Goal: Communication & Community: Answer question/provide support

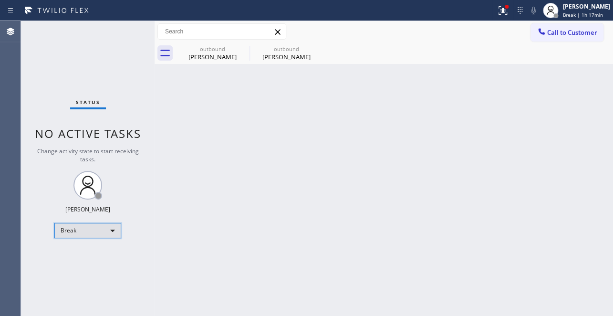
click at [90, 224] on div "Break" at bounding box center [87, 230] width 67 height 15
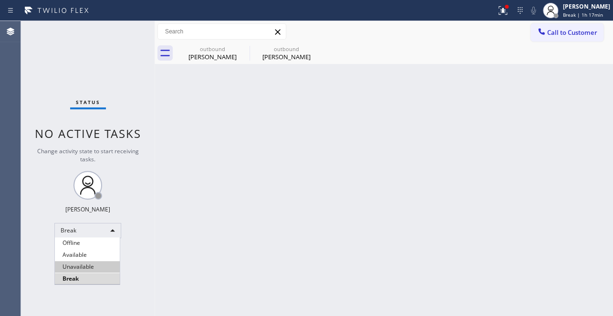
click at [79, 267] on li "Unavailable" at bounding box center [87, 266] width 65 height 11
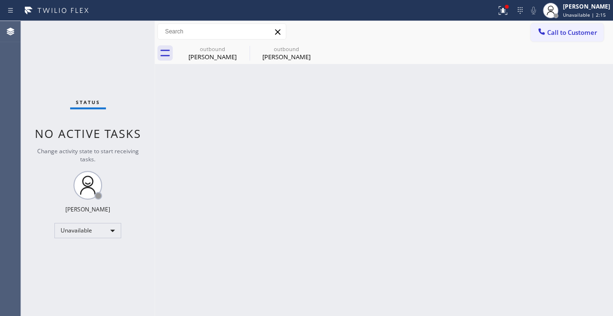
click at [540, 143] on div "Back to Dashboard Change Sender ID Customers Technicians Select a contact Outbo…" at bounding box center [384, 168] width 458 height 295
click at [576, 183] on div "Back to Dashboard Change Sender ID Customers Technicians Select a contact Outbo…" at bounding box center [384, 168] width 458 height 295
click at [243, 48] on icon at bounding box center [243, 48] width 9 height 9
click at [0, 0] on icon at bounding box center [0, 0] width 0 height 0
click at [243, 48] on div at bounding box center [394, 52] width 437 height 21
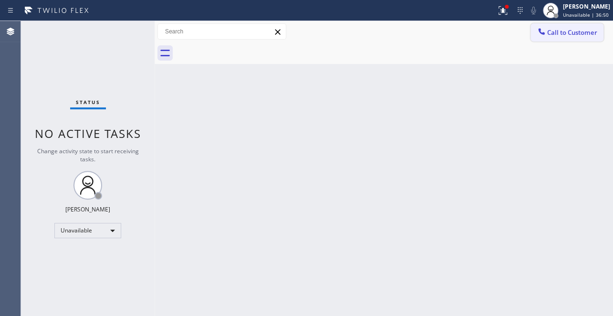
click at [577, 28] on span "Call to Customer" at bounding box center [572, 32] width 50 height 9
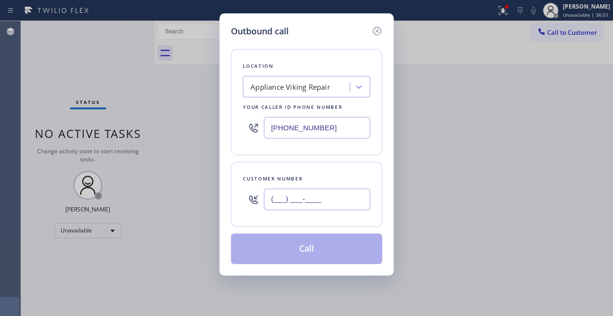
click at [273, 198] on input "(___) ___-____" at bounding box center [317, 198] width 106 height 21
paste input "201) 805-1610"
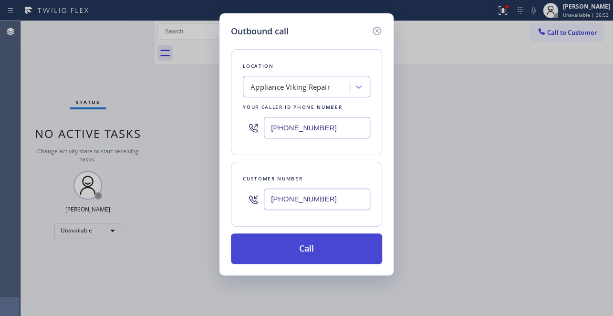
type input "[PHONE_NUMBER]"
click at [310, 246] on button "Call" at bounding box center [306, 248] width 151 height 31
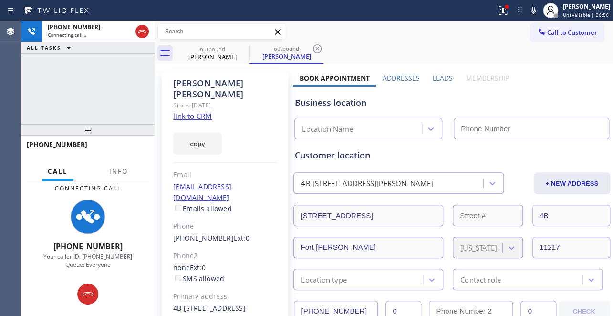
click at [437, 78] on label "Leads" at bounding box center [443, 77] width 20 height 9
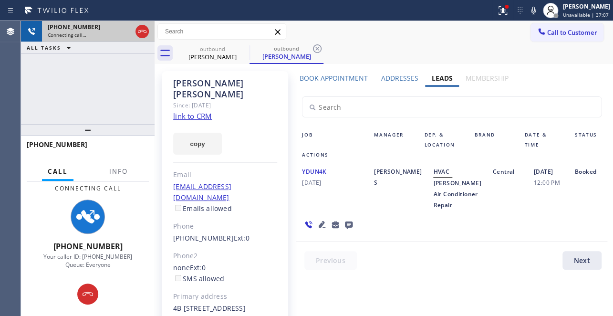
click at [134, 30] on div at bounding box center [142, 31] width 17 height 21
click at [148, 31] on div at bounding box center [141, 31] width 13 height 11
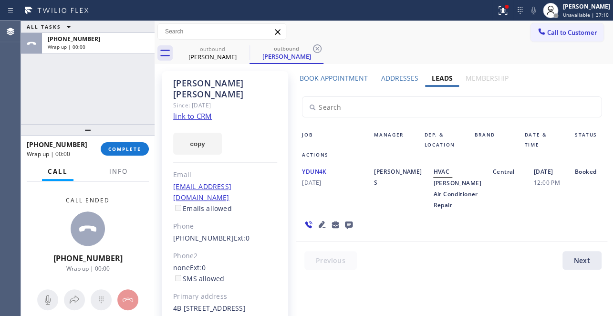
click at [346, 229] on icon at bounding box center [349, 225] width 8 height 8
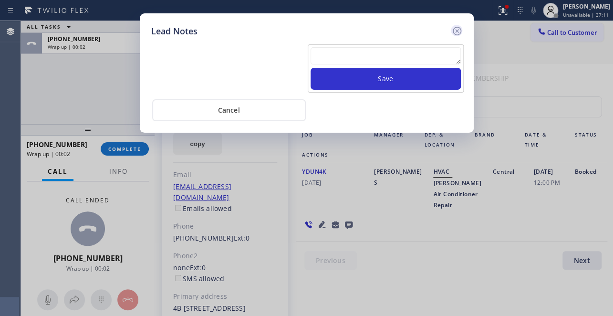
click at [457, 34] on icon at bounding box center [456, 31] width 9 height 9
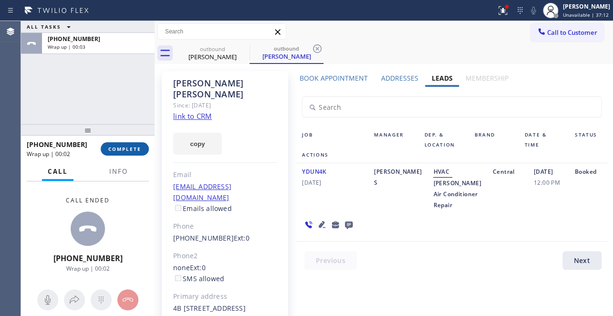
click at [129, 147] on span "COMPLETE" at bounding box center [124, 148] width 33 height 7
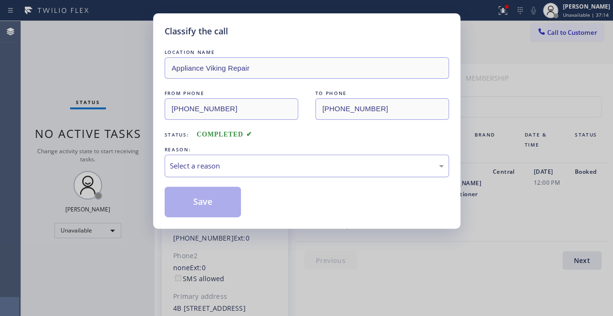
click at [225, 160] on div "Select a reason" at bounding box center [307, 165] width 274 height 11
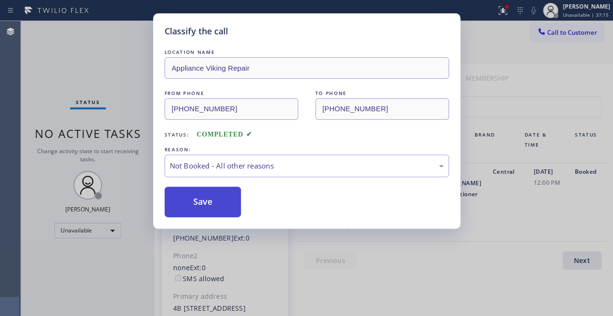
click at [211, 208] on button "Save" at bounding box center [203, 202] width 77 height 31
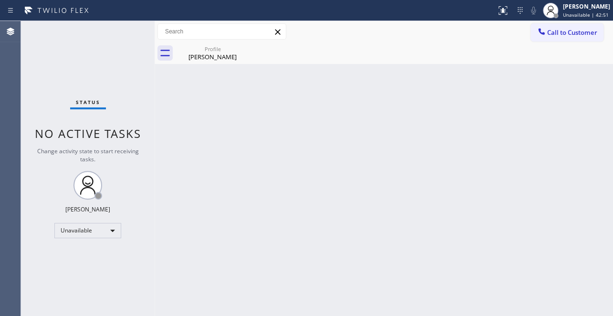
click at [553, 172] on div "Back to Dashboard Change Sender ID Customers Technicians Select a contact Outbo…" at bounding box center [384, 168] width 458 height 295
click at [568, 33] on span "Call to Customer" at bounding box center [572, 32] width 50 height 9
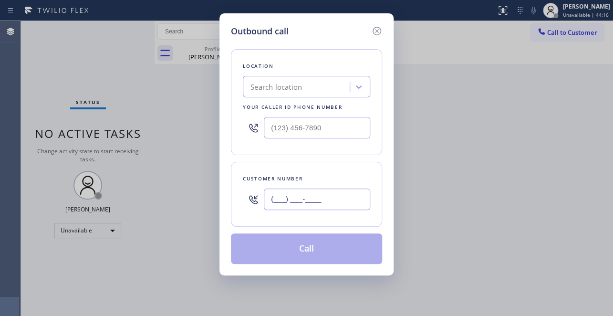
click at [273, 200] on input "(___) ___-____" at bounding box center [317, 198] width 106 height 21
paste input "236) 866-0369"
type input "[PHONE_NUMBER]"
click at [270, 130] on input "(___) ___-____" at bounding box center [317, 127] width 106 height 21
paste input "617) 219-9255"
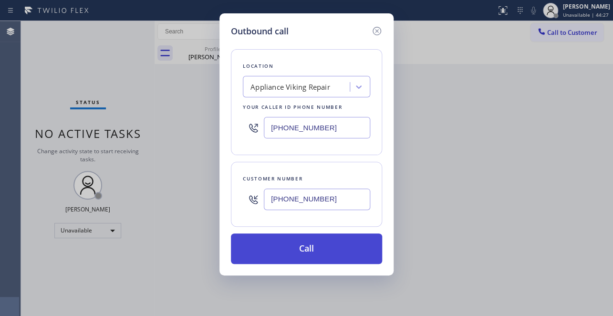
type input "[PHONE_NUMBER]"
click at [305, 240] on button "Call" at bounding box center [306, 248] width 151 height 31
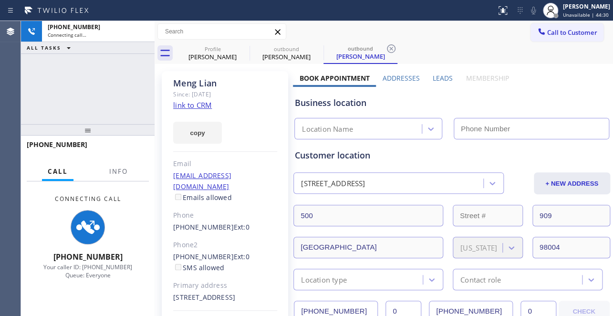
click at [440, 76] on label "Leads" at bounding box center [443, 77] width 20 height 9
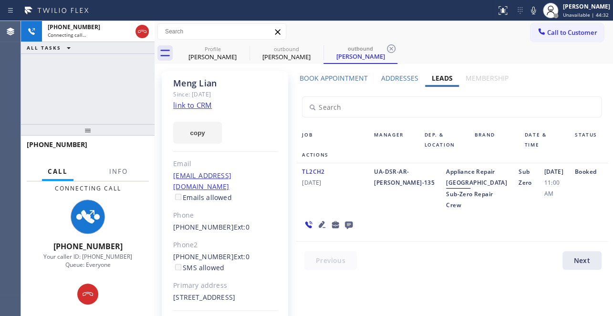
click at [346, 229] on icon at bounding box center [349, 225] width 8 height 8
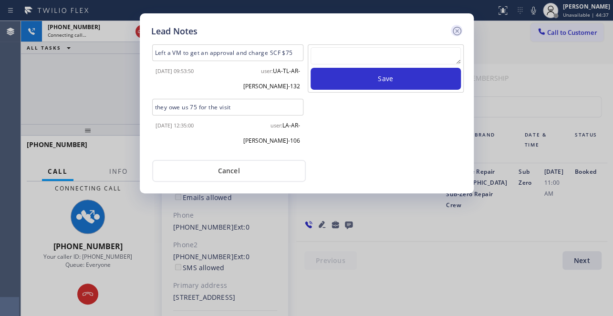
click at [458, 28] on icon at bounding box center [456, 30] width 11 height 11
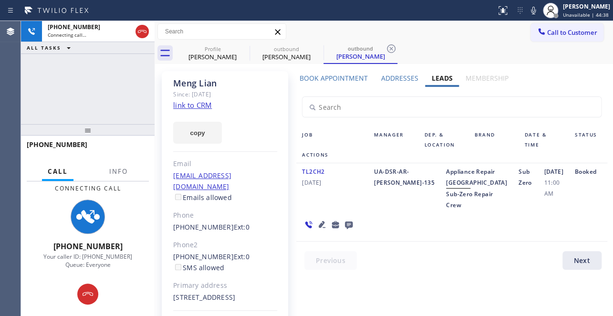
click at [320, 228] on icon at bounding box center [322, 224] width 7 height 7
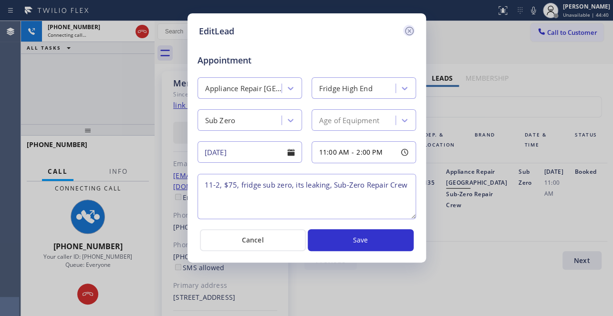
click at [408, 32] on icon at bounding box center [409, 31] width 9 height 9
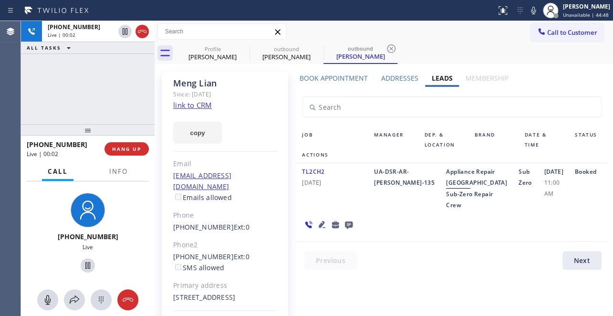
click at [384, 274] on div at bounding box center [457, 262] width 322 height 23
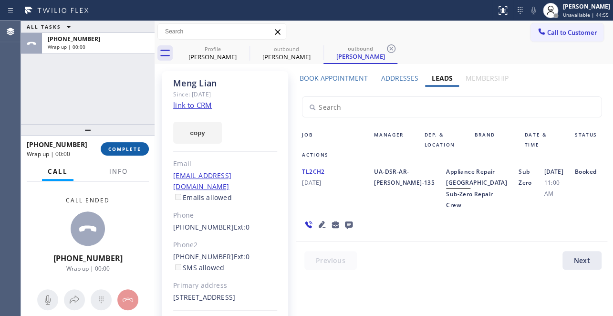
click at [127, 149] on span "COMPLETE" at bounding box center [124, 148] width 33 height 7
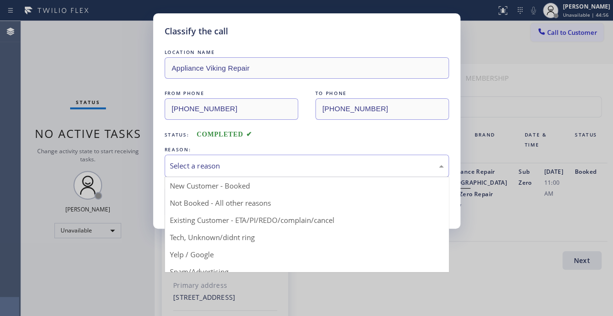
click at [215, 169] on div "Select a reason" at bounding box center [307, 165] width 274 height 11
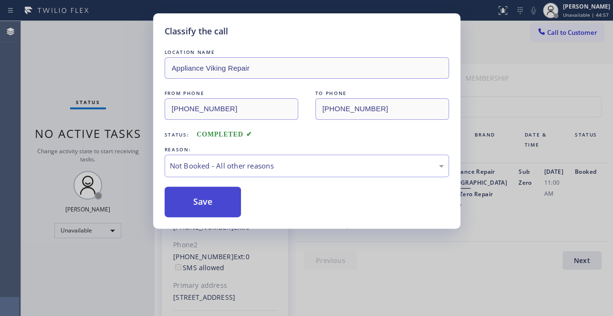
click at [200, 204] on button "Save" at bounding box center [203, 202] width 77 height 31
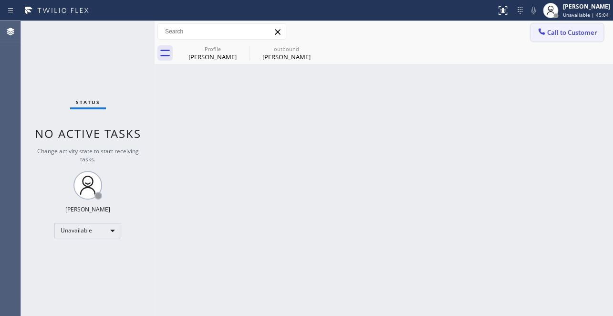
click at [551, 30] on span "Call to Customer" at bounding box center [572, 32] width 50 height 9
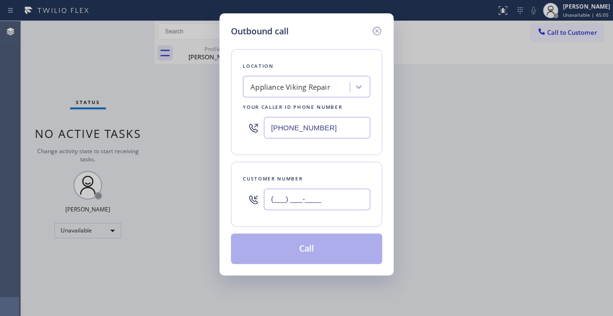
click at [282, 198] on input "(___) ___-____" at bounding box center [317, 198] width 106 height 21
paste input "858) 336-0565"
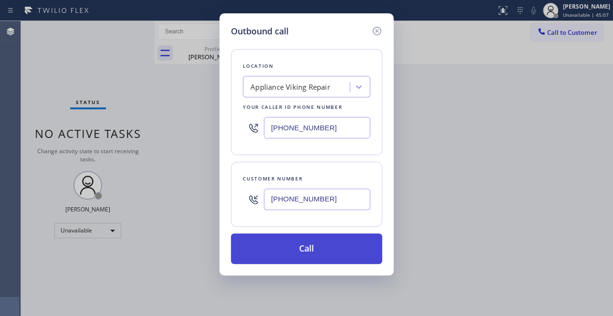
type input "[PHONE_NUMBER]"
click at [282, 248] on button "Call" at bounding box center [306, 248] width 151 height 31
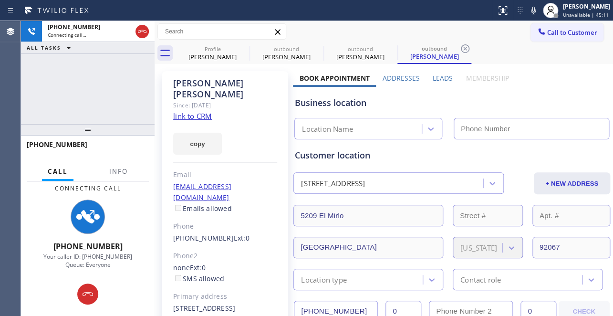
click at [441, 73] on label "Leads" at bounding box center [443, 77] width 20 height 9
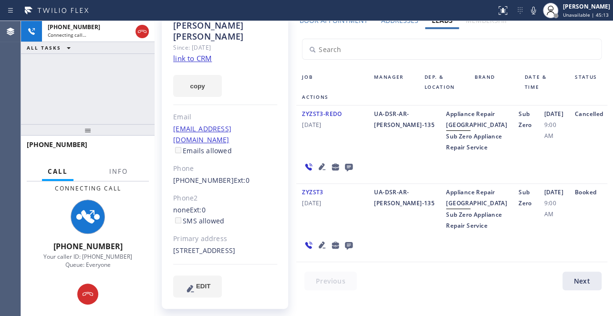
scroll to position [105, 0]
click at [318, 250] on icon at bounding box center [321, 244] width 11 height 11
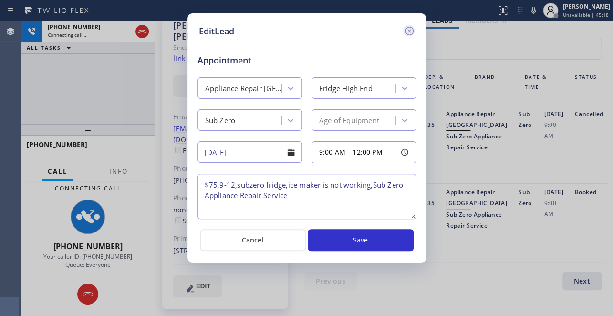
click at [409, 32] on icon at bounding box center [409, 30] width 11 height 11
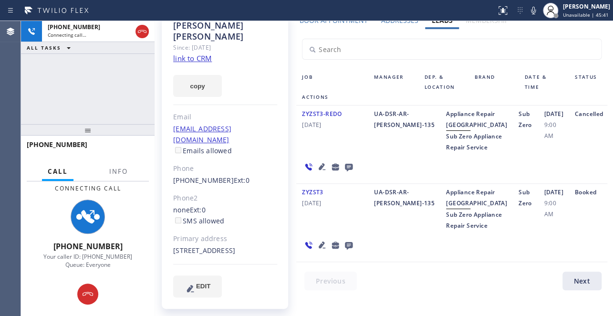
click at [321, 250] on icon at bounding box center [321, 244] width 11 height 11
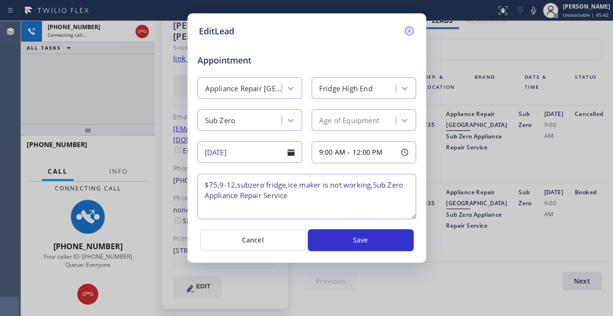
click at [409, 34] on icon at bounding box center [409, 30] width 11 height 11
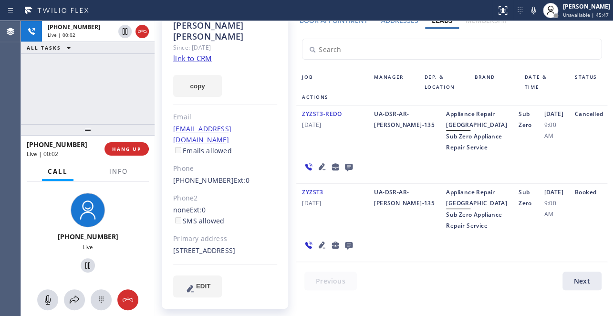
scroll to position [0, 0]
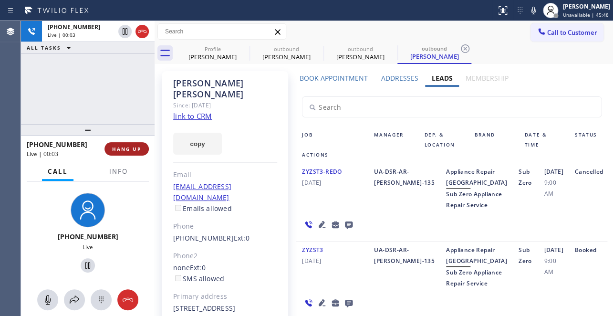
click at [123, 148] on span "HANG UP" at bounding box center [126, 148] width 29 height 7
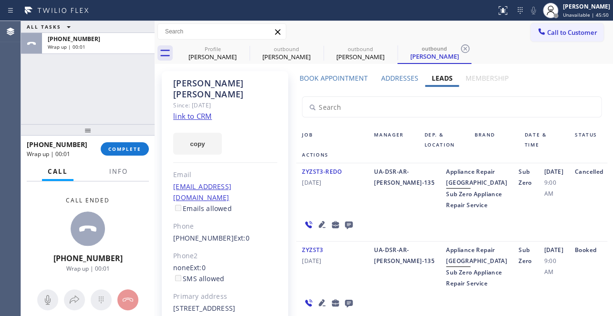
click at [347, 230] on icon at bounding box center [348, 224] width 11 height 12
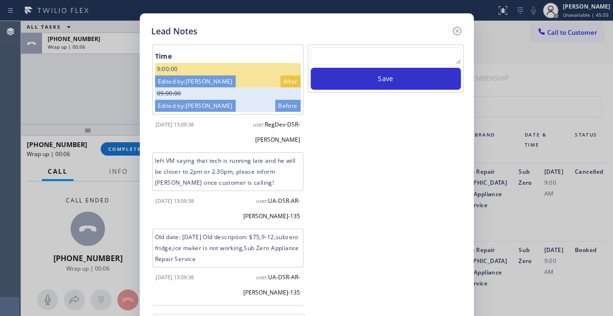
click at [360, 55] on textarea at bounding box center [386, 55] width 150 height 17
paste textarea "Routed to Voice mail// If CX will call back please transfer to me- Love:*"
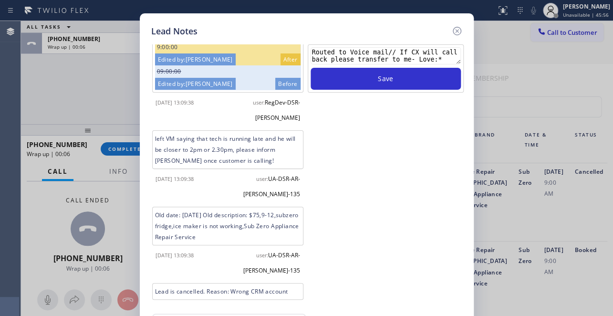
scroll to position [33, 0]
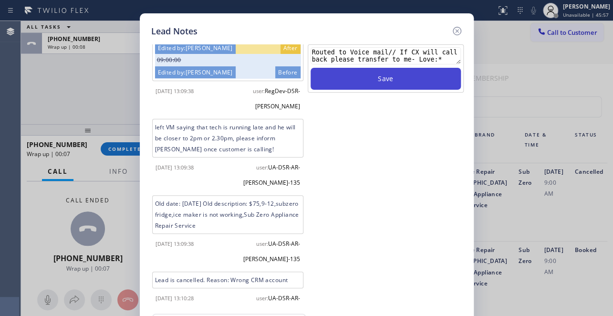
type textarea "Routed to Voice mail// If CX will call back please transfer to me- Love:*"
click at [391, 73] on button "Save" at bounding box center [386, 79] width 150 height 22
click at [394, 82] on button "Save" at bounding box center [386, 79] width 150 height 22
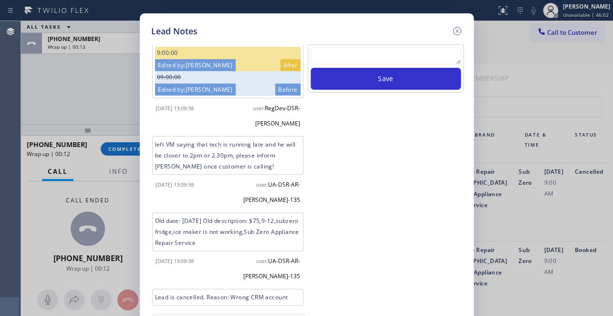
scroll to position [0, 0]
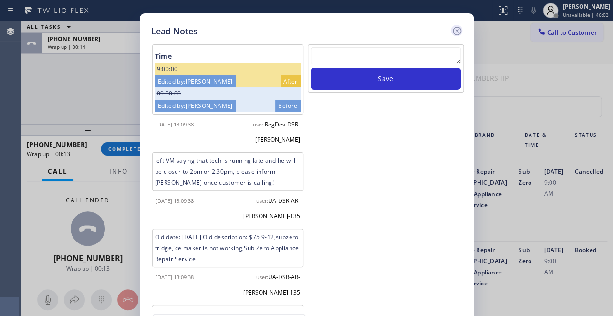
click at [458, 28] on icon at bounding box center [456, 30] width 11 height 11
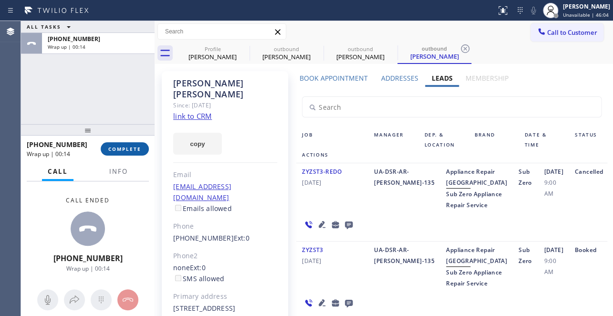
click at [129, 148] on span "COMPLETE" at bounding box center [124, 148] width 33 height 7
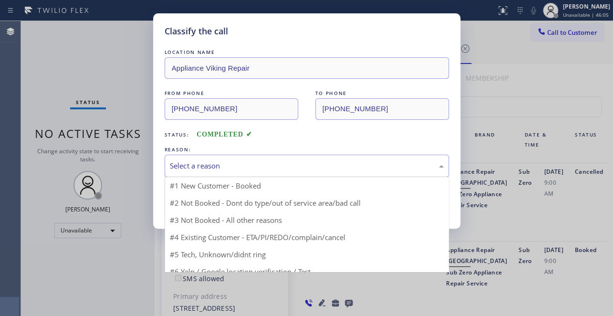
click at [208, 163] on div "Select a reason" at bounding box center [307, 165] width 274 height 11
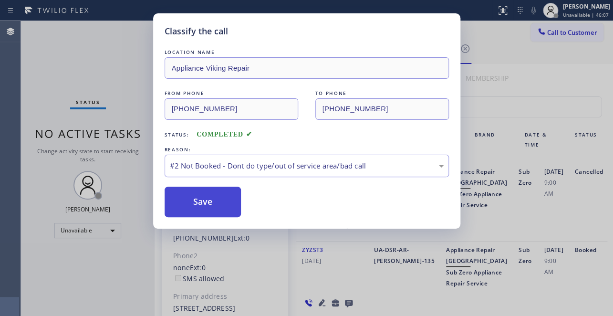
drag, startPoint x: 201, startPoint y: 197, endPoint x: 202, endPoint y: 205, distance: 8.2
click at [201, 197] on button "Save" at bounding box center [203, 202] width 77 height 31
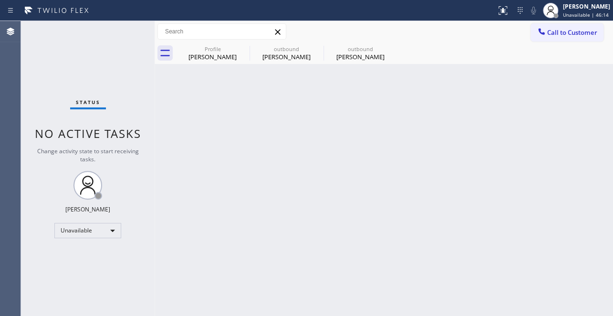
click at [539, 181] on div "Back to Dashboard Change Sender ID Customers Technicians Select a contact Outbo…" at bounding box center [384, 168] width 458 height 295
click at [240, 48] on icon at bounding box center [243, 48] width 11 height 11
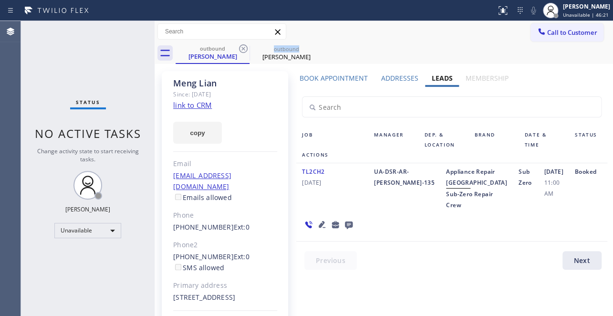
click at [240, 48] on icon at bounding box center [243, 48] width 11 height 11
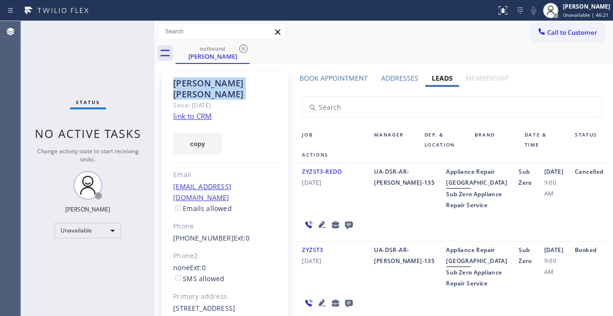
click at [240, 48] on icon at bounding box center [243, 48] width 11 height 11
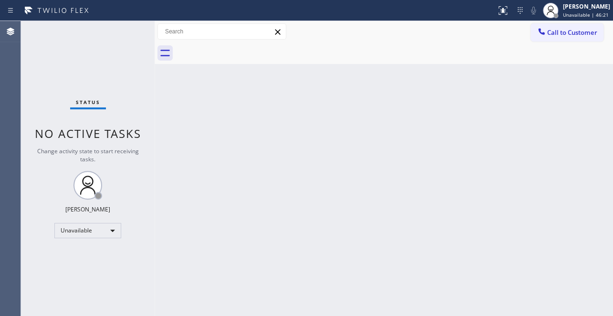
click at [240, 48] on div at bounding box center [394, 52] width 437 height 21
click at [571, 34] on span "Call to Customer" at bounding box center [572, 32] width 50 height 9
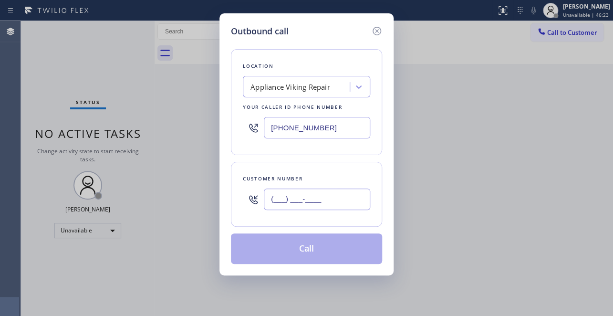
click at [278, 200] on input "(___) ___-____" at bounding box center [317, 198] width 106 height 21
paste input "310) 438-8858"
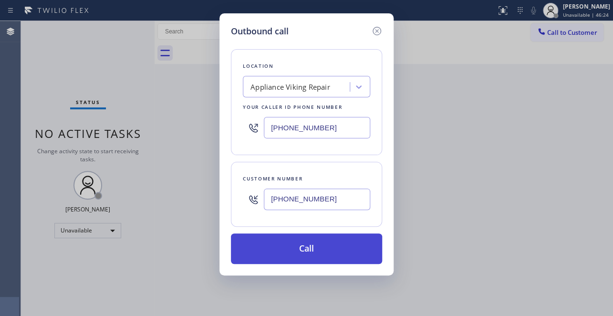
type input "[PHONE_NUMBER]"
click at [281, 247] on button "Call" at bounding box center [306, 248] width 151 height 31
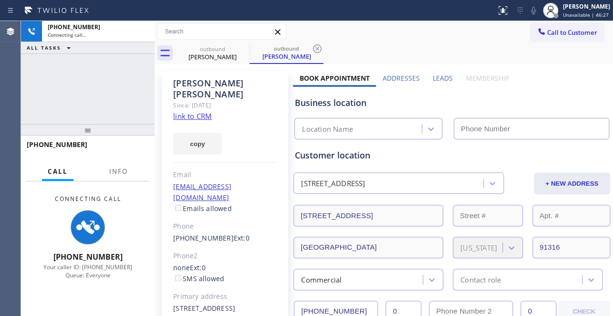
click at [443, 76] on label "Leads" at bounding box center [443, 77] width 20 height 9
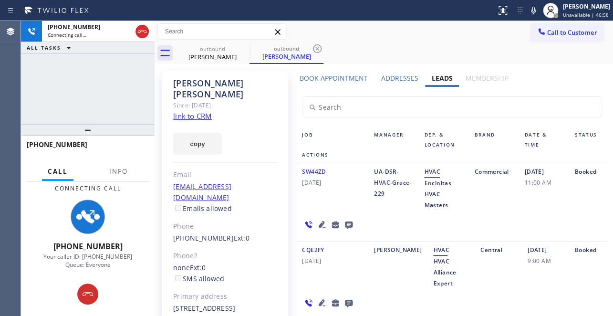
click at [346, 224] on icon at bounding box center [348, 224] width 11 height 12
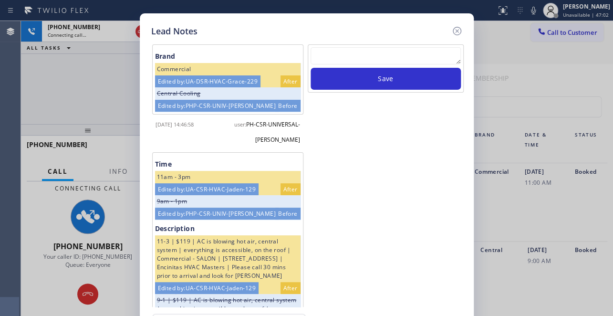
click at [399, 62] on textarea at bounding box center [386, 55] width 150 height 17
paste textarea "Routed to Voice mail// If CX will call back please transfer to me- Love:*"
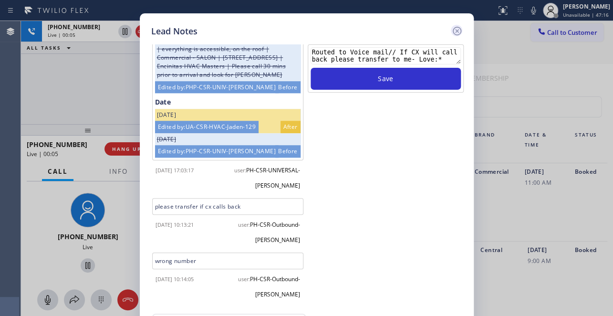
type textarea "Routed to Voice mail// If CX will call back please transfer to me- Love:*"
click at [457, 31] on icon at bounding box center [456, 31] width 9 height 9
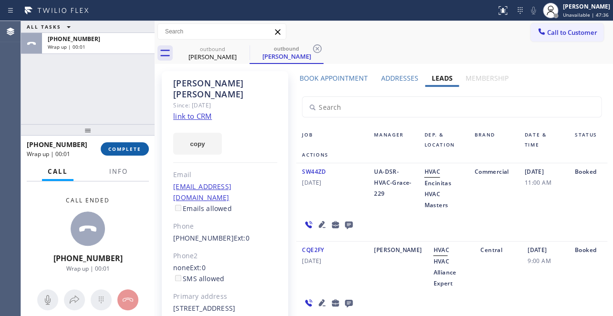
click at [132, 152] on button "COMPLETE" at bounding box center [125, 148] width 48 height 13
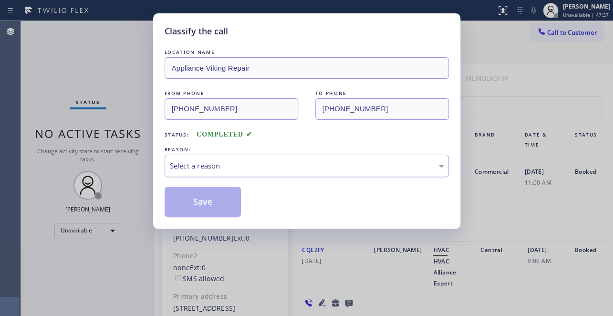
click at [250, 171] on div "Select a reason" at bounding box center [307, 166] width 284 height 22
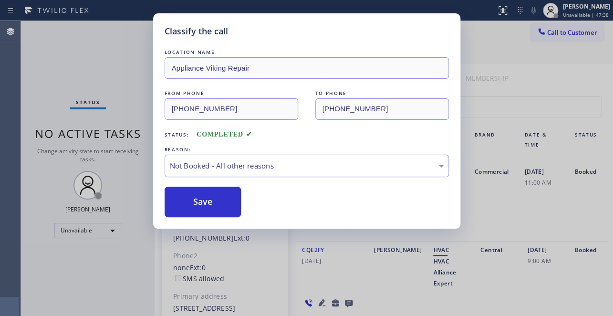
drag, startPoint x: 193, startPoint y: 198, endPoint x: 183, endPoint y: 189, distance: 14.2
click at [193, 199] on button "Save" at bounding box center [203, 202] width 77 height 31
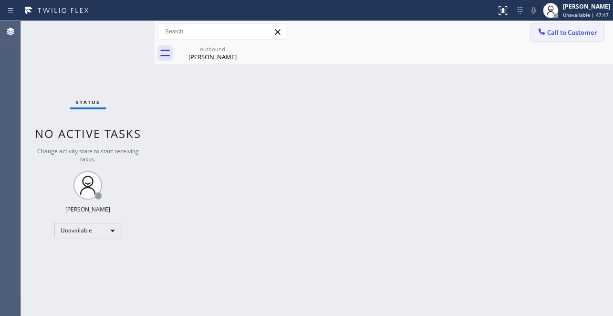
click at [548, 35] on span "Call to Customer" at bounding box center [572, 32] width 50 height 9
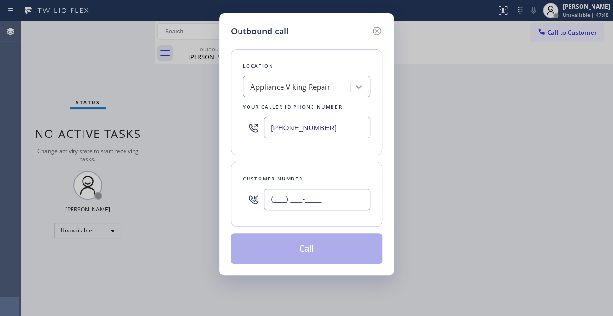
click at [292, 202] on input "(___) ___-____" at bounding box center [317, 198] width 106 height 21
paste input "415) 730-2949"
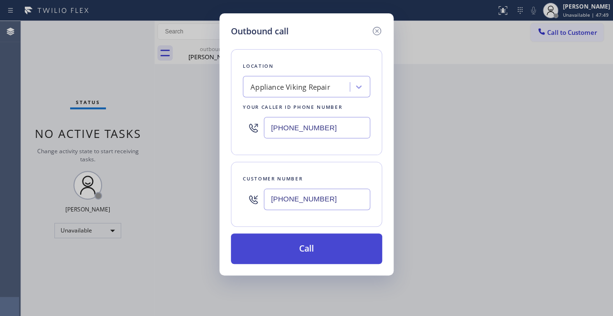
type input "[PHONE_NUMBER]"
click at [301, 248] on button "Call" at bounding box center [306, 248] width 151 height 31
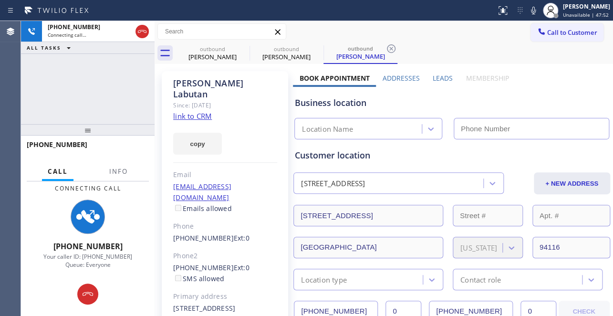
click at [444, 77] on label "Leads" at bounding box center [443, 77] width 20 height 9
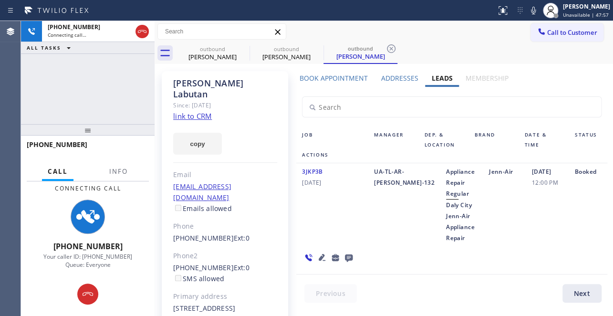
click at [534, 270] on div "3JKP3B [DATE] UA-TL-AR-[PERSON_NAME]-132 Appliance Repair Regular Daly City Jen…" at bounding box center [451, 218] width 311 height 111
click at [347, 259] on icon at bounding box center [349, 258] width 8 height 8
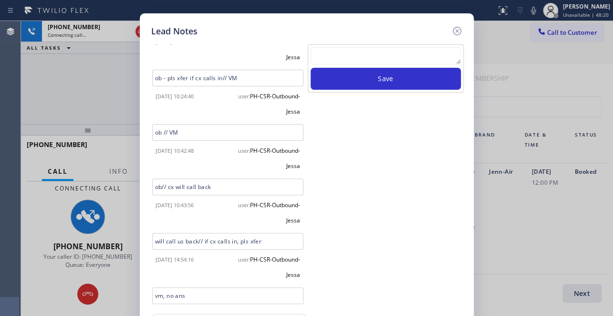
scroll to position [57, 0]
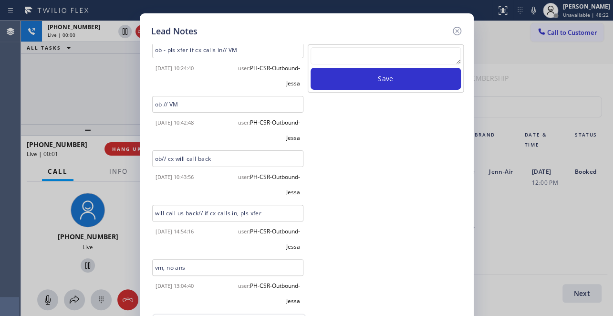
click at [388, 56] on textarea at bounding box center [386, 55] width 150 height 17
paste textarea "Routed to Voice mail// If CX will call back please transfer to me- Love:*"
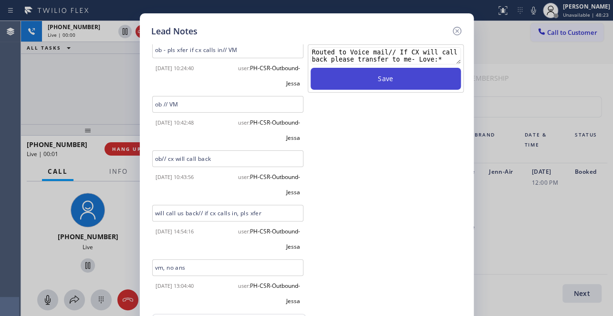
type textarea "Routed to Voice mail// If CX will call back please transfer to me- Love:*"
click at [395, 80] on button "Save" at bounding box center [386, 79] width 150 height 22
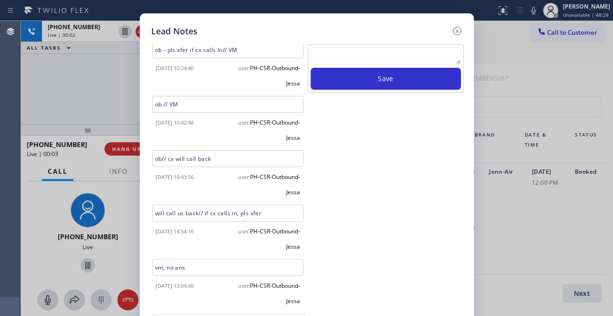
drag, startPoint x: 458, startPoint y: 32, endPoint x: 419, endPoint y: 27, distance: 39.5
click at [457, 33] on icon at bounding box center [456, 30] width 11 height 11
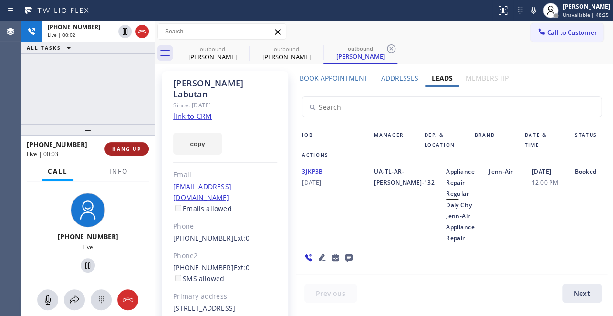
click at [116, 155] on button "HANG UP" at bounding box center [126, 148] width 44 height 13
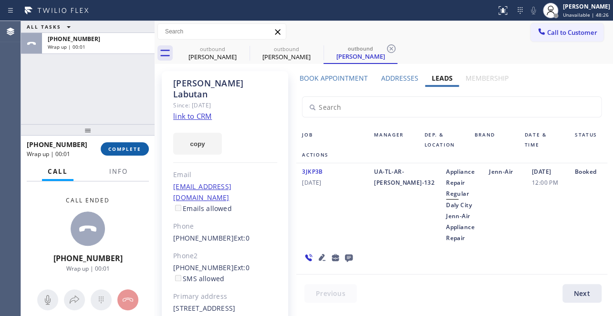
click at [136, 143] on button "COMPLETE" at bounding box center [125, 148] width 48 height 13
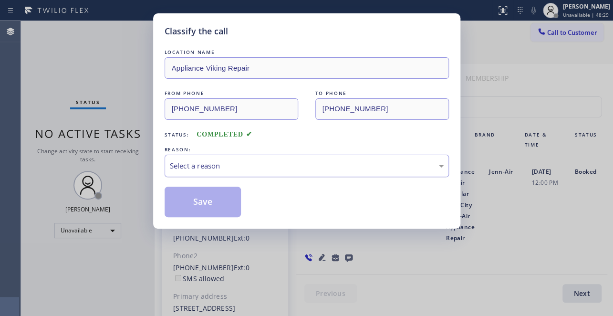
click at [270, 162] on div "Select a reason" at bounding box center [307, 165] width 274 height 11
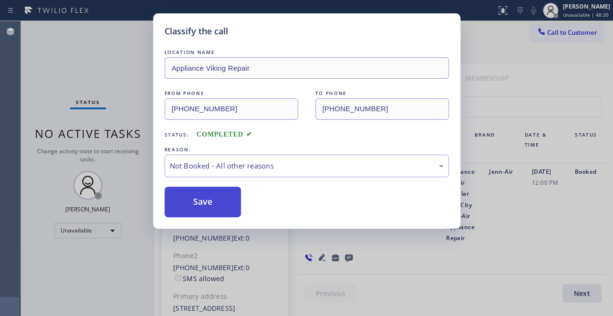
click at [200, 203] on button "Save" at bounding box center [203, 202] width 77 height 31
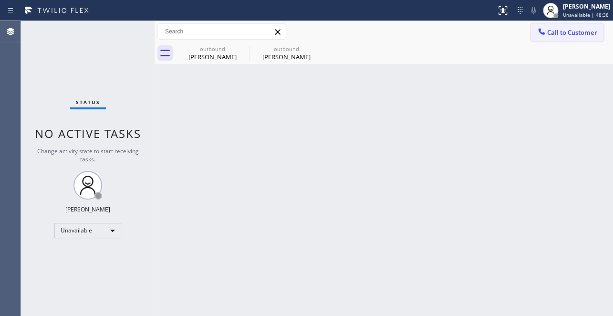
click at [554, 33] on span "Call to Customer" at bounding box center [572, 32] width 50 height 9
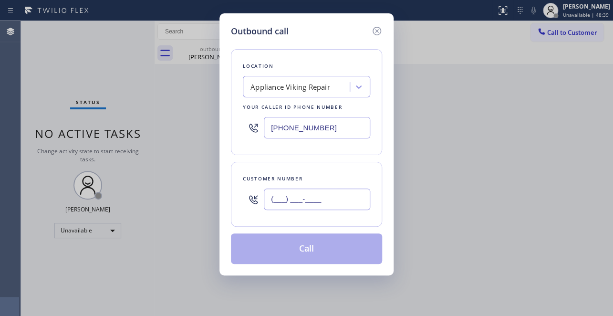
click at [269, 197] on input "(___) ___-____" at bounding box center [317, 198] width 106 height 21
paste input "408) 439-5925"
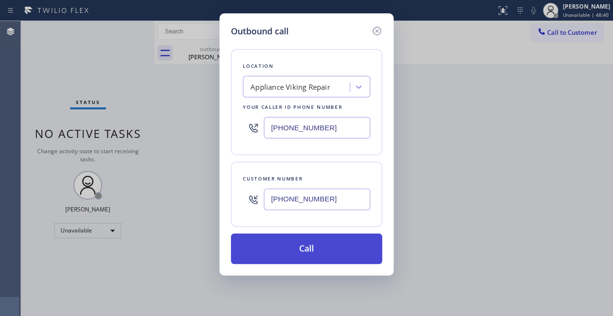
type input "[PHONE_NUMBER]"
drag, startPoint x: 310, startPoint y: 249, endPoint x: 305, endPoint y: 252, distance: 6.2
click at [310, 249] on button "Call" at bounding box center [306, 248] width 151 height 31
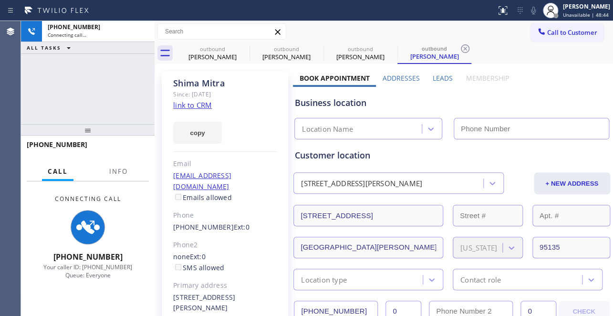
type input "[PHONE_NUMBER]"
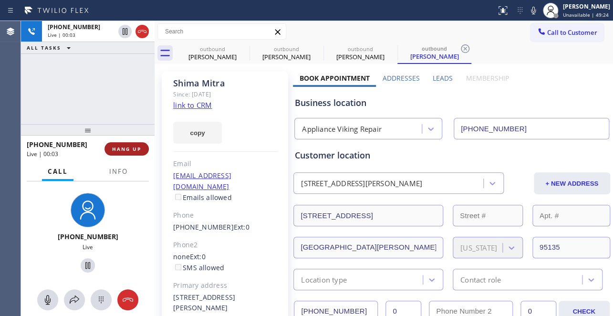
click at [129, 146] on span "HANG UP" at bounding box center [126, 148] width 29 height 7
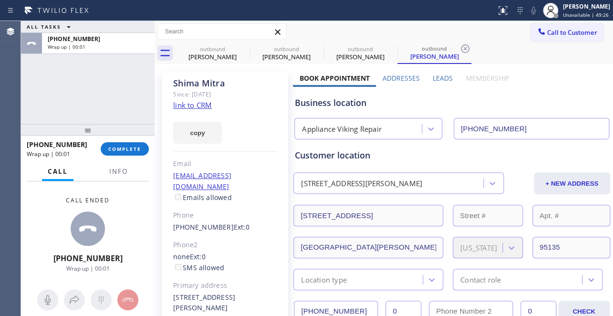
click at [444, 78] on label "Leads" at bounding box center [443, 77] width 20 height 9
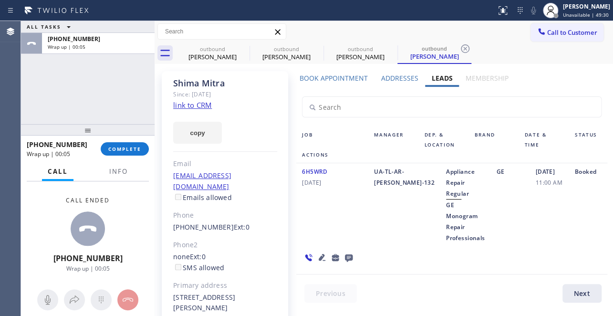
click at [345, 255] on icon at bounding box center [349, 258] width 8 height 8
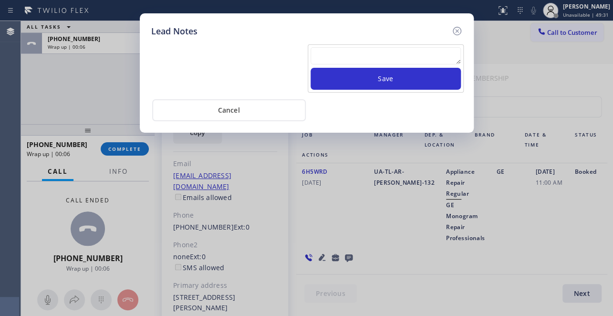
click at [341, 60] on textarea at bounding box center [386, 55] width 150 height 17
paste textarea "Routed to Voice mail// If CX will call back please transfer to me- Love:*"
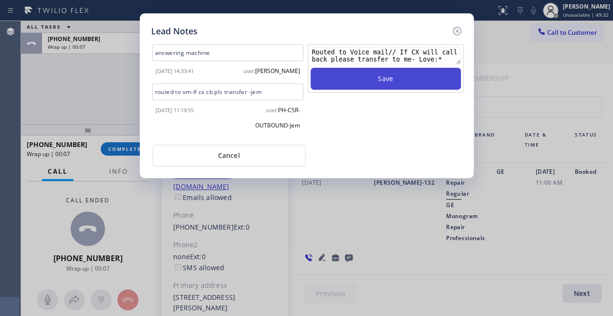
type textarea "Routed to Voice mail// If CX will call back please transfer to me- Love:*"
click at [371, 81] on button "Save" at bounding box center [386, 79] width 150 height 22
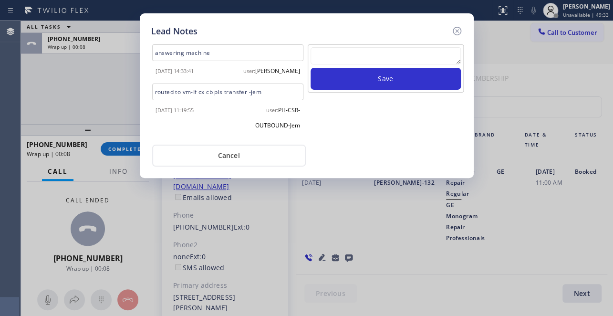
click at [456, 24] on div "Lead Notes answering machine [DATE] 14:33:41 user: [PERSON_NAME] routed to vm-I…" at bounding box center [307, 95] width 334 height 165
click at [457, 33] on icon at bounding box center [456, 30] width 11 height 11
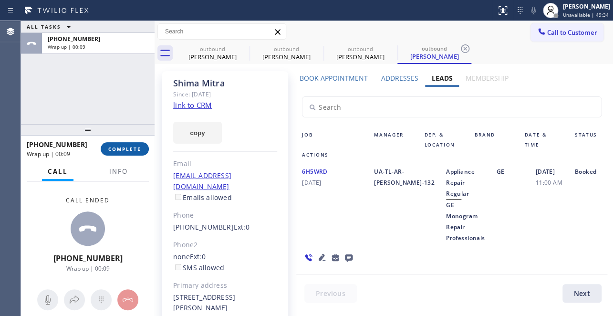
click at [133, 146] on span "COMPLETE" at bounding box center [124, 148] width 33 height 7
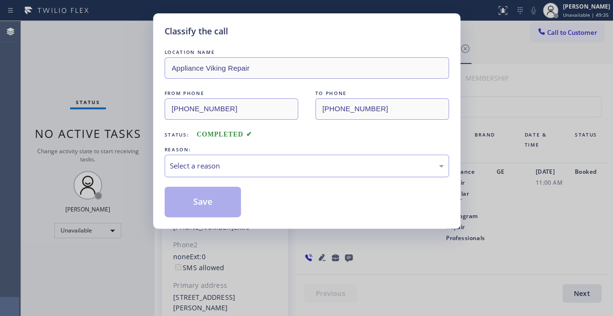
click at [211, 160] on div "Select a reason" at bounding box center [307, 165] width 274 height 11
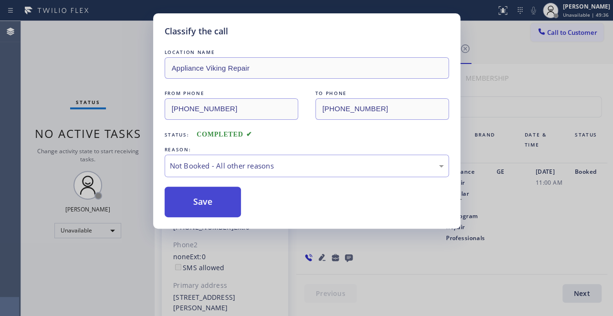
click at [201, 199] on button "Save" at bounding box center [203, 202] width 77 height 31
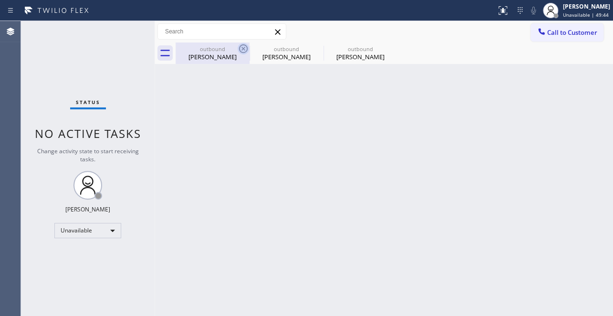
click at [241, 49] on icon at bounding box center [243, 48] width 11 height 11
click at [0, 0] on icon at bounding box center [0, 0] width 0 height 0
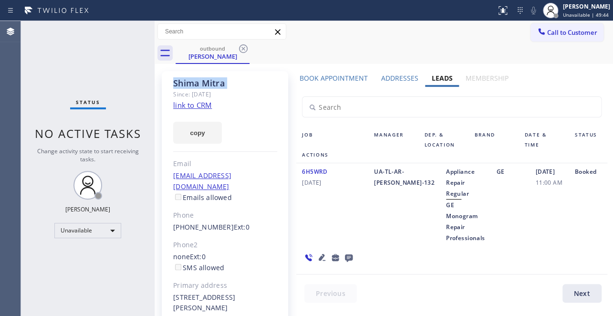
click at [241, 49] on icon at bounding box center [243, 48] width 11 height 11
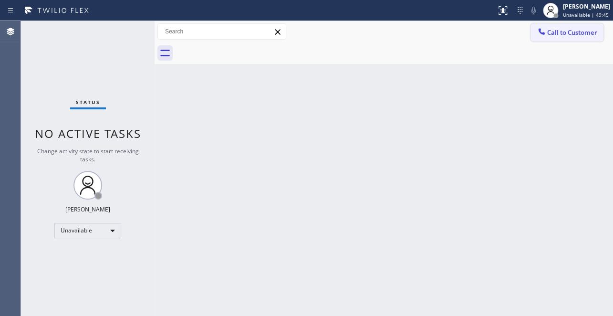
click at [562, 29] on span "Call to Customer" at bounding box center [572, 32] width 50 height 9
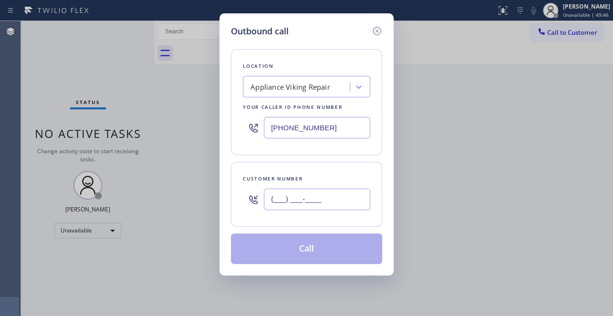
click at [308, 197] on input "(___) ___-____" at bounding box center [317, 198] width 106 height 21
paste input "469) 867-5494"
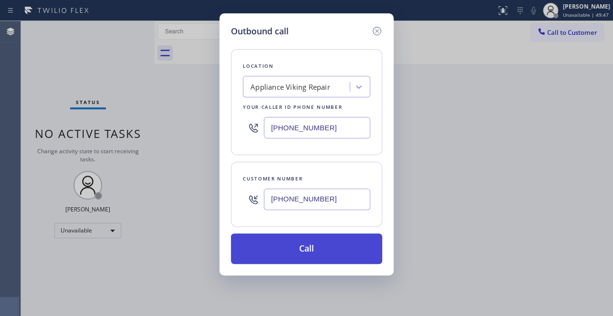
type input "[PHONE_NUMBER]"
click at [303, 246] on button "Call" at bounding box center [306, 248] width 151 height 31
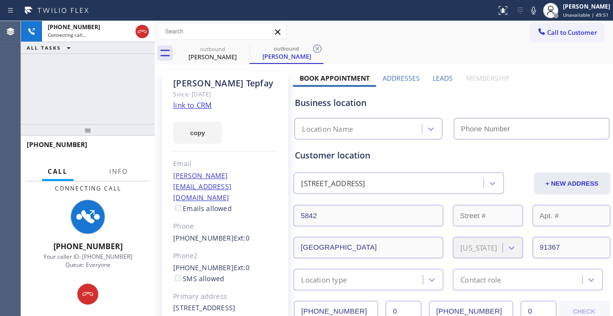
click at [441, 75] on label "Leads" at bounding box center [443, 77] width 20 height 9
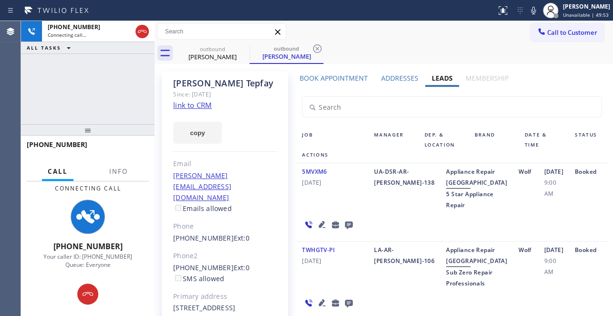
click at [320, 228] on icon at bounding box center [322, 224] width 7 height 7
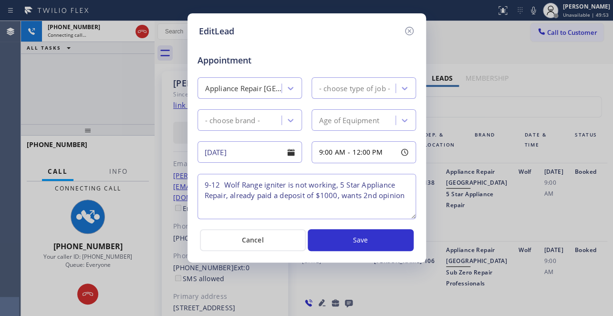
type textarea "9-12 Wolf Range igniter is not working, 5 Star Appliance Repair, already paid a…"
click at [408, 31] on icon at bounding box center [409, 31] width 9 height 9
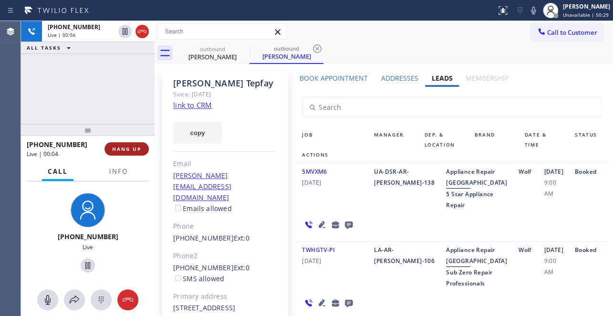
click at [124, 149] on span "HANG UP" at bounding box center [126, 148] width 29 height 7
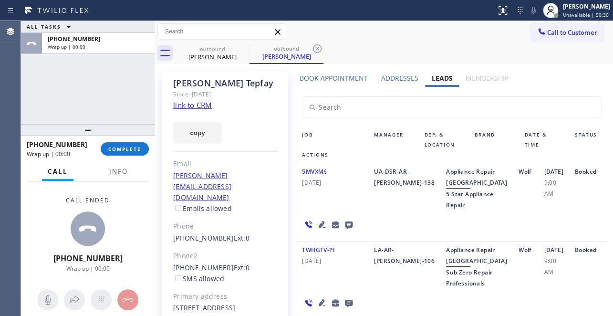
click at [348, 230] on icon at bounding box center [348, 224] width 11 height 12
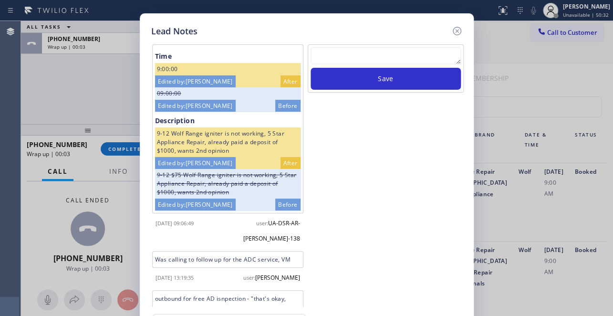
paste textarea "Routed to Voice mail// If CX will call back please transfer to me- Love:*"
click at [369, 54] on textarea at bounding box center [386, 55] width 150 height 17
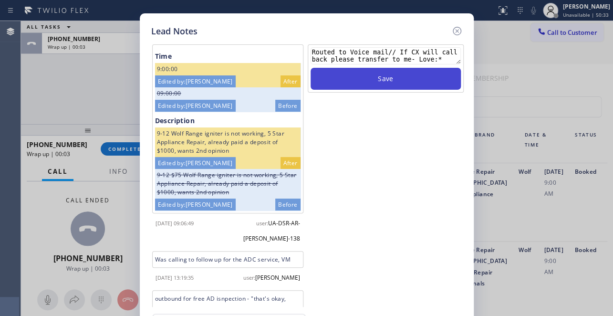
type textarea "Routed to Voice mail// If CX will call back please transfer to me- Love:*"
click at [413, 76] on button "Save" at bounding box center [386, 79] width 150 height 22
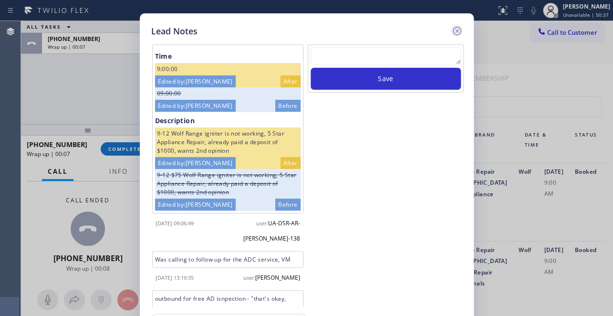
click at [456, 28] on icon at bounding box center [456, 30] width 11 height 11
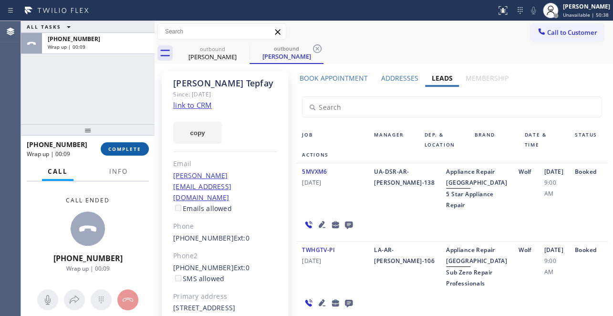
click at [107, 148] on button "COMPLETE" at bounding box center [125, 148] width 48 height 13
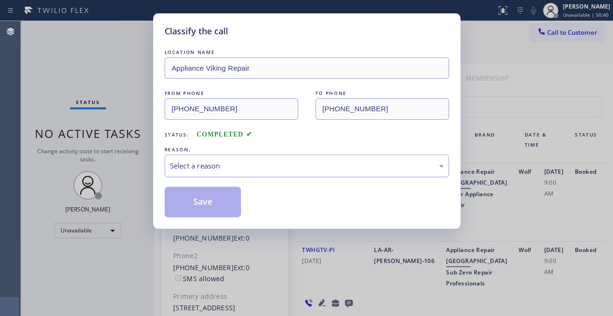
click at [242, 166] on div "Select a reason" at bounding box center [307, 165] width 274 height 11
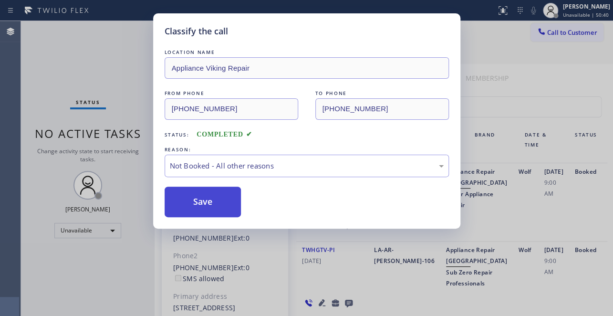
click at [196, 201] on button "Save" at bounding box center [203, 202] width 77 height 31
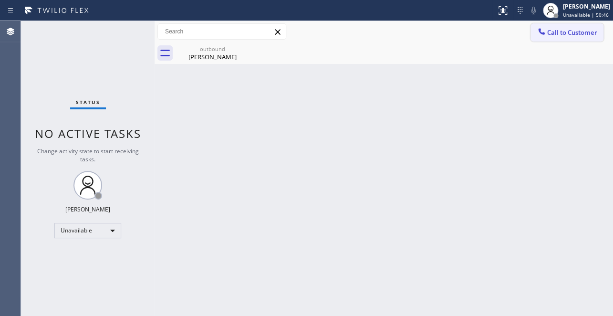
click at [569, 33] on span "Call to Customer" at bounding box center [572, 32] width 50 height 9
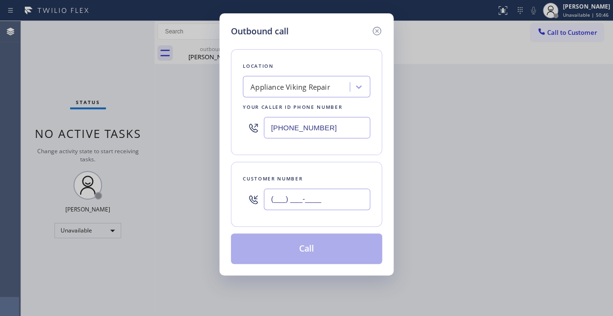
click at [289, 207] on input "(___) ___-____" at bounding box center [317, 198] width 106 height 21
paste input "818) 259-1756"
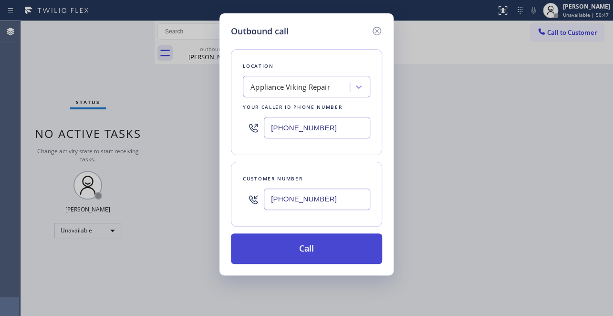
type input "[PHONE_NUMBER]"
click at [303, 249] on button "Call" at bounding box center [306, 248] width 151 height 31
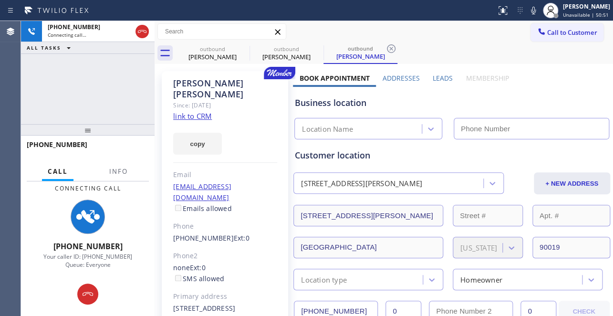
click at [440, 76] on label "Leads" at bounding box center [443, 77] width 20 height 9
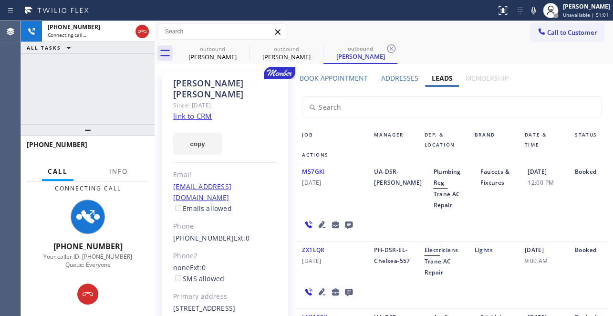
click at [319, 223] on icon at bounding box center [322, 224] width 7 height 7
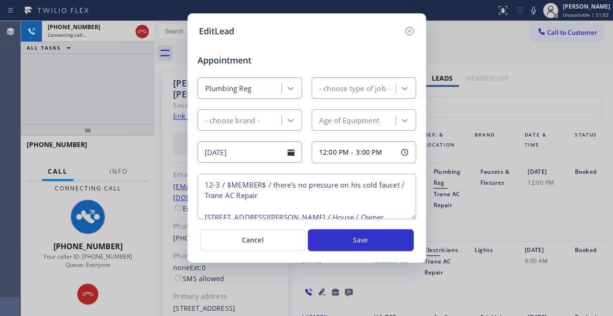
type textarea "12-3 / $MEMBER$ / there's no pressure on his cold faucet / Trane AC Repair [STR…"
click at [409, 35] on icon at bounding box center [409, 30] width 11 height 11
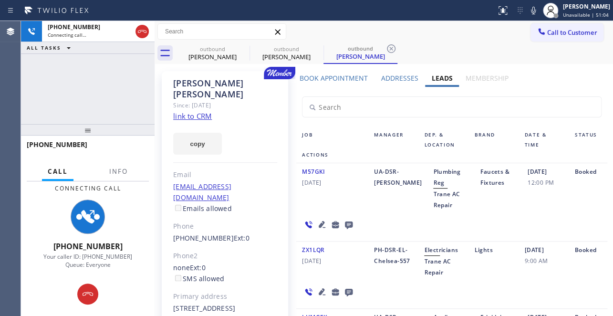
click at [345, 227] on icon at bounding box center [349, 225] width 8 height 8
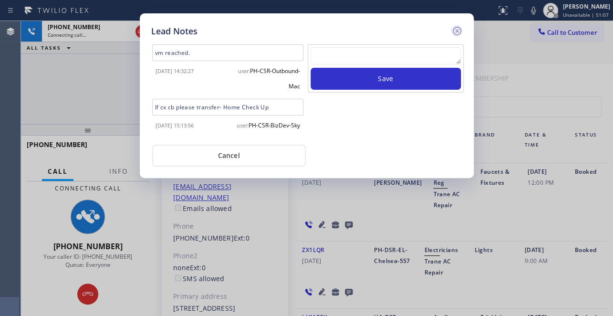
click at [455, 31] on icon at bounding box center [456, 30] width 11 height 11
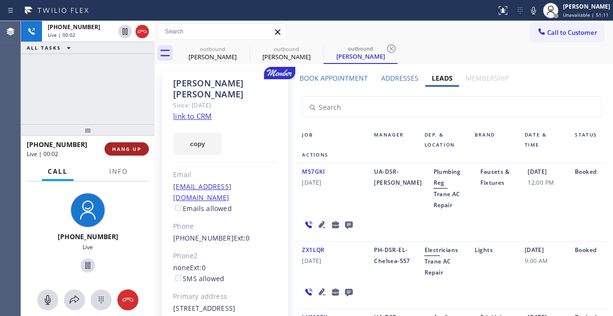
click at [134, 152] on span "HANG UP" at bounding box center [126, 148] width 29 height 7
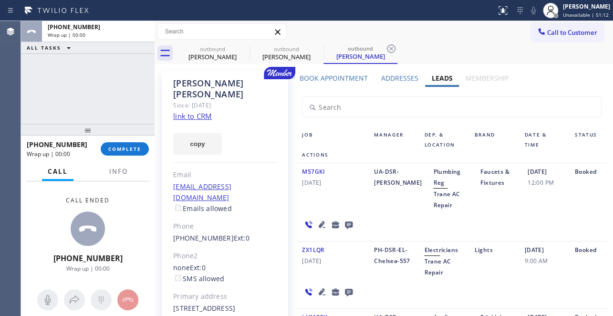
click at [347, 220] on icon at bounding box center [348, 224] width 11 height 12
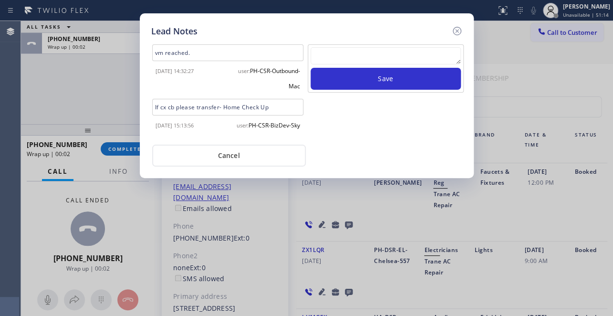
click at [380, 48] on textarea at bounding box center [386, 55] width 150 height 17
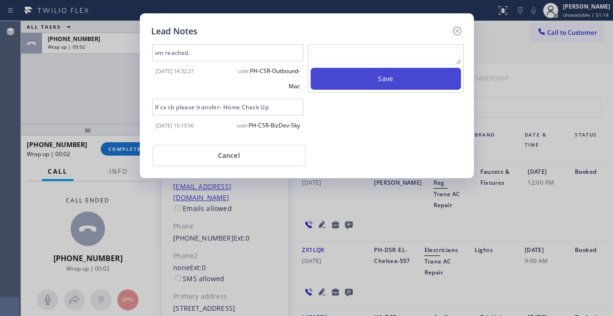
paste textarea "Routed to Voice mail// If CX will call back please transfer to me- Love:*"
type textarea "Routed to Voice mail// If CX will call back please transfer to me- Love:*"
click at [393, 81] on button "Save" at bounding box center [386, 79] width 150 height 22
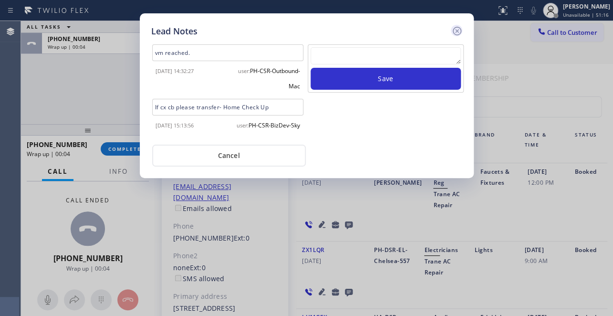
click at [457, 30] on icon at bounding box center [456, 31] width 9 height 9
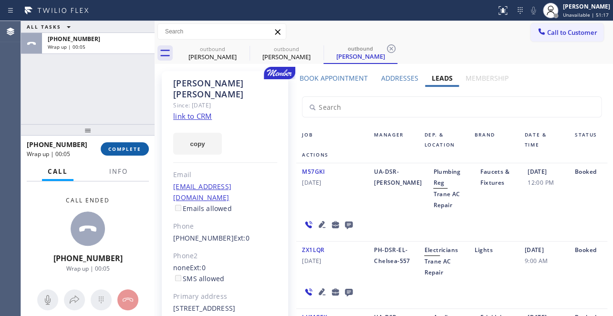
click at [139, 145] on span "COMPLETE" at bounding box center [124, 148] width 33 height 7
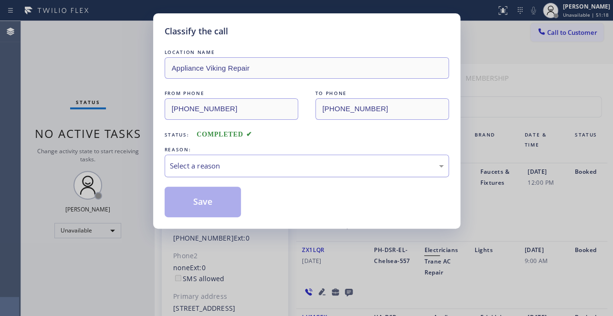
click at [224, 161] on div "Select a reason" at bounding box center [307, 165] width 274 height 11
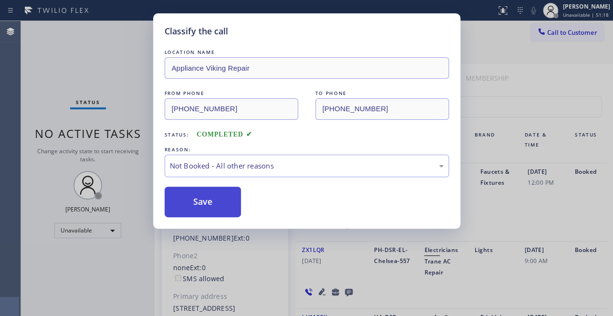
click at [202, 203] on button "Save" at bounding box center [203, 202] width 77 height 31
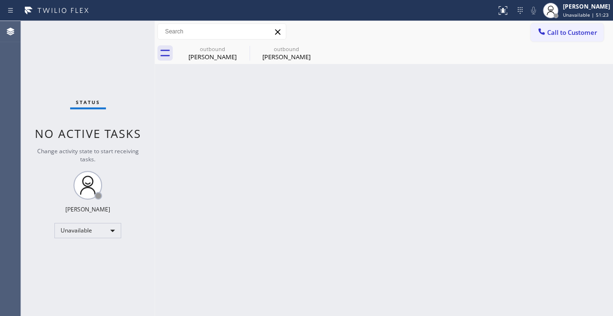
drag, startPoint x: 574, startPoint y: 35, endPoint x: 392, endPoint y: 52, distance: 183.0
click at [573, 35] on span "Call to Customer" at bounding box center [572, 32] width 50 height 9
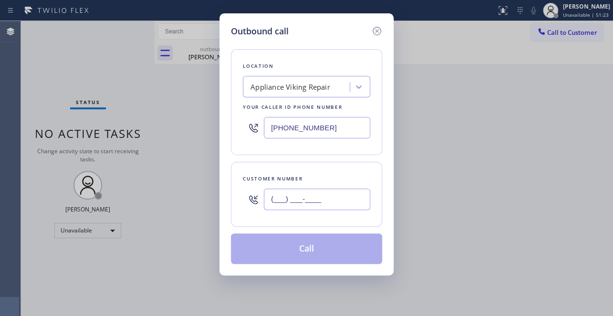
click at [283, 198] on input "(___) ___-____" at bounding box center [317, 198] width 106 height 21
paste input "949) 322-3412"
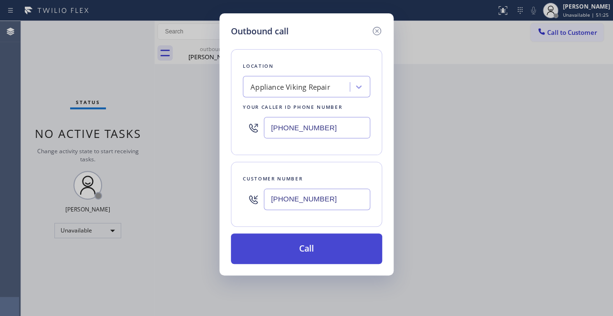
type input "[PHONE_NUMBER]"
click at [307, 242] on button "Call" at bounding box center [306, 248] width 151 height 31
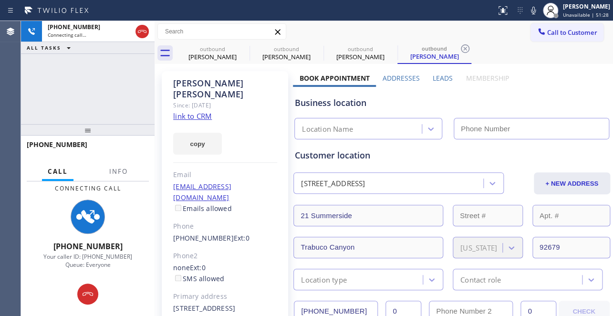
click at [438, 77] on label "Leads" at bounding box center [443, 77] width 20 height 9
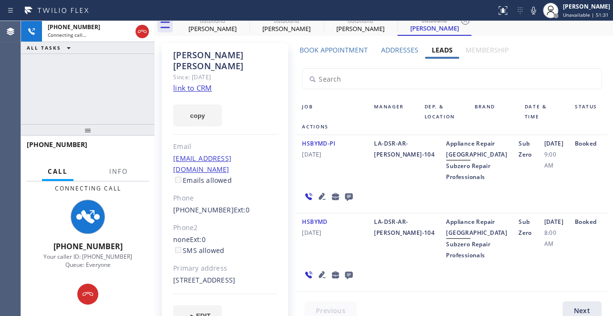
scroll to position [43, 0]
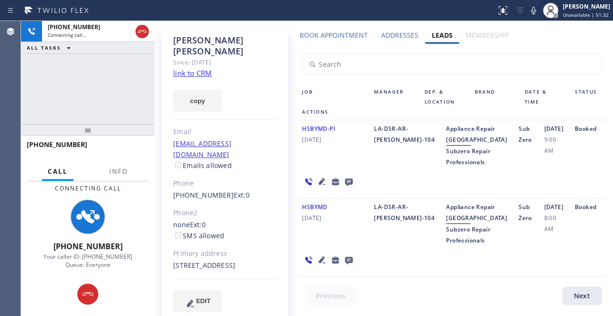
click at [319, 263] on icon at bounding box center [322, 259] width 7 height 7
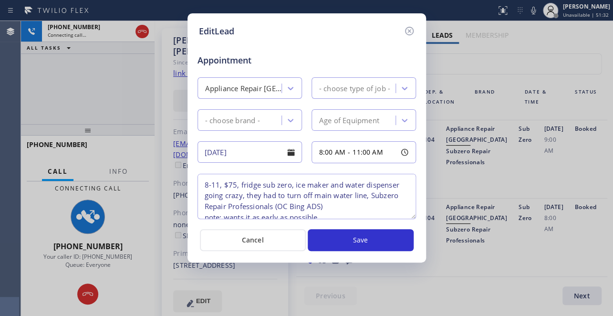
type textarea "8-11, $75, fridge sub zero, ice maker and water dispenser going crazy, they had…"
click at [410, 30] on icon at bounding box center [409, 31] width 9 height 9
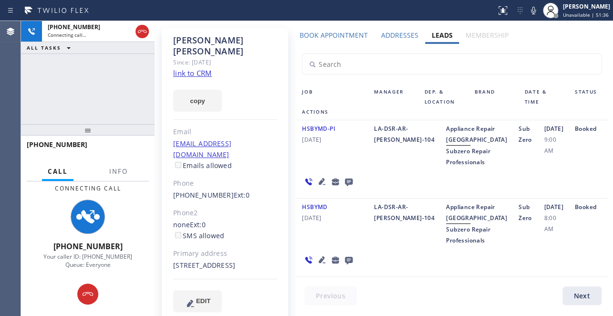
click at [345, 186] on icon at bounding box center [349, 182] width 8 height 8
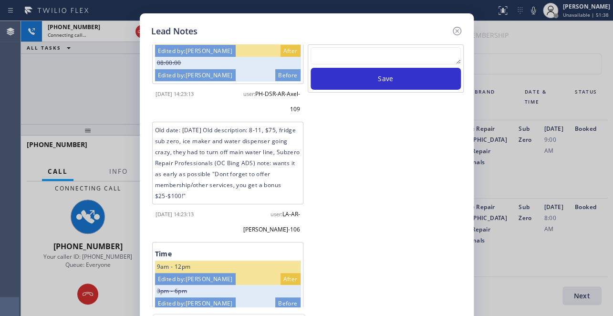
scroll to position [173, 0]
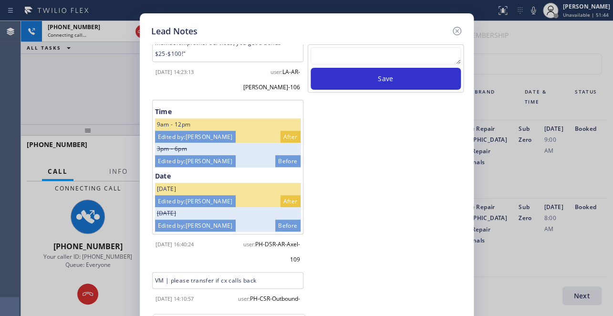
click at [363, 48] on textarea at bounding box center [386, 55] width 150 height 17
paste textarea "Routed to Voice mail// If CX will call back please transfer to me- Love:*"
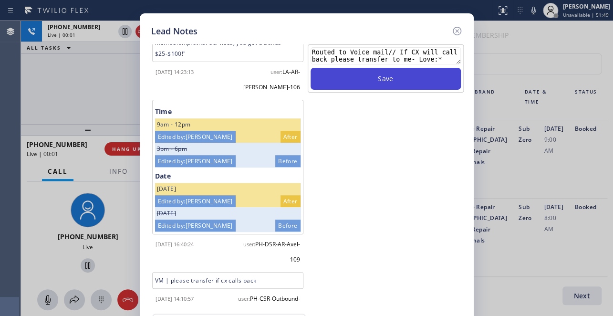
type textarea "Routed to Voice mail// If CX will call back please transfer to me- Love:*"
drag, startPoint x: 405, startPoint y: 82, endPoint x: 410, endPoint y: 78, distance: 6.1
click at [405, 81] on button "Save" at bounding box center [386, 79] width 150 height 22
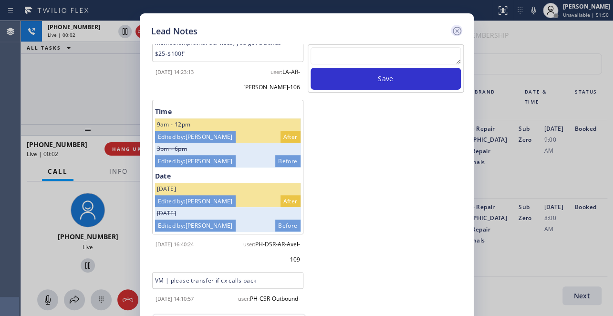
click at [457, 31] on icon at bounding box center [456, 31] width 9 height 9
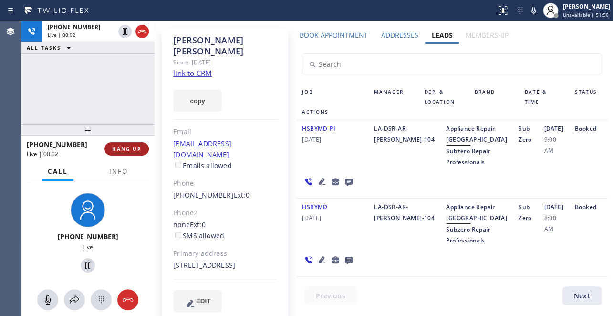
click at [116, 149] on span "HANG UP" at bounding box center [126, 148] width 29 height 7
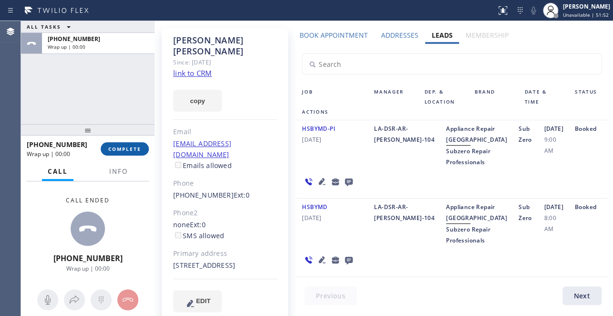
click at [121, 150] on span "COMPLETE" at bounding box center [124, 148] width 33 height 7
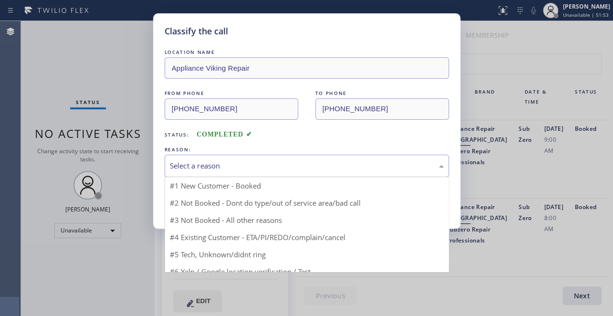
click at [216, 168] on div "Select a reason" at bounding box center [307, 165] width 274 height 11
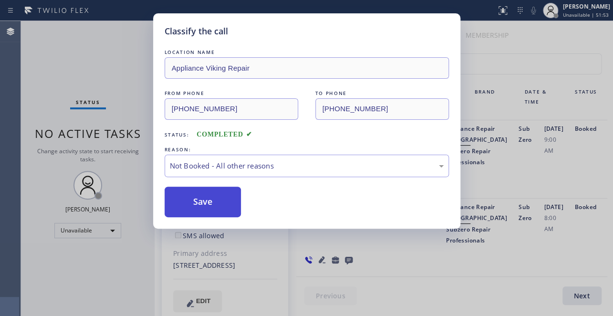
click at [197, 203] on button "Save" at bounding box center [203, 202] width 77 height 31
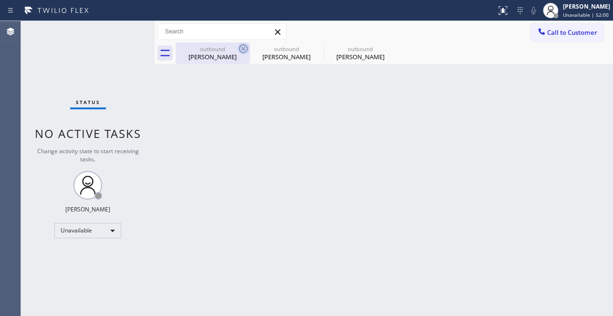
click at [243, 45] on icon at bounding box center [243, 48] width 9 height 9
click at [0, 0] on icon at bounding box center [0, 0] width 0 height 0
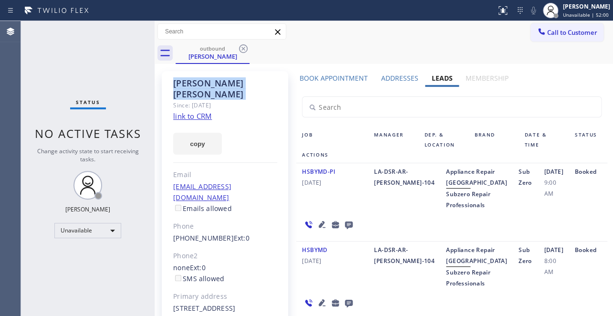
click at [243, 45] on icon at bounding box center [243, 48] width 9 height 9
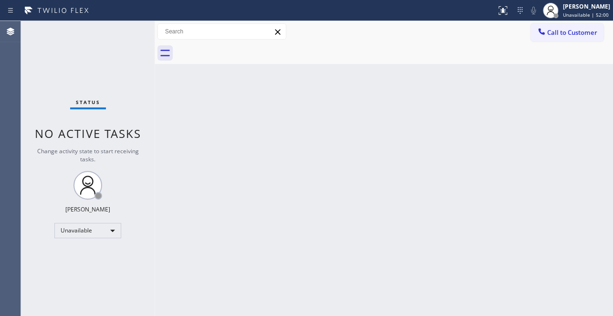
click at [243, 51] on div at bounding box center [394, 52] width 437 height 21
click at [558, 39] on button "Call to Customer" at bounding box center [566, 32] width 73 height 18
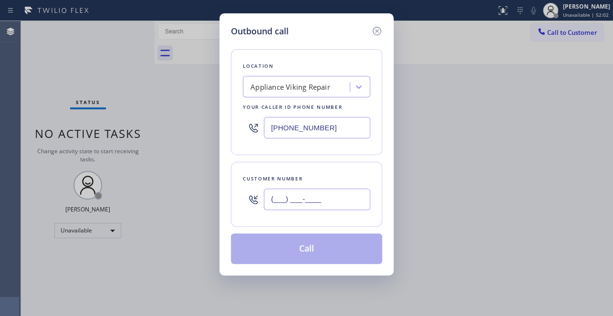
click at [278, 201] on input "(___) ___-____" at bounding box center [317, 198] width 106 height 21
paste input "310) 386-6905"
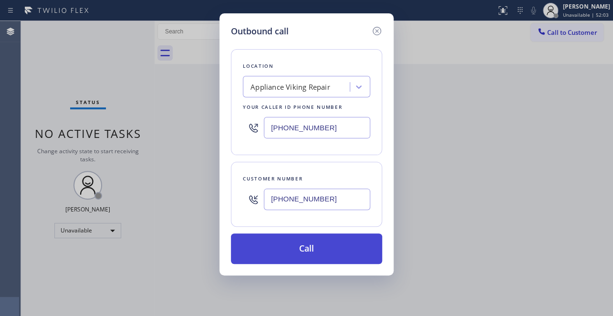
click at [282, 250] on button "Call" at bounding box center [306, 248] width 151 height 31
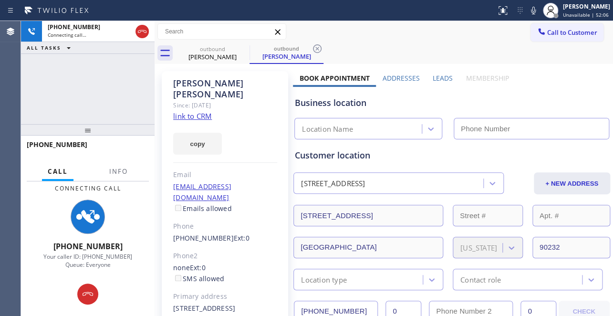
click at [438, 77] on label "Leads" at bounding box center [443, 77] width 20 height 9
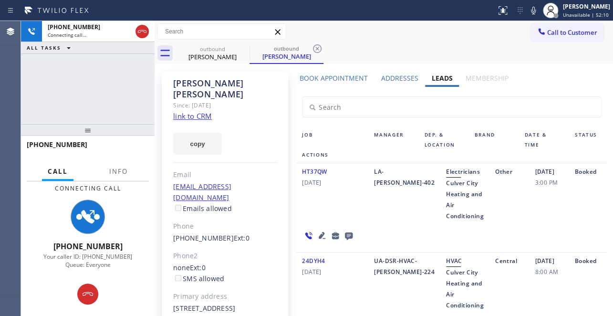
click at [319, 238] on icon at bounding box center [322, 235] width 7 height 7
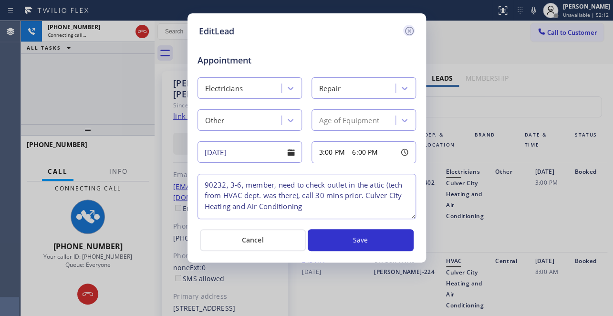
click at [407, 29] on icon at bounding box center [409, 31] width 9 height 9
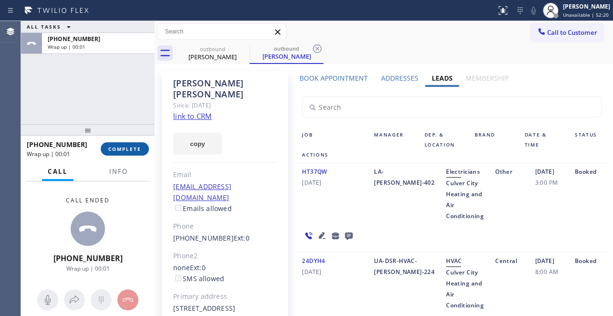
click at [130, 150] on span "COMPLETE" at bounding box center [124, 148] width 33 height 7
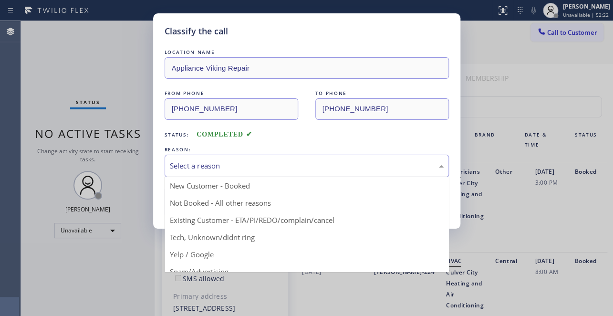
click at [240, 169] on div "Select a reason" at bounding box center [307, 165] width 274 height 11
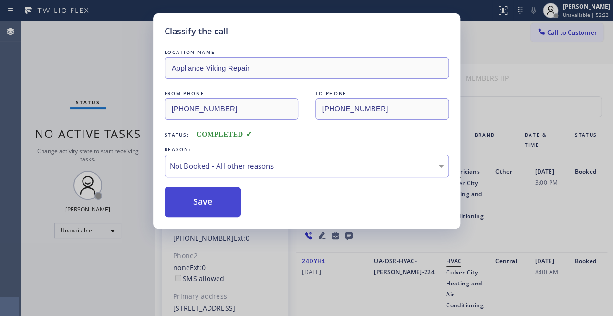
click at [198, 201] on button "Save" at bounding box center [203, 202] width 77 height 31
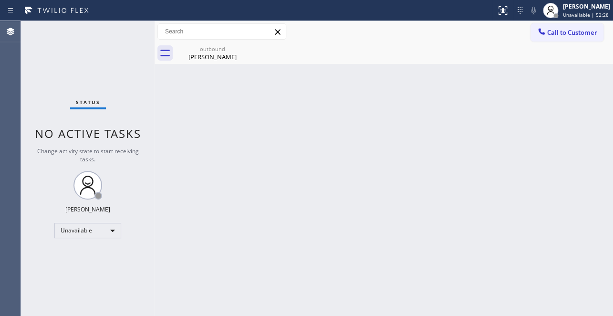
drag, startPoint x: 564, startPoint y: 31, endPoint x: 311, endPoint y: 67, distance: 255.4
click at [564, 31] on span "Call to Customer" at bounding box center [572, 32] width 50 height 9
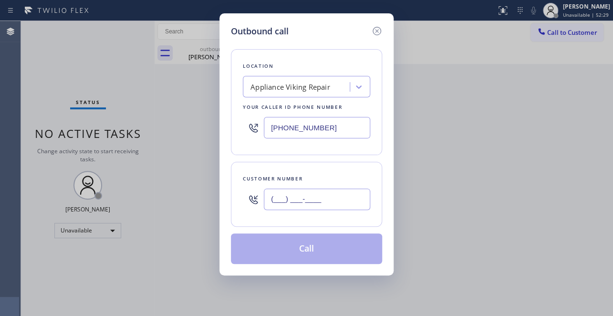
click at [271, 201] on input "(___) ___-____" at bounding box center [317, 198] width 106 height 21
paste input "714) 723-2186"
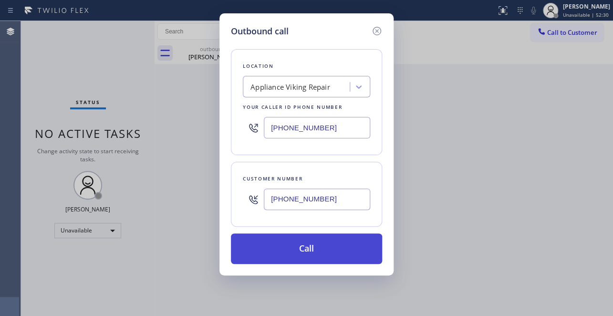
type input "[PHONE_NUMBER]"
click at [288, 251] on button "Call" at bounding box center [306, 248] width 151 height 31
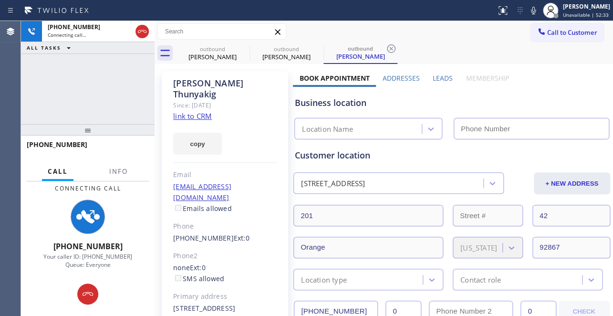
click at [441, 76] on label "Leads" at bounding box center [443, 77] width 20 height 9
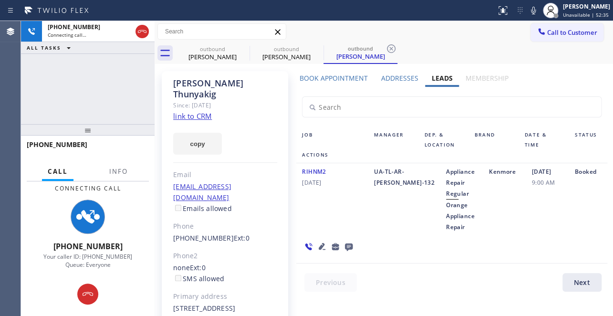
click at [321, 242] on icon at bounding box center [321, 245] width 11 height 11
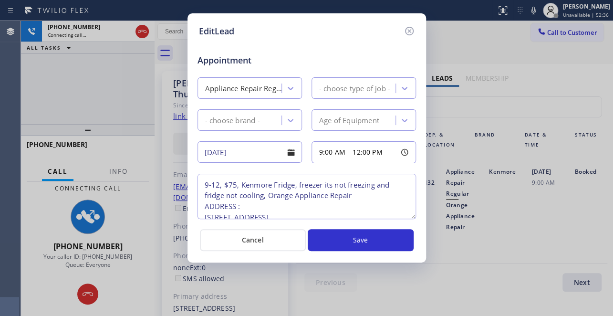
type textarea "9-12, $75, Kenmore Fridge, freezer its not freezing and fridge not cooling, Ora…"
click at [408, 30] on icon at bounding box center [409, 31] width 9 height 9
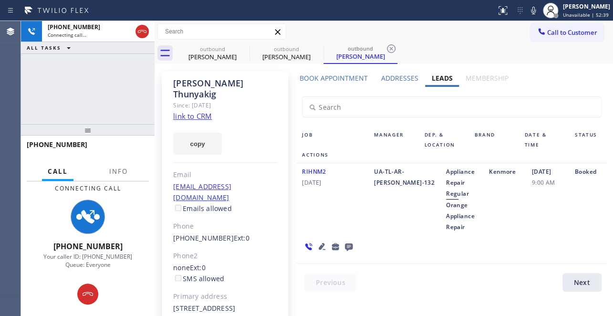
click at [318, 243] on icon at bounding box center [321, 245] width 11 height 11
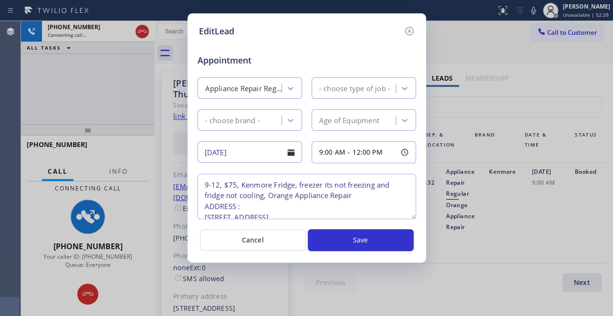
type textarea "9-12, $75, Kenmore Fridge, freezer its not freezing and fridge not cooling, Ora…"
click at [407, 26] on icon at bounding box center [409, 30] width 11 height 11
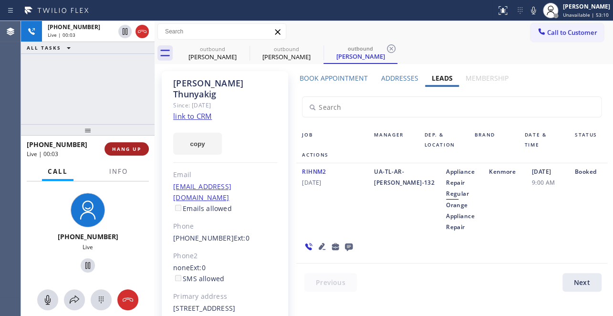
click at [129, 148] on span "HANG UP" at bounding box center [126, 148] width 29 height 7
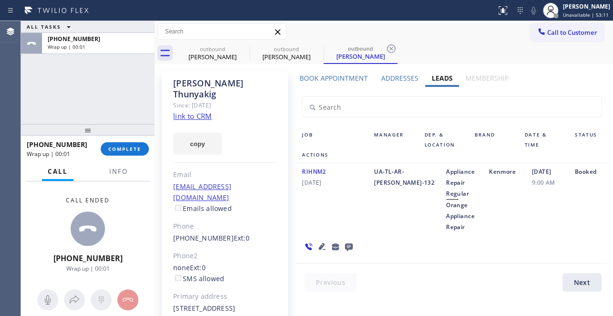
click at [350, 244] on icon at bounding box center [349, 247] width 8 height 8
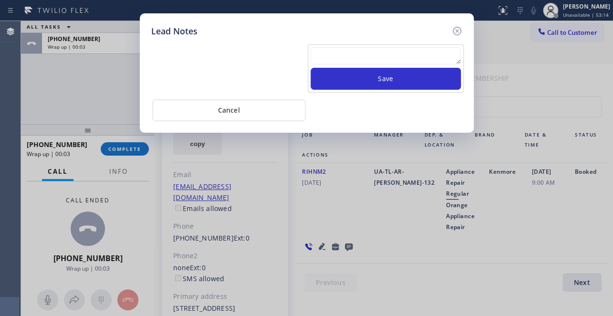
click at [391, 51] on textarea at bounding box center [386, 55] width 150 height 17
paste textarea "Routed to Voice mail// If CX will call back please transfer to me- Love:*"
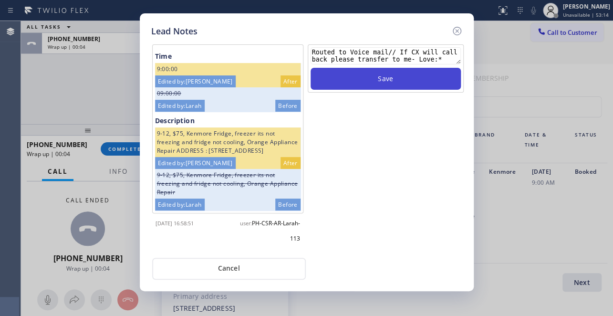
type textarea "Routed to Voice mail// If CX will call back please transfer to me- Love:*"
click at [396, 76] on button "Save" at bounding box center [386, 79] width 150 height 22
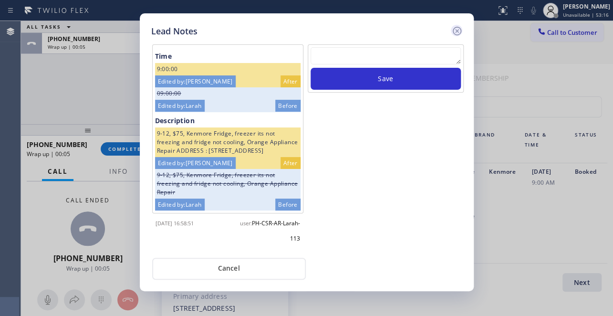
click at [455, 30] on icon at bounding box center [456, 30] width 11 height 11
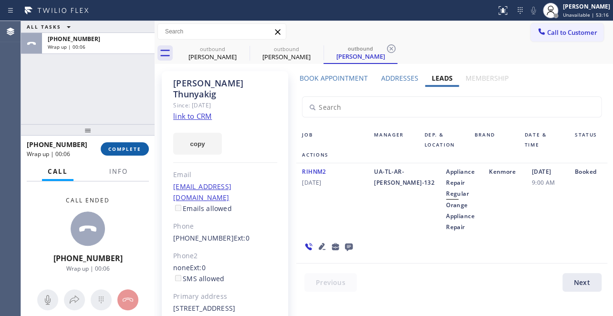
click at [108, 151] on button "COMPLETE" at bounding box center [125, 148] width 48 height 13
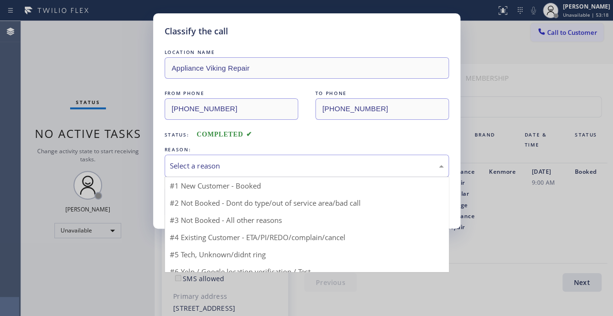
click at [212, 165] on div "Select a reason" at bounding box center [307, 165] width 274 height 11
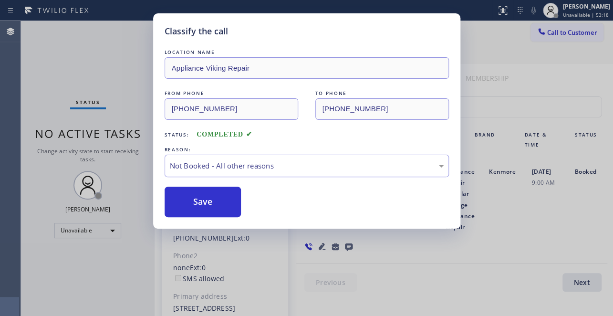
click at [196, 198] on button "Save" at bounding box center [203, 202] width 77 height 31
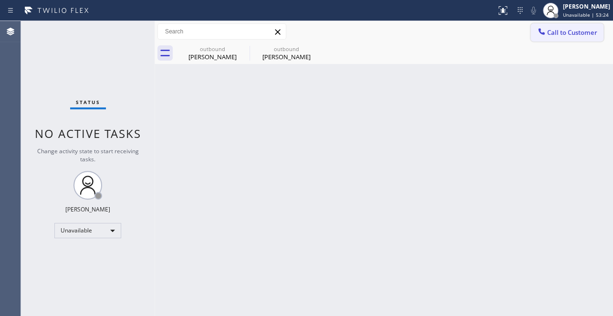
click at [553, 34] on span "Call to Customer" at bounding box center [572, 32] width 50 height 9
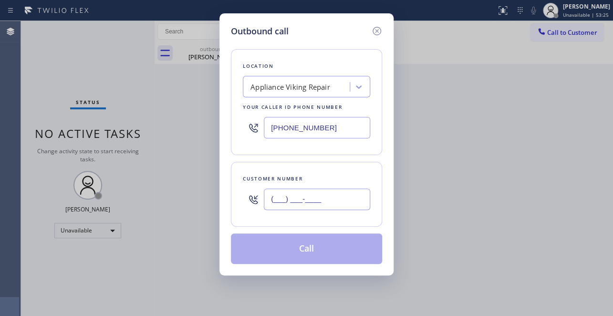
click at [273, 200] on input "(___) ___-____" at bounding box center [317, 198] width 106 height 21
paste input "602) 885-5045"
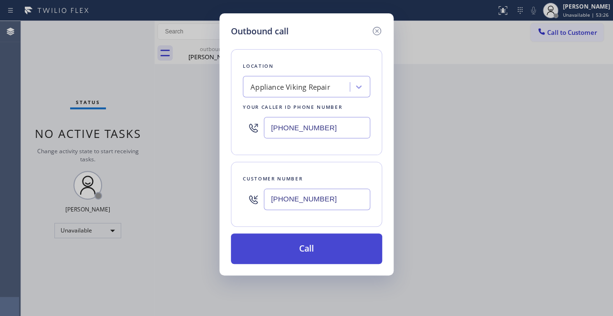
click at [310, 241] on button "Call" at bounding box center [306, 248] width 151 height 31
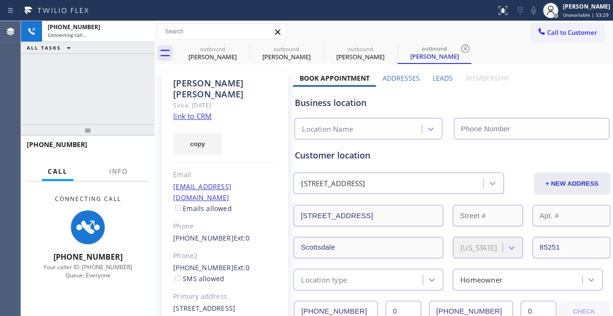
click at [434, 76] on label "Leads" at bounding box center [443, 77] width 20 height 9
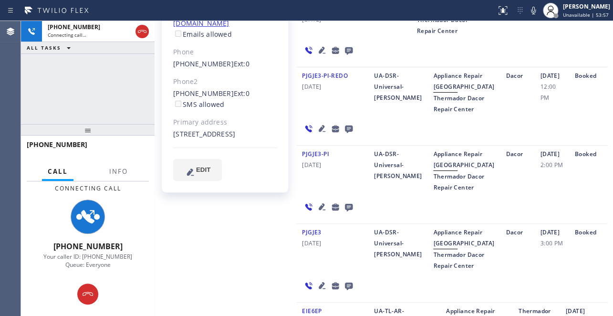
scroll to position [86, 0]
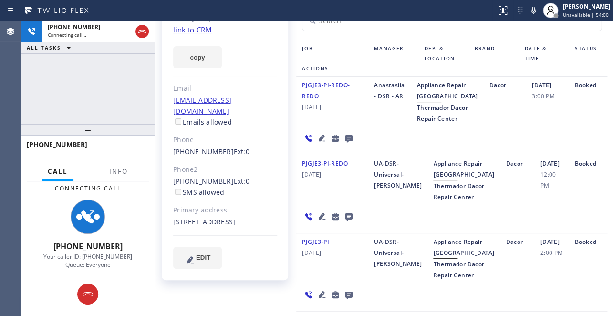
click at [391, 124] on div "Anastasiia - DSR - AR" at bounding box center [389, 102] width 43 height 44
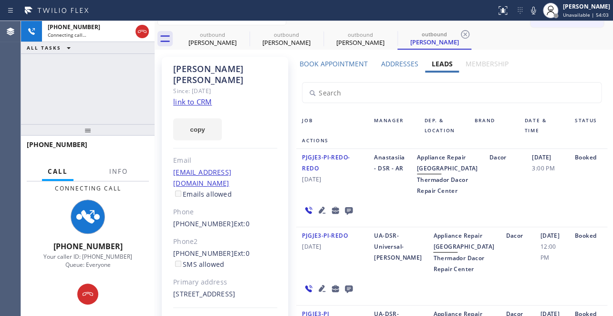
scroll to position [0, 0]
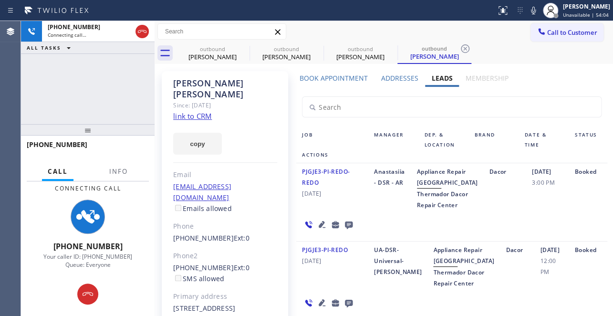
click at [340, 209] on div "PJGJE3-PI-REDO-REDO [DATE]" at bounding box center [332, 188] width 72 height 44
click at [347, 209] on div "PJGJE3-PI-REDO-REDO [DATE]" at bounding box center [332, 188] width 72 height 44
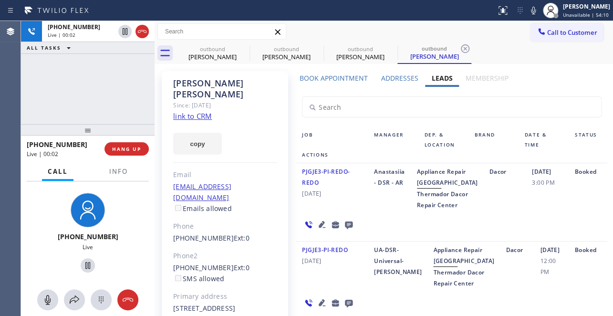
click at [351, 210] on div "PJGJE3-PI-REDO-REDO [DATE]" at bounding box center [332, 188] width 72 height 44
drag, startPoint x: 124, startPoint y: 147, endPoint x: 125, endPoint y: 161, distance: 13.9
click at [125, 161] on div "[PHONE_NUMBER] Live | 00:06 HANG UP" at bounding box center [88, 148] width 122 height 25
click at [125, 151] on span "HANG UP" at bounding box center [126, 148] width 29 height 7
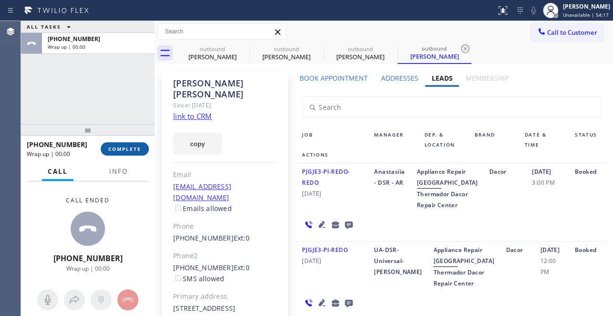
click at [125, 151] on span "COMPLETE" at bounding box center [124, 148] width 33 height 7
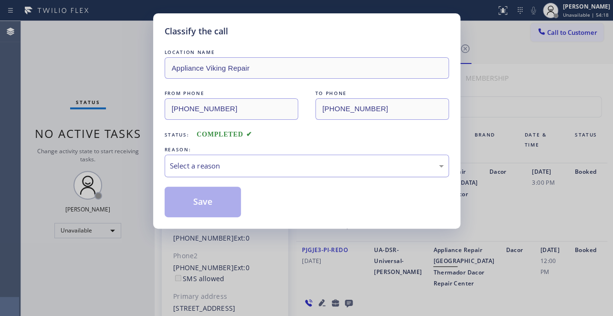
click at [299, 166] on div "Select a reason" at bounding box center [307, 165] width 274 height 11
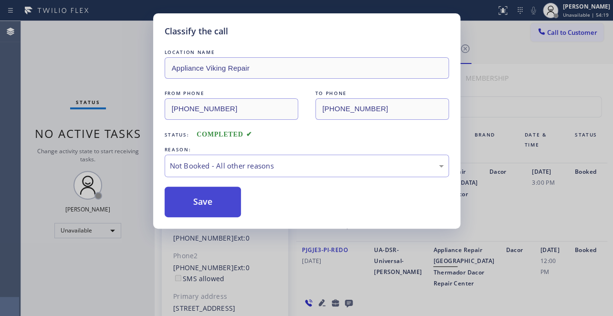
click at [213, 201] on button "Save" at bounding box center [203, 202] width 77 height 31
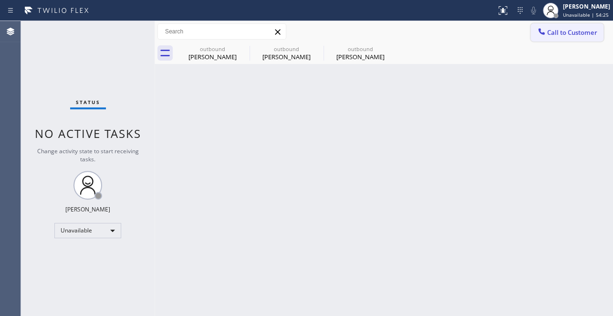
click at [552, 37] on button "Call to Customer" at bounding box center [566, 32] width 73 height 18
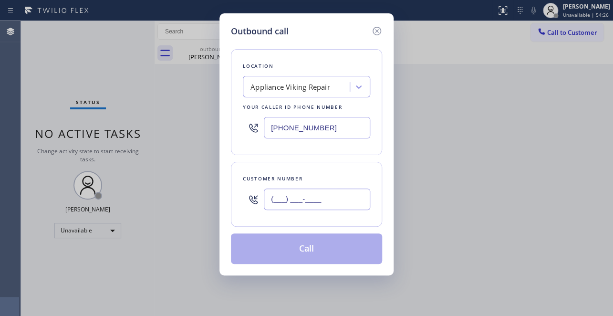
click at [282, 202] on input "(___) ___-____" at bounding box center [317, 198] width 106 height 21
paste input "323) 203-1787"
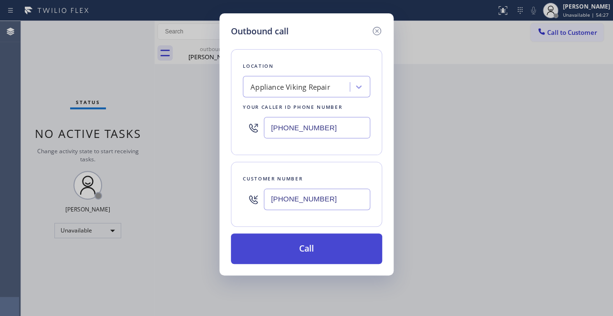
click at [307, 243] on button "Call" at bounding box center [306, 248] width 151 height 31
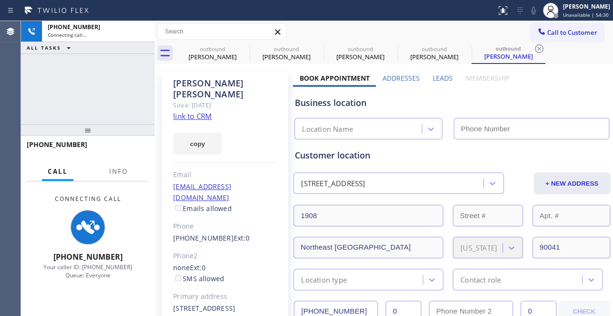
click at [436, 76] on label "Leads" at bounding box center [443, 77] width 20 height 9
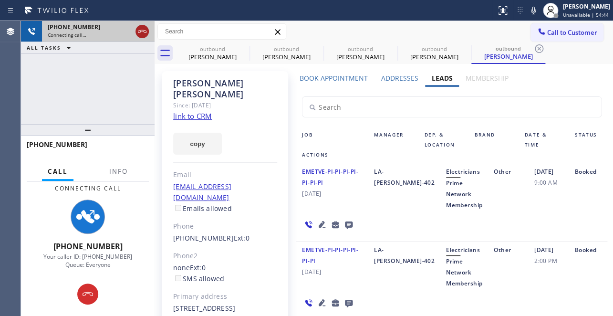
click at [140, 32] on icon at bounding box center [142, 31] width 9 height 3
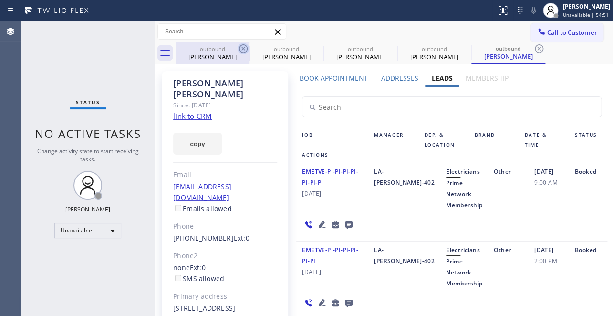
click at [244, 44] on icon at bounding box center [243, 48] width 11 height 11
click at [0, 0] on icon at bounding box center [0, 0] width 0 height 0
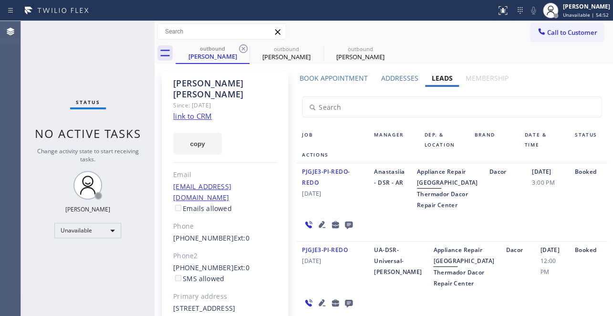
click at [244, 44] on icon at bounding box center [243, 48] width 11 height 11
click at [0, 0] on icon at bounding box center [0, 0] width 0 height 0
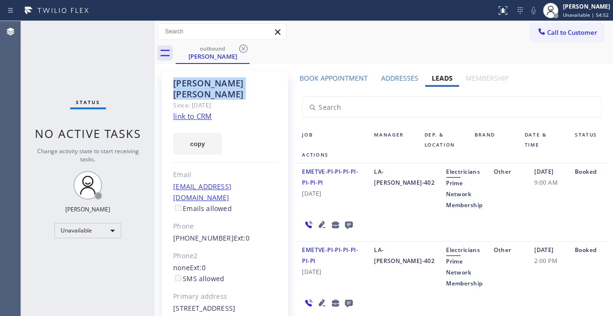
click at [244, 44] on icon at bounding box center [243, 48] width 11 height 11
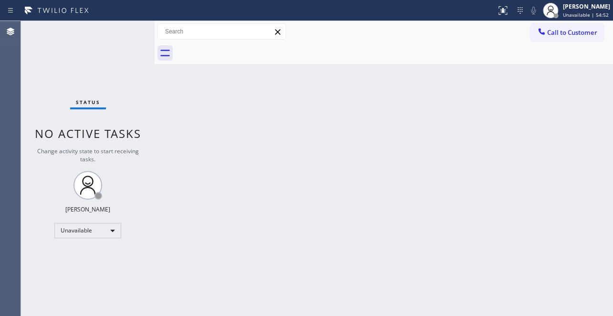
click at [244, 44] on div at bounding box center [394, 52] width 437 height 21
drag, startPoint x: 562, startPoint y: 34, endPoint x: 329, endPoint y: 89, distance: 239.2
click at [561, 34] on span "Call to Customer" at bounding box center [572, 32] width 50 height 9
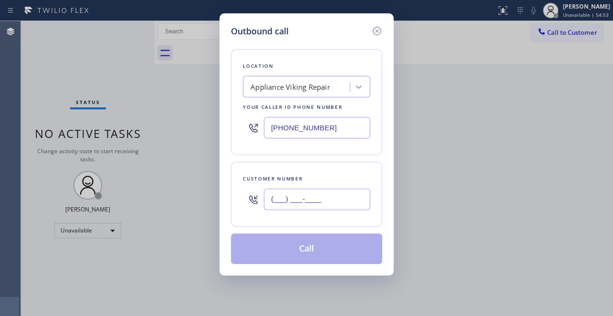
click at [270, 197] on input "(___) ___-____" at bounding box center [317, 198] width 106 height 21
paste input "908) 456-0638"
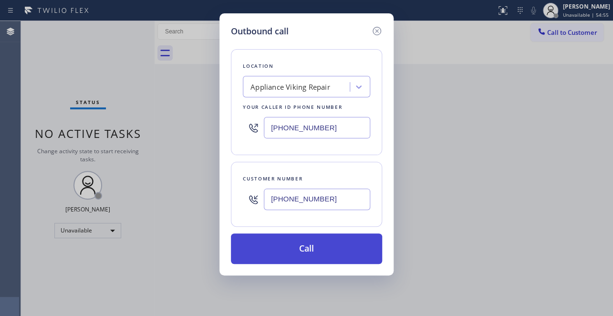
click at [305, 250] on button "Call" at bounding box center [306, 248] width 151 height 31
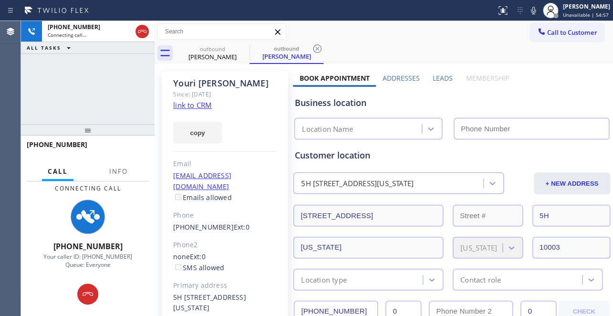
click at [442, 77] on label "Leads" at bounding box center [443, 77] width 20 height 9
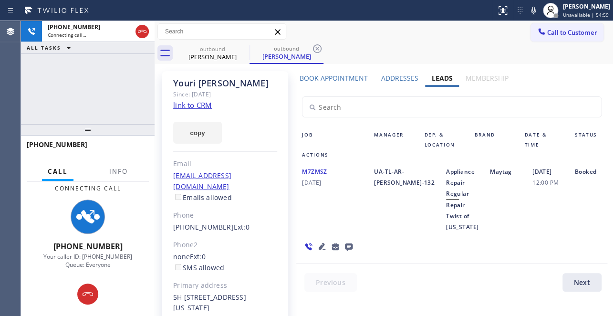
click at [320, 240] on icon at bounding box center [321, 245] width 11 height 11
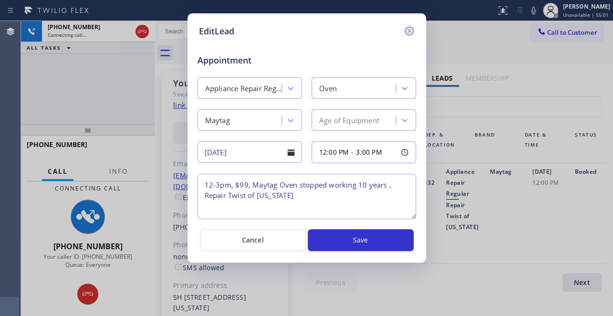
click at [410, 28] on icon at bounding box center [409, 30] width 11 height 11
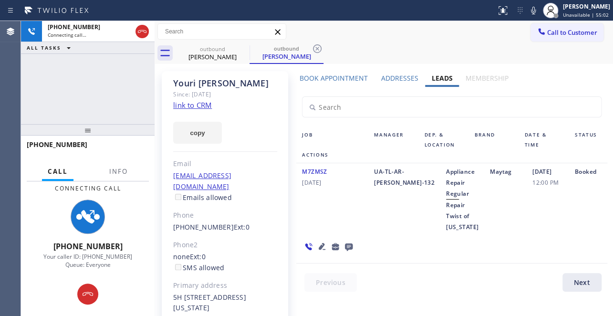
click at [346, 240] on icon at bounding box center [348, 246] width 11 height 12
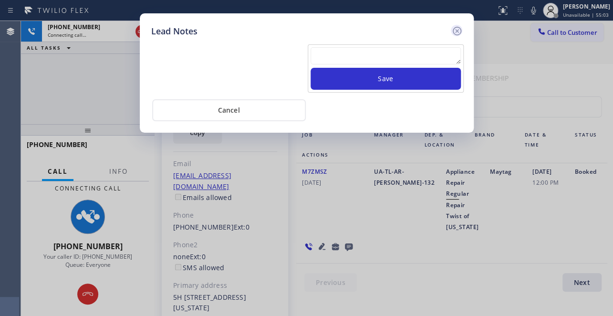
click at [457, 28] on icon at bounding box center [456, 30] width 11 height 11
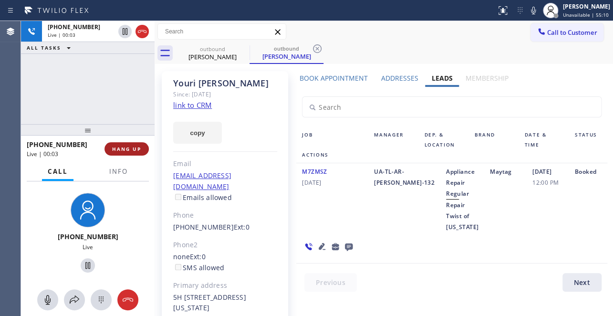
click at [136, 147] on span "HANG UP" at bounding box center [126, 148] width 29 height 7
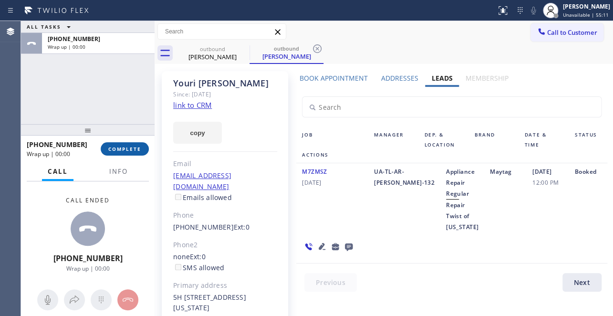
click at [129, 150] on span "COMPLETE" at bounding box center [124, 148] width 33 height 7
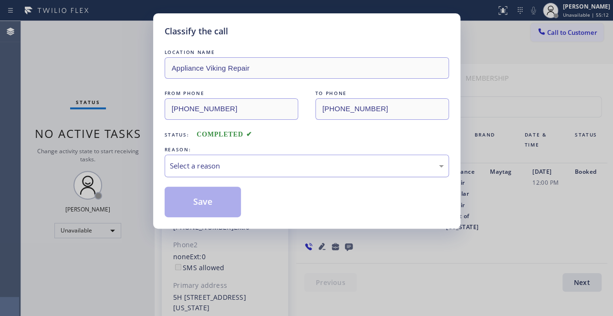
click at [187, 163] on div "Select a reason" at bounding box center [307, 165] width 274 height 11
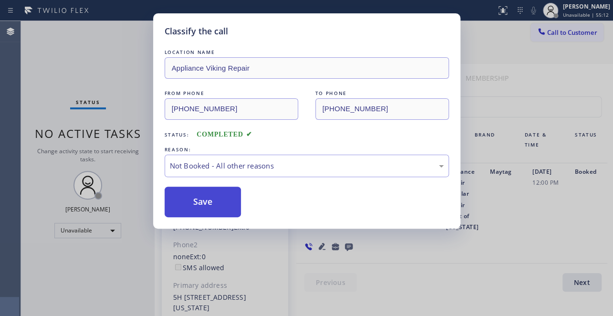
click at [184, 202] on button "Save" at bounding box center [203, 202] width 77 height 31
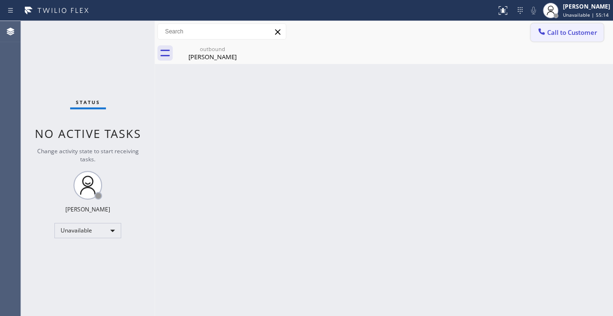
click at [542, 33] on icon at bounding box center [541, 31] width 6 height 6
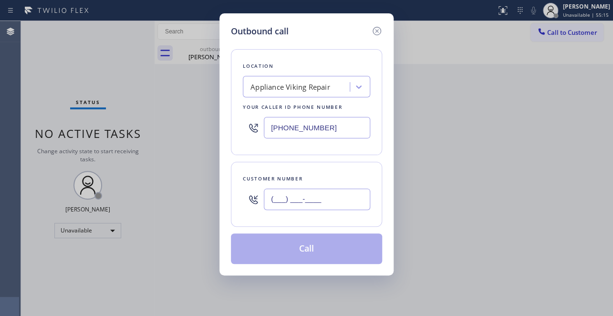
click at [277, 199] on input "(___) ___-____" at bounding box center [317, 198] width 106 height 21
paste input "425) 260-0729"
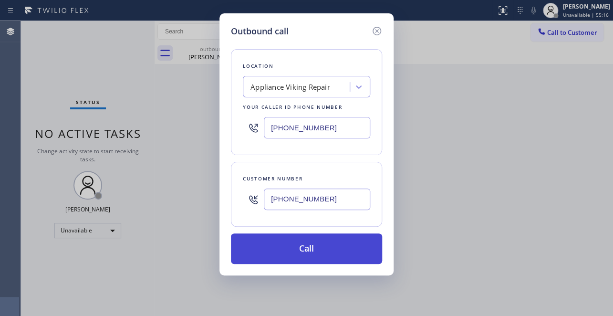
click at [302, 251] on button "Call" at bounding box center [306, 248] width 151 height 31
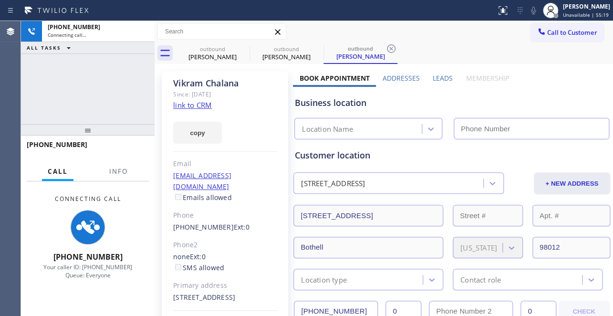
click at [443, 77] on label "Leads" at bounding box center [443, 77] width 20 height 9
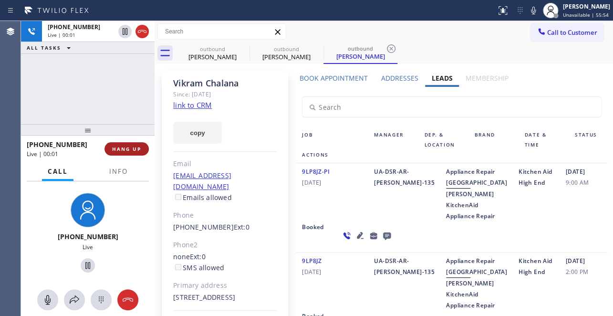
click at [113, 147] on span "HANG UP" at bounding box center [126, 148] width 29 height 7
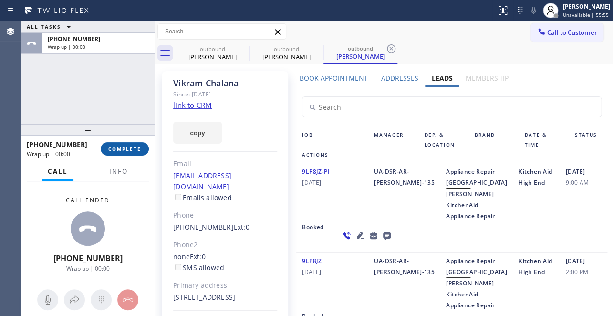
click at [114, 151] on span "COMPLETE" at bounding box center [124, 148] width 33 height 7
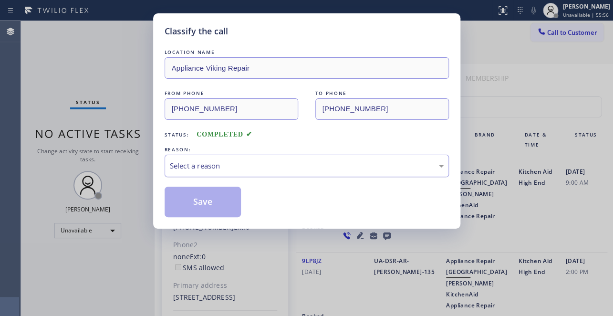
click at [201, 174] on div "Select a reason" at bounding box center [307, 166] width 284 height 22
drag, startPoint x: 205, startPoint y: 160, endPoint x: 205, endPoint y: 167, distance: 6.7
click at [205, 160] on div "Select a reason" at bounding box center [307, 165] width 274 height 11
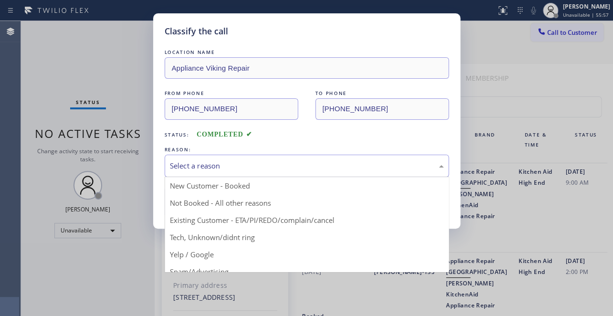
click at [206, 169] on div "Select a reason" at bounding box center [307, 165] width 274 height 11
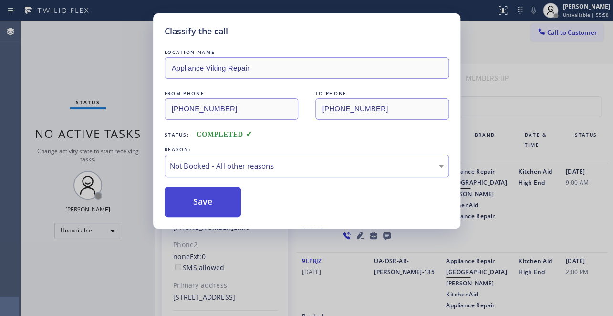
click at [196, 200] on button "Save" at bounding box center [203, 202] width 77 height 31
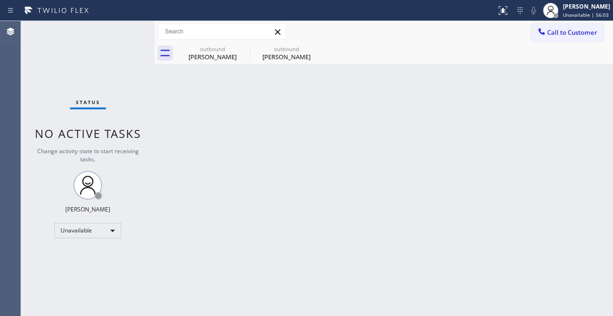
click at [547, 33] on span "Call to Customer" at bounding box center [572, 32] width 50 height 9
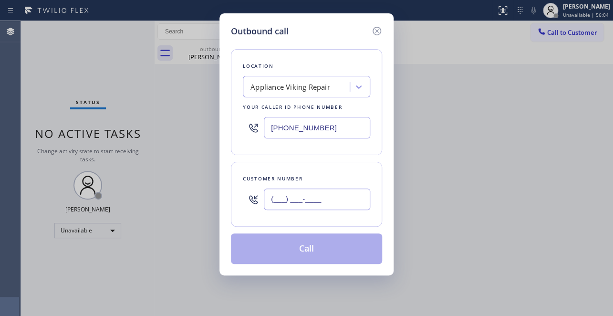
click at [279, 204] on input "(___) ___-____" at bounding box center [317, 198] width 106 height 21
paste input "626) 688-0412"
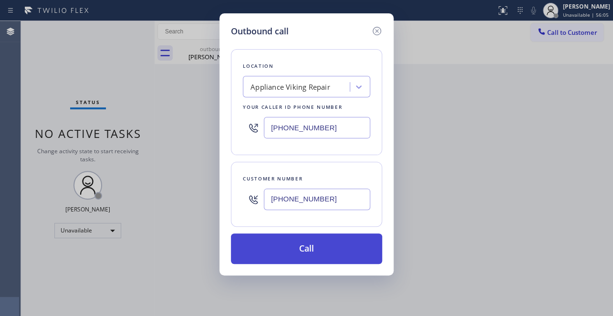
type input "[PHONE_NUMBER]"
click at [312, 251] on button "Call" at bounding box center [306, 248] width 151 height 31
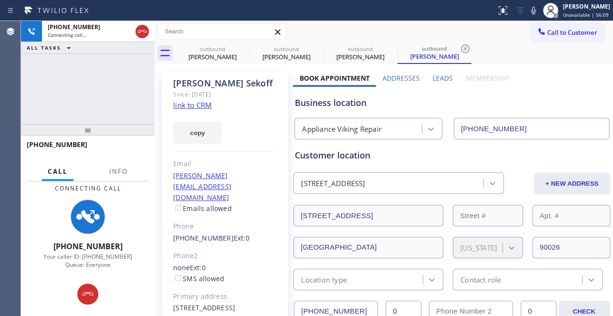
type input "[PHONE_NUMBER]"
click at [441, 81] on label "Leads" at bounding box center [443, 77] width 20 height 9
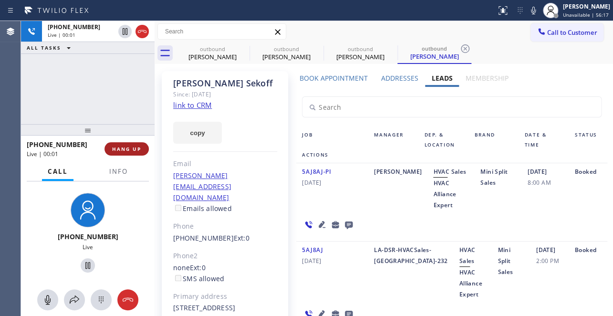
click at [117, 148] on span "HANG UP" at bounding box center [126, 148] width 29 height 7
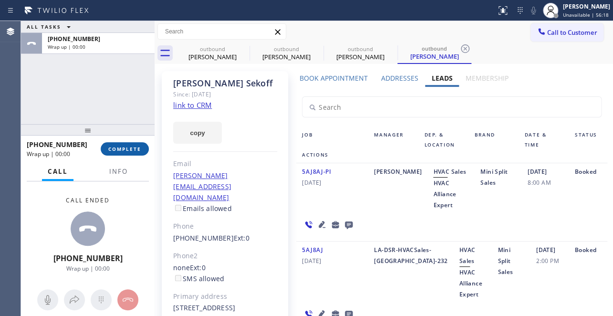
click at [130, 152] on span "COMPLETE" at bounding box center [124, 148] width 33 height 7
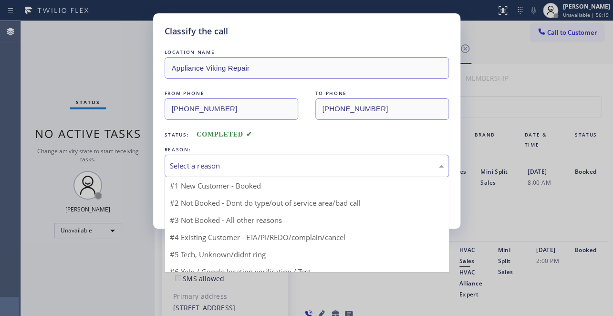
click at [212, 160] on div "Select a reason" at bounding box center [307, 165] width 274 height 11
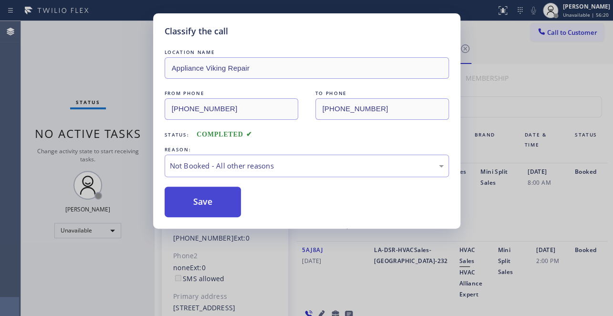
click at [201, 207] on button "Save" at bounding box center [203, 202] width 77 height 31
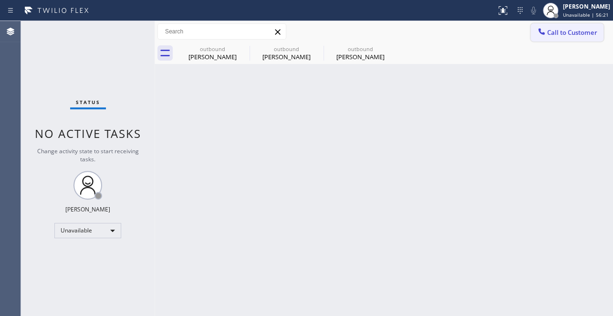
click at [556, 33] on span "Call to Customer" at bounding box center [572, 32] width 50 height 9
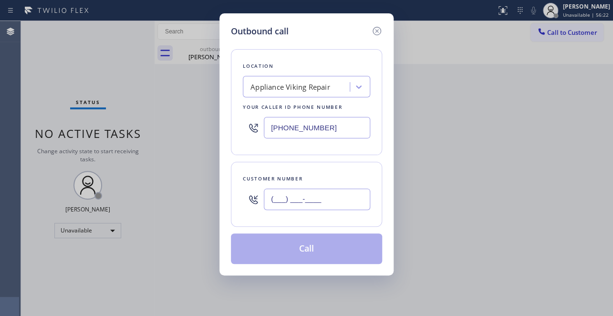
click at [270, 198] on input "(___) ___-____" at bounding box center [317, 198] width 106 height 21
paste input "626) 786-1137"
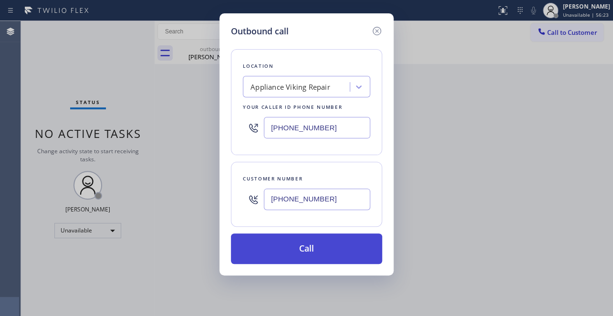
type input "[PHONE_NUMBER]"
click at [287, 249] on button "Call" at bounding box center [306, 248] width 151 height 31
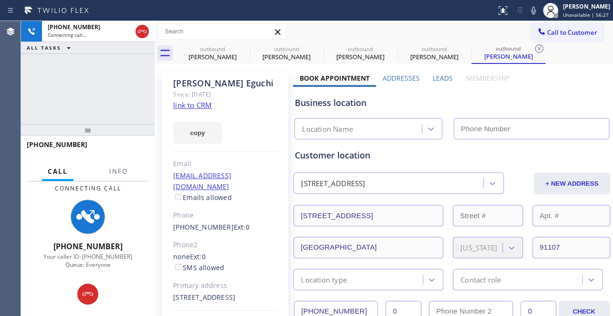
type input "[PHONE_NUMBER]"
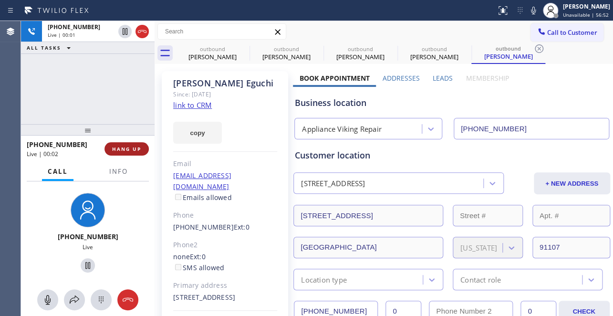
click at [126, 145] on span "HANG UP" at bounding box center [126, 148] width 29 height 7
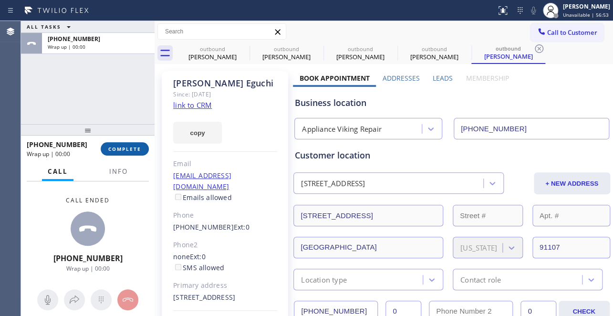
click at [132, 145] on span "COMPLETE" at bounding box center [124, 148] width 33 height 7
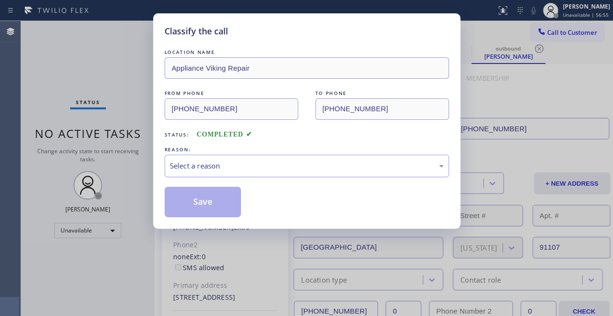
click at [253, 162] on div "Select a reason" at bounding box center [307, 165] width 274 height 11
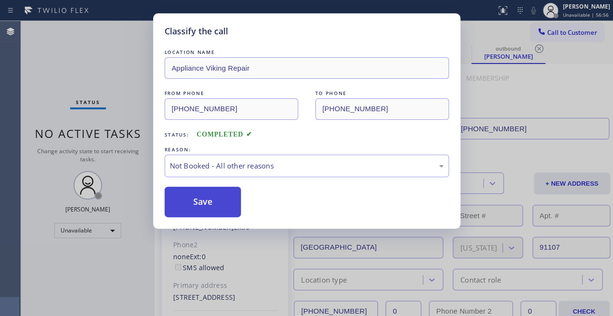
click at [199, 204] on button "Save" at bounding box center [203, 202] width 77 height 31
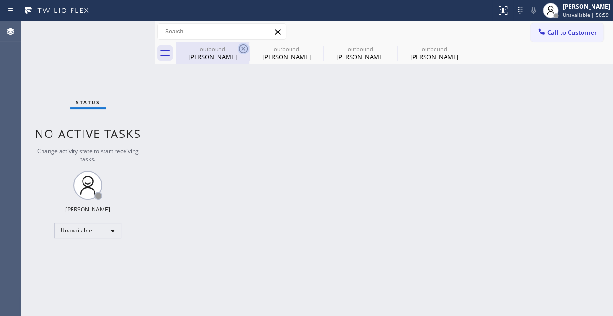
click at [244, 48] on icon at bounding box center [243, 48] width 11 height 11
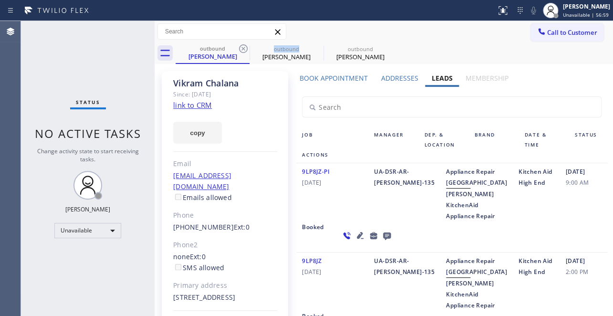
click at [244, 48] on icon at bounding box center [243, 48] width 11 height 11
click at [0, 0] on icon at bounding box center [0, 0] width 0 height 0
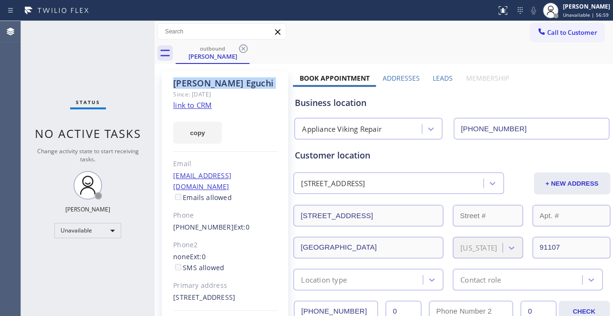
click at [244, 48] on icon at bounding box center [243, 48] width 11 height 11
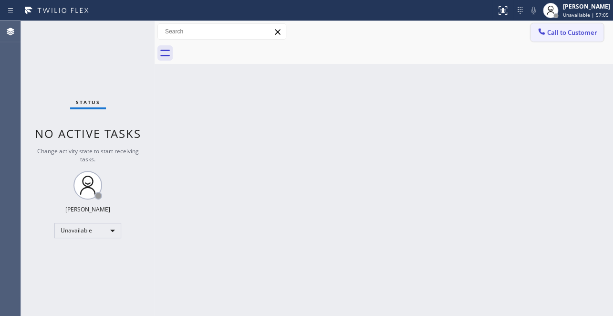
click at [560, 37] on button "Call to Customer" at bounding box center [566, 32] width 73 height 18
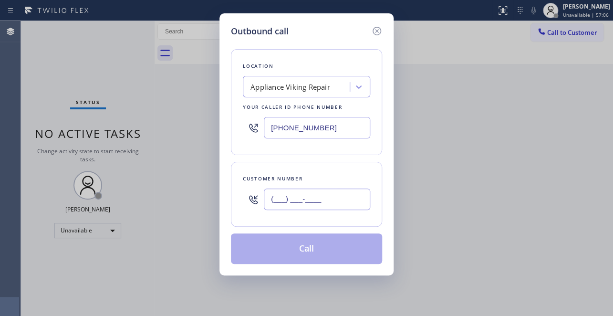
click at [296, 205] on input "(___) ___-____" at bounding box center [317, 198] width 106 height 21
paste input "310) 918-0790"
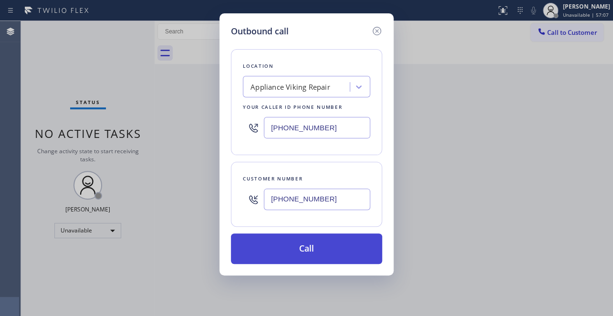
type input "[PHONE_NUMBER]"
click at [305, 245] on button "Call" at bounding box center [306, 248] width 151 height 31
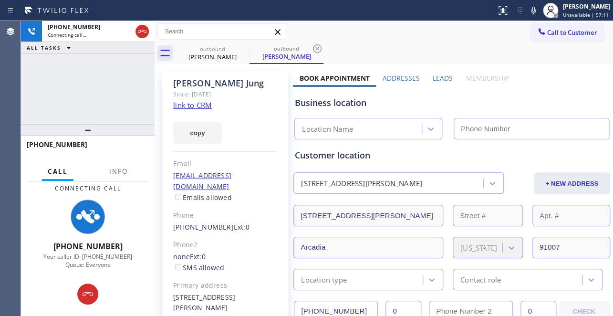
type input "[PHONE_NUMBER]"
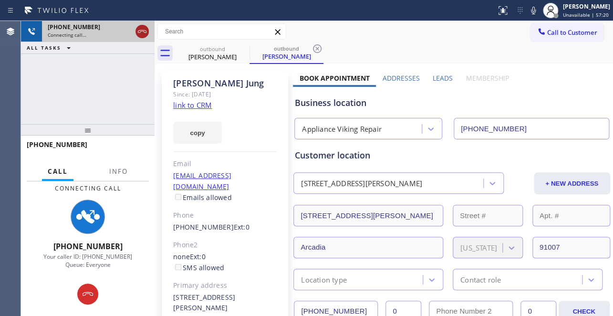
click at [146, 35] on icon at bounding box center [141, 31] width 11 height 11
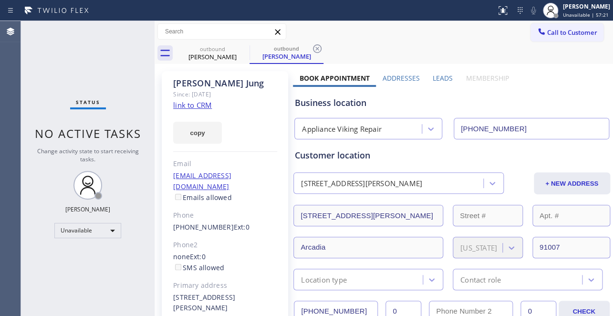
drag, startPoint x: 551, startPoint y: 33, endPoint x: 385, endPoint y: 74, distance: 171.0
click at [552, 33] on span "Call to Customer" at bounding box center [572, 32] width 50 height 9
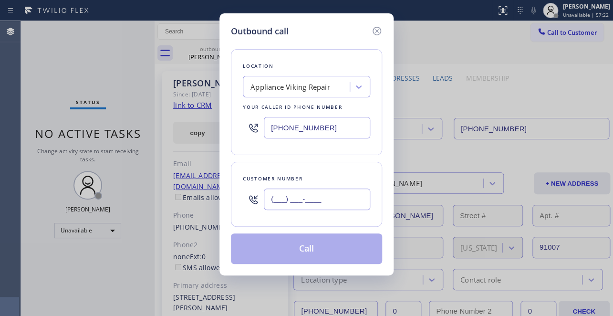
click at [275, 201] on input "(___) ___-____" at bounding box center [317, 198] width 106 height 21
paste input "510) 676-4024"
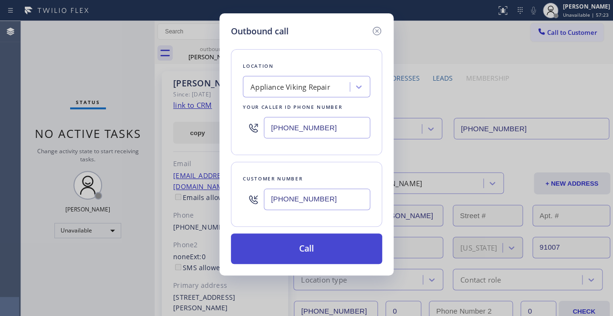
type input "[PHONE_NUMBER]"
click at [303, 248] on button "Call" at bounding box center [306, 248] width 151 height 31
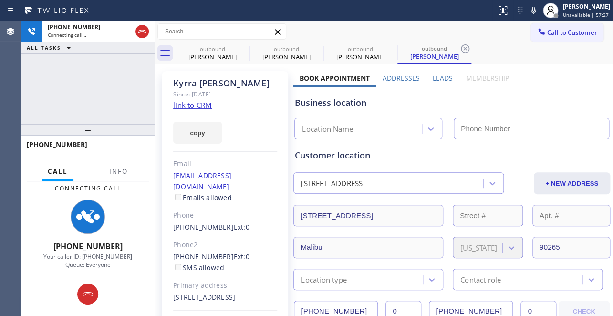
type input "[PHONE_NUMBER]"
click at [439, 74] on label "Leads" at bounding box center [443, 77] width 20 height 9
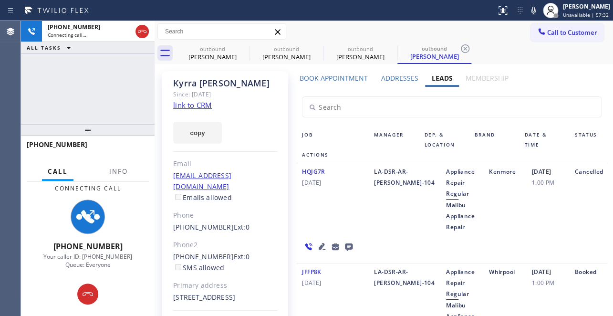
click at [346, 243] on icon at bounding box center [349, 247] width 8 height 8
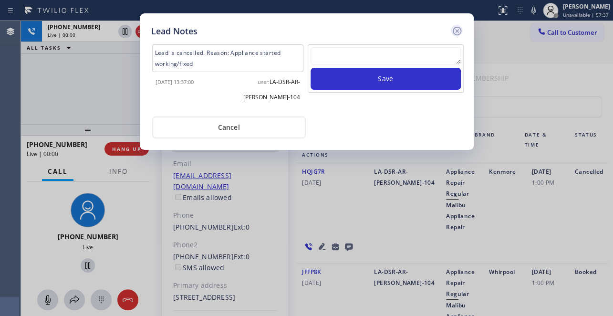
click at [457, 30] on icon at bounding box center [456, 30] width 11 height 11
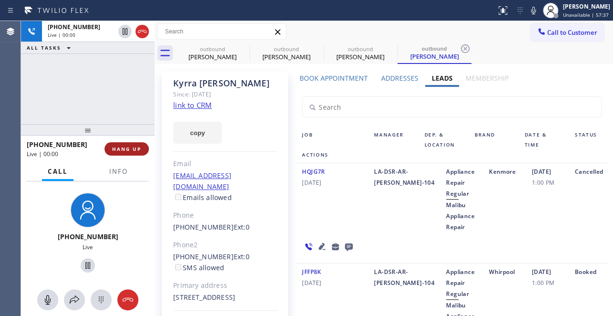
click at [115, 150] on span "HANG UP" at bounding box center [126, 148] width 29 height 7
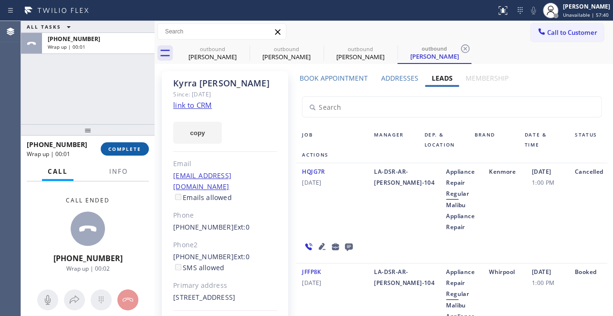
click at [114, 148] on span "COMPLETE" at bounding box center [124, 148] width 33 height 7
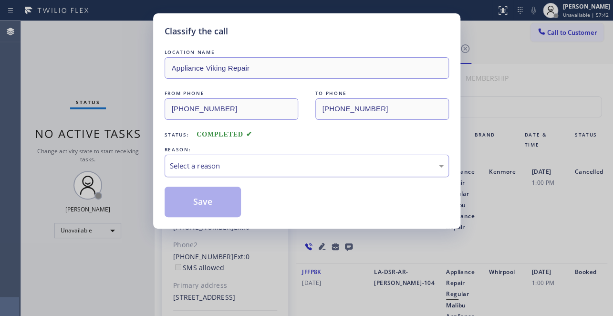
drag, startPoint x: 218, startPoint y: 162, endPoint x: 208, endPoint y: 173, distance: 15.2
click at [218, 162] on div "Select a reason" at bounding box center [307, 165] width 274 height 11
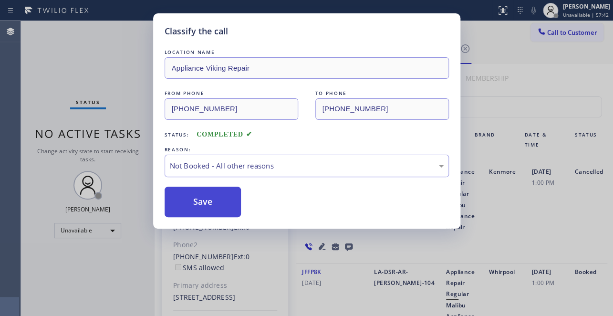
click at [202, 201] on button "Save" at bounding box center [203, 202] width 77 height 31
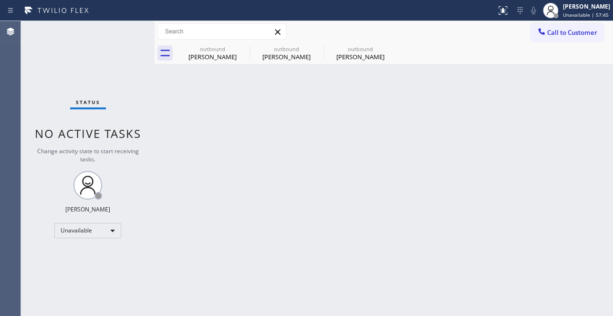
click at [528, 37] on div "Call to Customer Outbound call Location Appliance Viking Repair Your caller id …" at bounding box center [384, 31] width 458 height 17
click at [545, 37] on div at bounding box center [541, 32] width 11 height 11
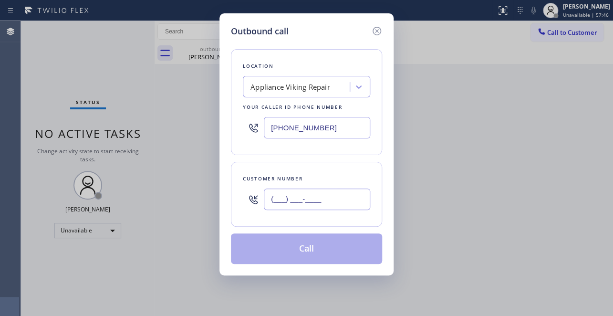
click at [308, 197] on input "(___) ___-____" at bounding box center [317, 198] width 106 height 21
paste input "818) 326-0755"
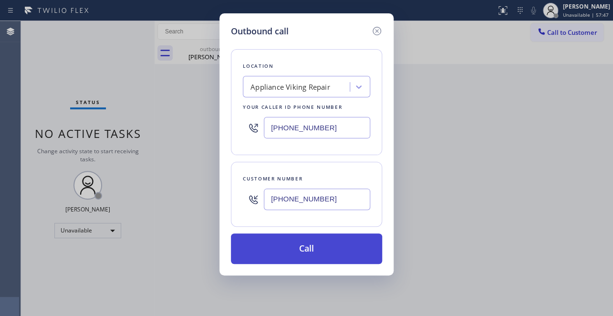
type input "[PHONE_NUMBER]"
click at [299, 252] on button "Call" at bounding box center [306, 248] width 151 height 31
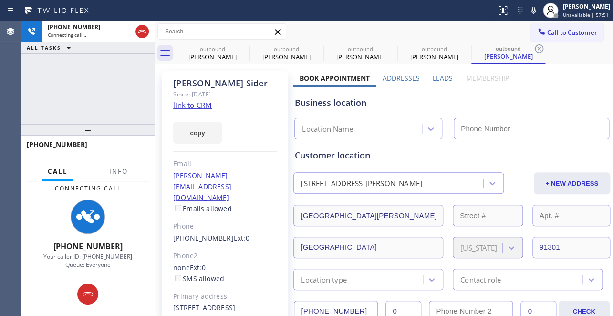
type input "[PHONE_NUMBER]"
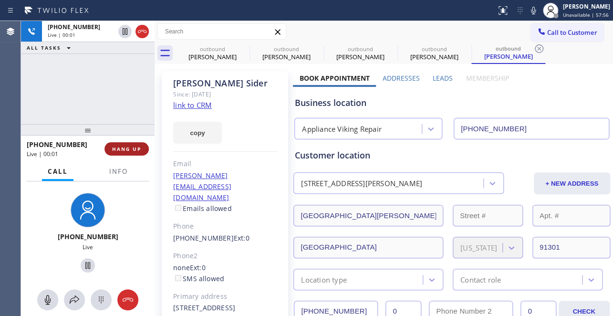
click at [129, 149] on span "HANG UP" at bounding box center [126, 148] width 29 height 7
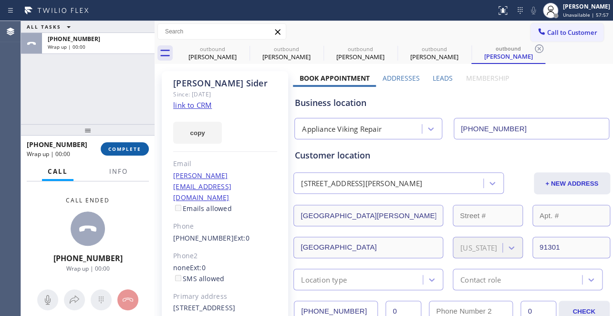
click at [129, 149] on span "COMPLETE" at bounding box center [124, 148] width 33 height 7
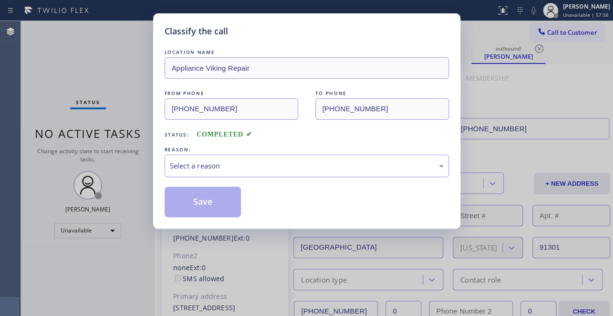
click at [188, 164] on div "Select a reason" at bounding box center [307, 165] width 274 height 11
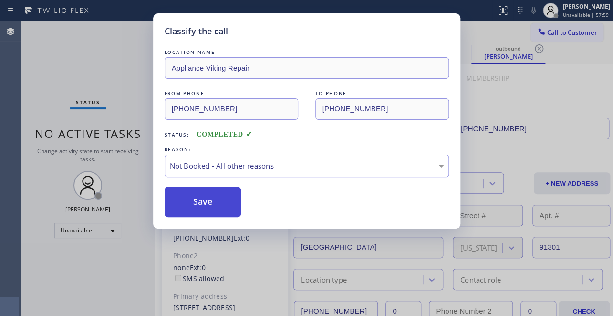
drag, startPoint x: 190, startPoint y: 201, endPoint x: 228, endPoint y: 201, distance: 38.2
click at [190, 202] on button "Save" at bounding box center [203, 202] width 77 height 31
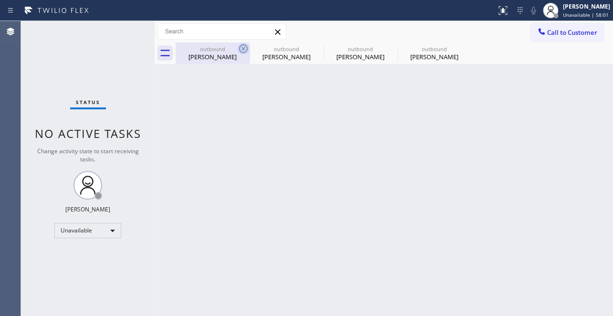
click at [246, 52] on icon at bounding box center [243, 48] width 11 height 11
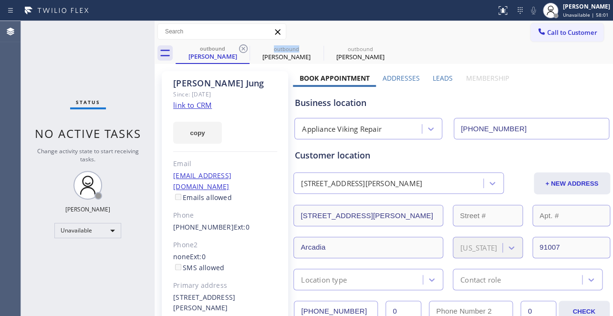
click at [246, 52] on icon at bounding box center [243, 48] width 11 height 11
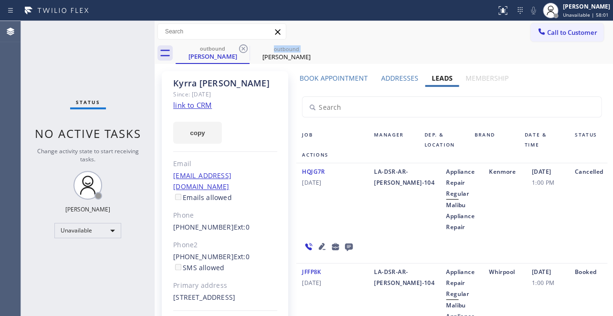
click at [246, 52] on icon at bounding box center [243, 48] width 11 height 11
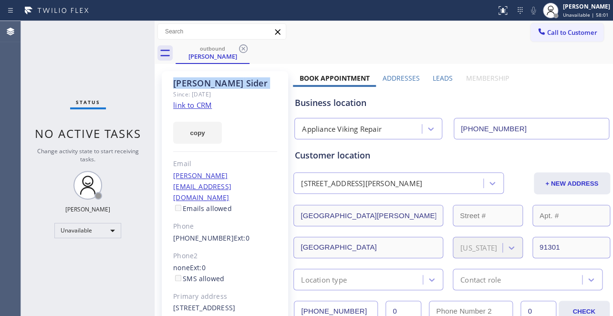
click at [246, 52] on icon at bounding box center [243, 48] width 11 height 11
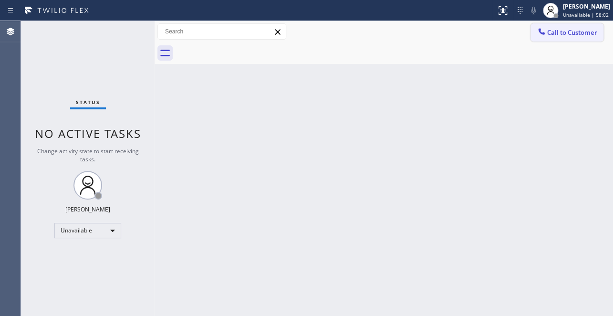
click at [564, 34] on span "Call to Customer" at bounding box center [572, 32] width 50 height 9
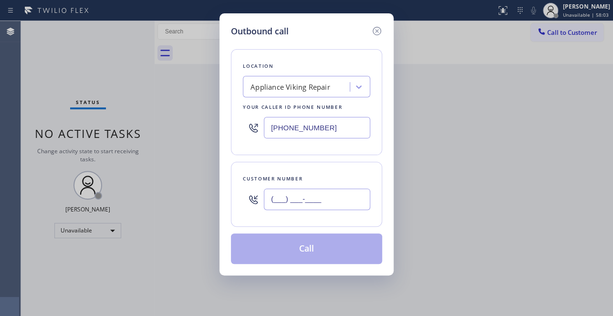
drag, startPoint x: 280, startPoint y: 196, endPoint x: 277, endPoint y: 237, distance: 40.7
click at [279, 197] on input "(___) ___-____" at bounding box center [317, 198] width 106 height 21
paste input "510) 697-1657"
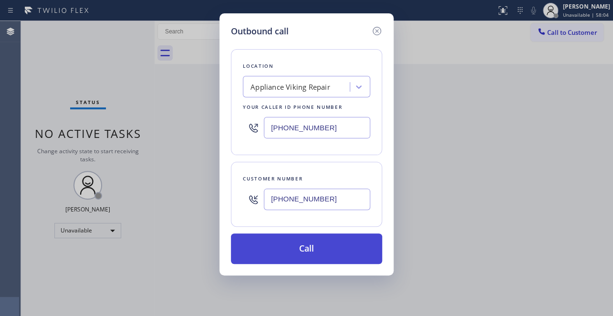
type input "[PHONE_NUMBER]"
click at [301, 248] on button "Call" at bounding box center [306, 248] width 151 height 31
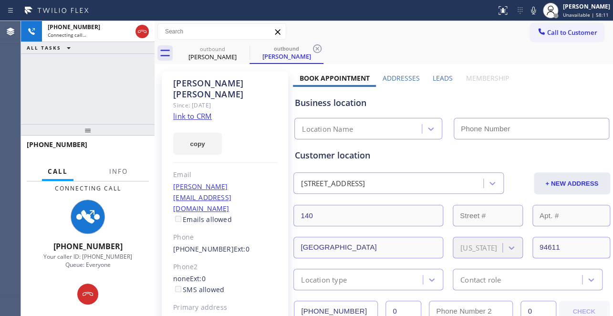
type input "[PHONE_NUMBER]"
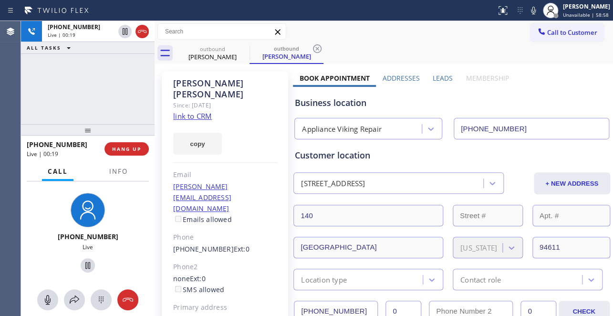
click at [528, 88] on div "Business location Appliance Viking Repair [PHONE_NUMBER]" at bounding box center [451, 113] width 317 height 52
click at [126, 154] on button "HANG UP" at bounding box center [126, 148] width 44 height 13
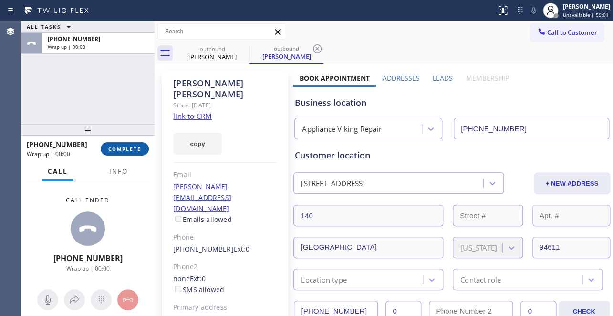
click at [137, 145] on span "COMPLETE" at bounding box center [124, 148] width 33 height 7
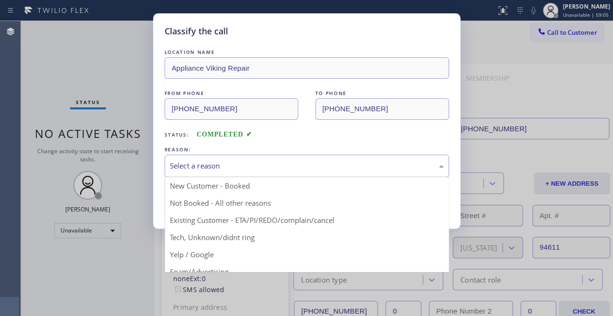
click at [299, 166] on div "Select a reason" at bounding box center [307, 165] width 274 height 11
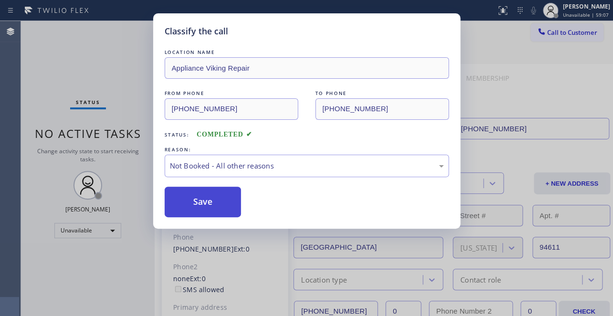
click at [204, 201] on button "Save" at bounding box center [203, 202] width 77 height 31
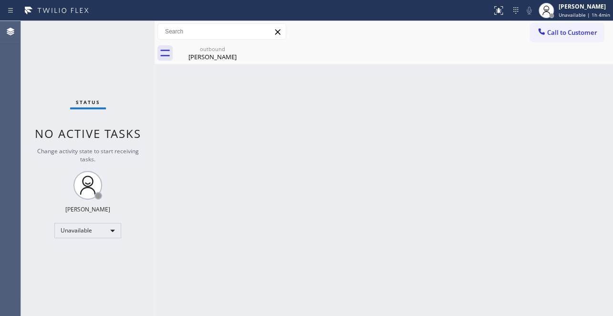
drag, startPoint x: 562, startPoint y: 35, endPoint x: 358, endPoint y: 59, distance: 206.0
click at [562, 34] on span "Call to Customer" at bounding box center [572, 32] width 50 height 9
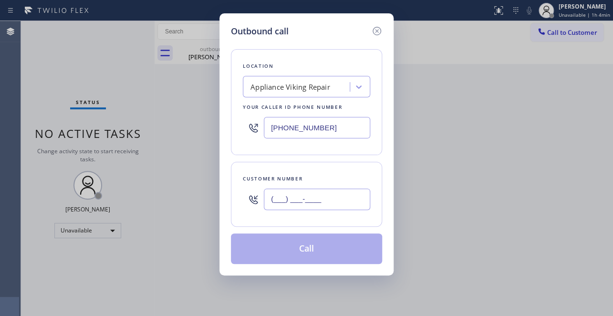
click at [313, 197] on input "(___) ___-____" at bounding box center [317, 198] width 106 height 21
paste input "916) 257-8042"
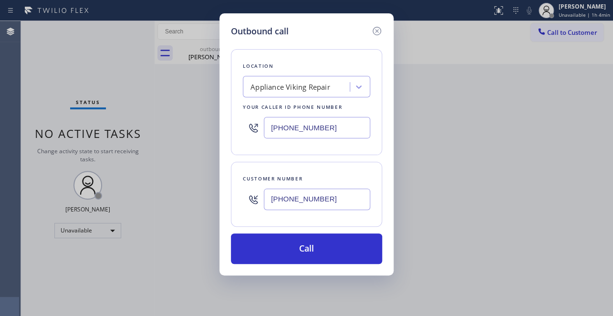
type input "[PHONE_NUMBER]"
drag, startPoint x: 248, startPoint y: 138, endPoint x: 52, endPoint y: 157, distance: 197.0
click at [52, 157] on div "Outbound call Location Appliance Viking Repair Your caller id phone number [PHO…" at bounding box center [306, 158] width 613 height 316
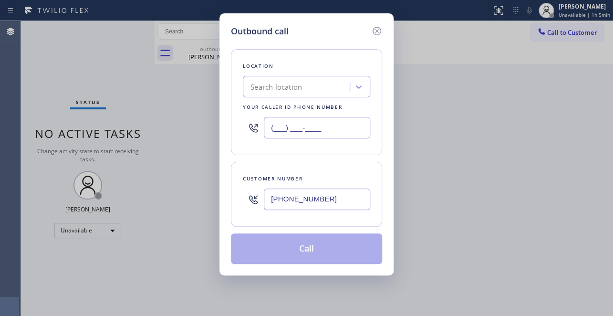
type input "(___) ___-____"
click at [292, 82] on div "Search location" at bounding box center [276, 87] width 52 height 11
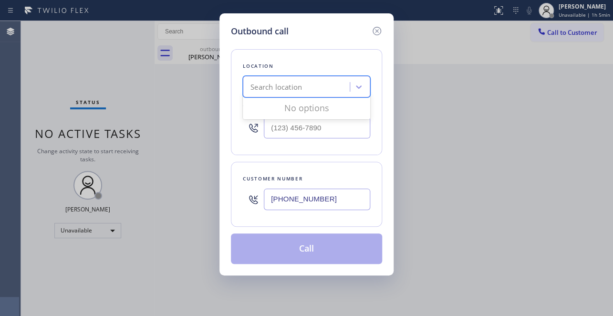
paste input "Sub Zero Appliance Repair [GEOGRAPHIC_DATA]"
type input "Sub Zero Appliance Repair [GEOGRAPHIC_DATA]"
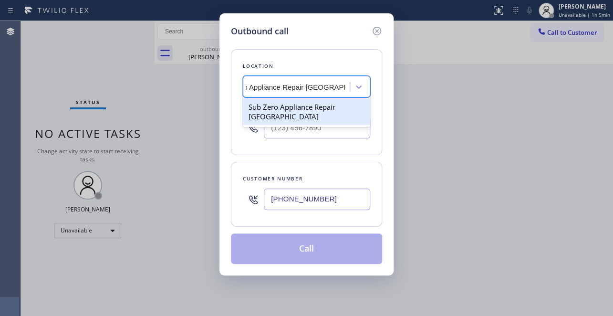
click at [290, 120] on div "Sub Zero Appliance Repair [GEOGRAPHIC_DATA]" at bounding box center [306, 111] width 127 height 27
type input "[PHONE_NUMBER]"
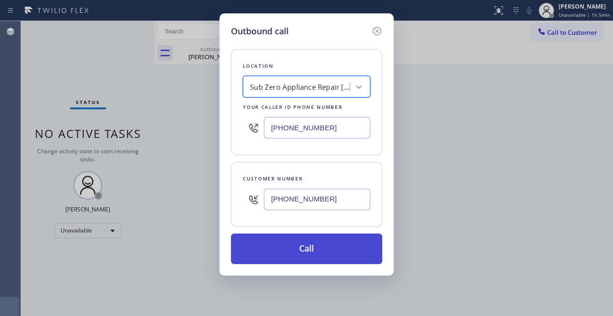
click at [326, 248] on button "Call" at bounding box center [306, 248] width 151 height 31
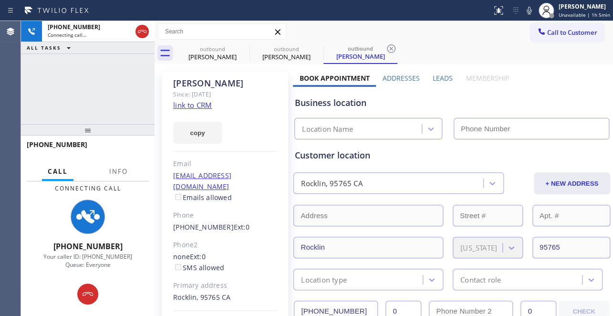
click at [186, 108] on link "link to CRM" at bounding box center [192, 105] width 39 height 10
type input "[PHONE_NUMBER]"
click at [442, 76] on label "Leads" at bounding box center [443, 77] width 20 height 9
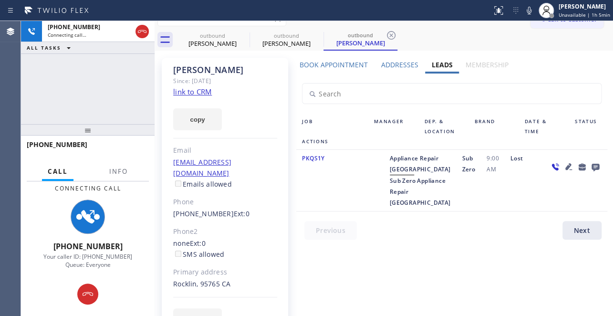
scroll to position [35, 0]
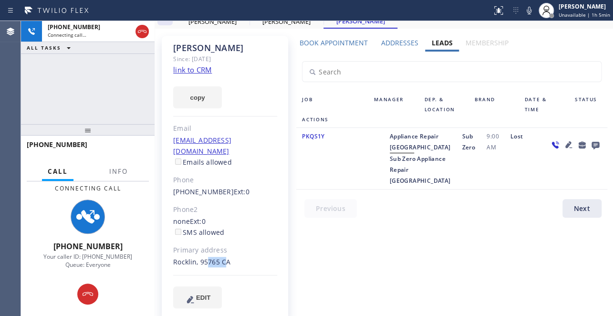
drag, startPoint x: 219, startPoint y: 250, endPoint x: 199, endPoint y: 250, distance: 20.0
click at [199, 257] on div "Rocklin, 95765 CA" at bounding box center [225, 262] width 104 height 11
copy div "95765"
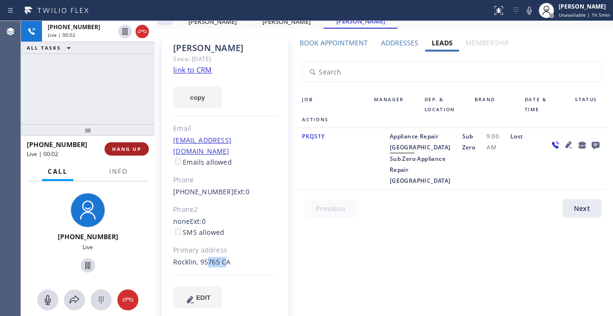
click at [126, 146] on span "HANG UP" at bounding box center [126, 148] width 29 height 7
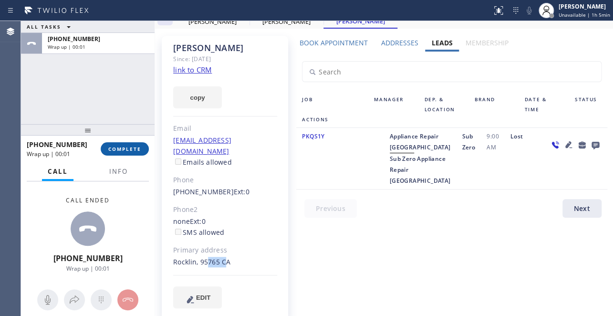
click at [127, 152] on button "COMPLETE" at bounding box center [125, 148] width 48 height 13
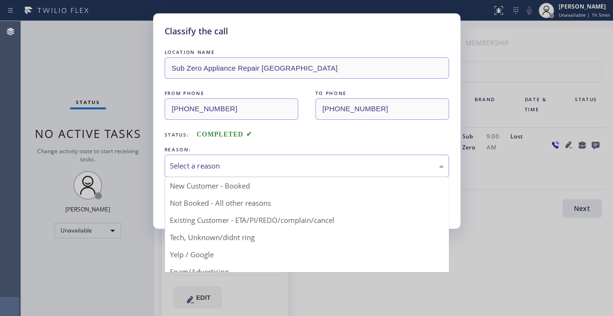
click at [290, 163] on div "Select a reason" at bounding box center [307, 165] width 274 height 11
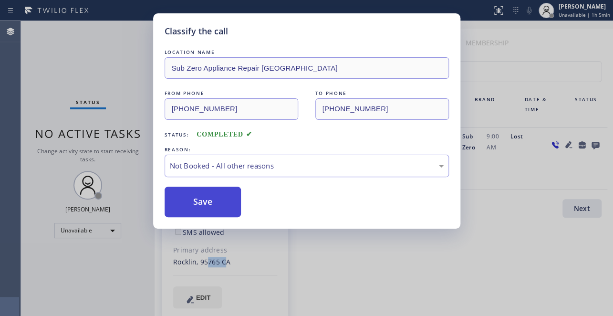
click at [208, 200] on button "Save" at bounding box center [203, 202] width 77 height 31
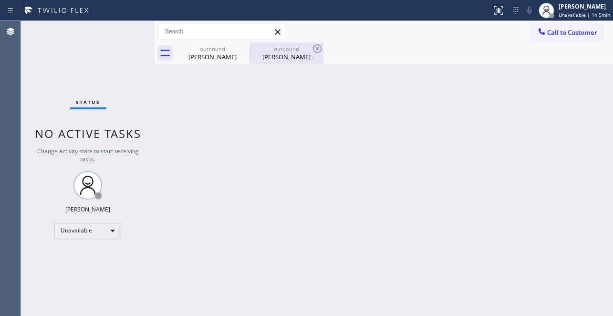
click at [291, 55] on div "[PERSON_NAME]" at bounding box center [286, 56] width 72 height 9
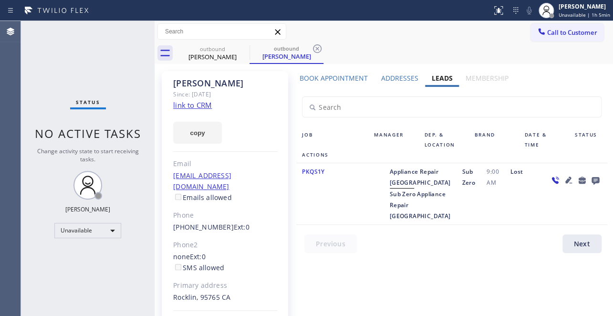
click at [183, 104] on link "link to CRM" at bounding box center [192, 105] width 39 height 10
click at [339, 255] on div "Job Manager Dep. & Location Brand Date & Time Status Actions PKQS1Y Appliance R…" at bounding box center [451, 172] width 317 height 171
click at [520, 221] on div "Lost" at bounding box center [524, 193] width 38 height 55
click at [321, 50] on icon at bounding box center [317, 48] width 9 height 9
type input "[PHONE_NUMBER]"
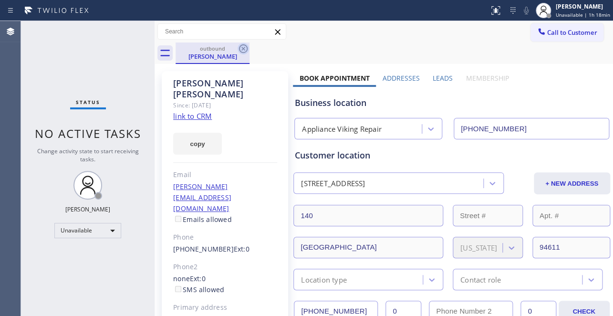
click at [244, 48] on icon at bounding box center [243, 48] width 9 height 9
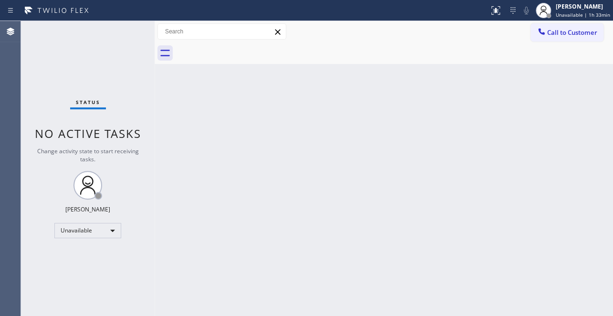
click at [518, 138] on div "Back to Dashboard Change Sender ID Customers Technicians Select a contact Outbo…" at bounding box center [384, 168] width 458 height 295
click at [104, 231] on div "Unavailable" at bounding box center [87, 230] width 67 height 15
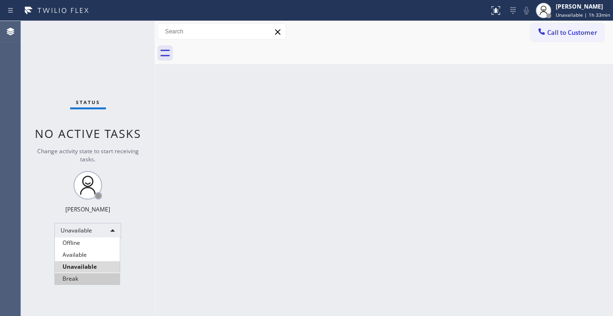
click at [87, 280] on li "Break" at bounding box center [87, 278] width 65 height 11
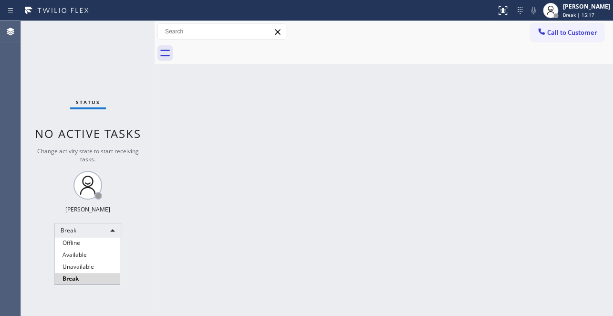
click at [79, 227] on body "Status report No issues detected If you experience an issue, please download th…" at bounding box center [306, 158] width 613 height 316
click at [85, 266] on li "Unavailable" at bounding box center [87, 266] width 65 height 11
click at [536, 43] on div at bounding box center [306, 158] width 613 height 316
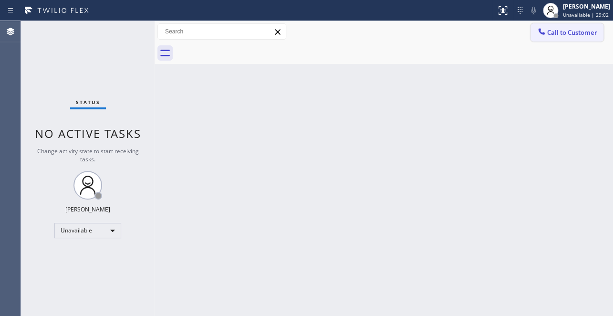
click at [549, 39] on button "Call to Customer" at bounding box center [566, 32] width 73 height 18
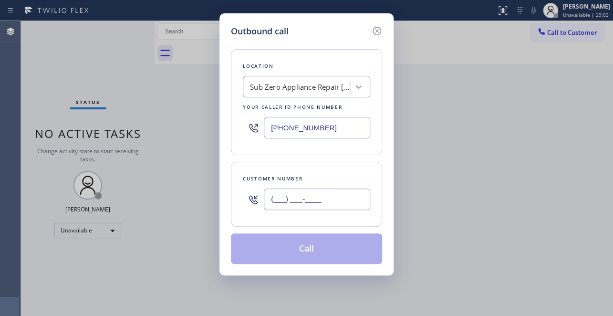
click at [289, 199] on input "(___) ___-____" at bounding box center [317, 198] width 106 height 21
paste input "206) 473-9674"
type input "[PHONE_NUMBER]"
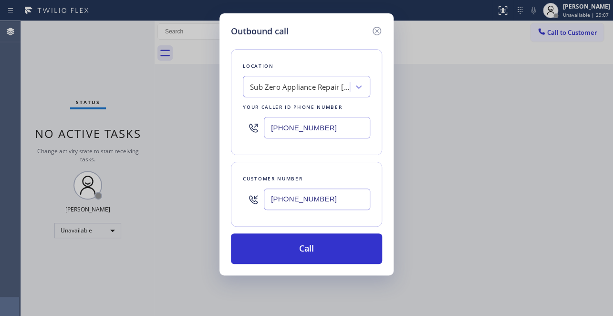
drag, startPoint x: 336, startPoint y: 133, endPoint x: 82, endPoint y: 131, distance: 254.3
click at [82, 131] on div "Outbound call Location Sub Zero Appliance Repair [GEOGRAPHIC_DATA] Your caller …" at bounding box center [306, 158] width 613 height 316
paste input "617) 219-9255"
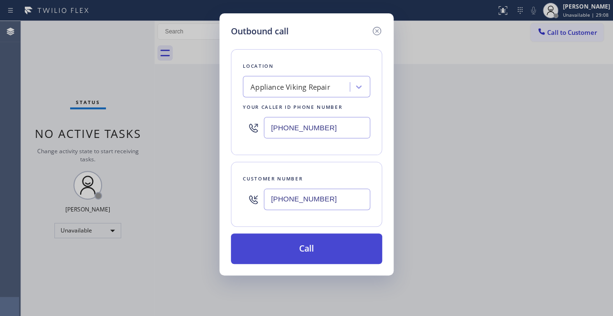
type input "[PHONE_NUMBER]"
click at [319, 245] on button "Call" at bounding box center [306, 248] width 151 height 31
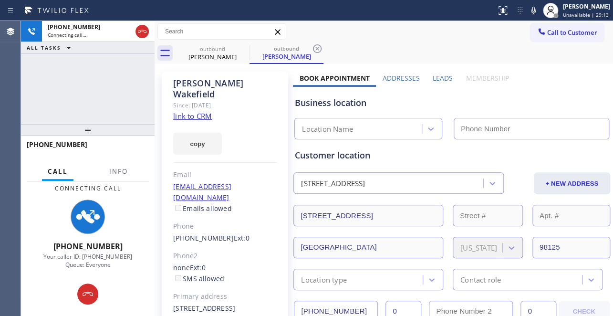
type input "[PHONE_NUMBER]"
click at [444, 77] on label "Leads" at bounding box center [443, 77] width 20 height 9
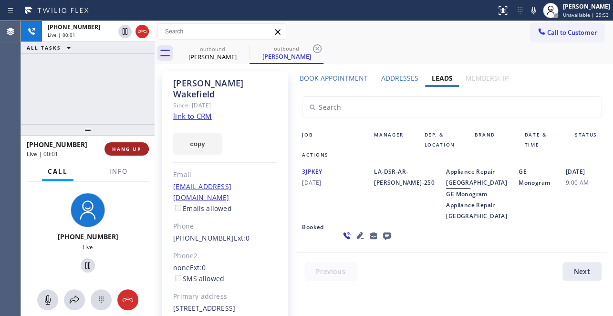
click at [115, 150] on span "HANG UP" at bounding box center [126, 148] width 29 height 7
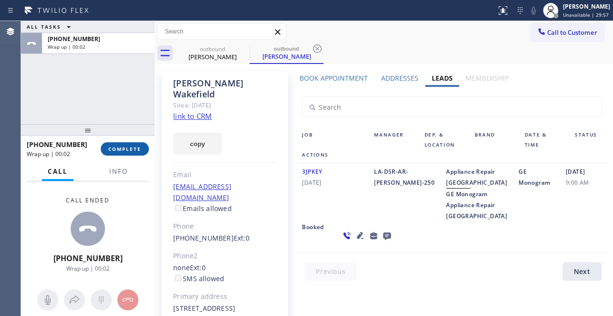
click at [122, 153] on button "COMPLETE" at bounding box center [125, 148] width 48 height 13
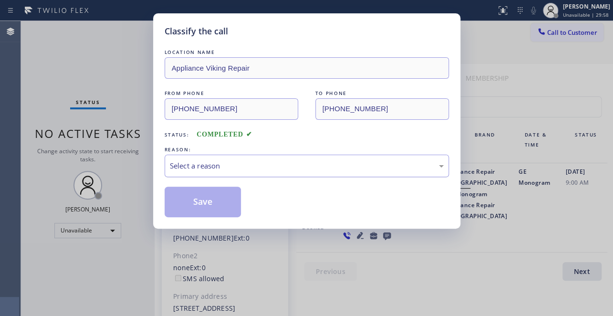
click at [255, 162] on div "Select a reason" at bounding box center [307, 165] width 274 height 11
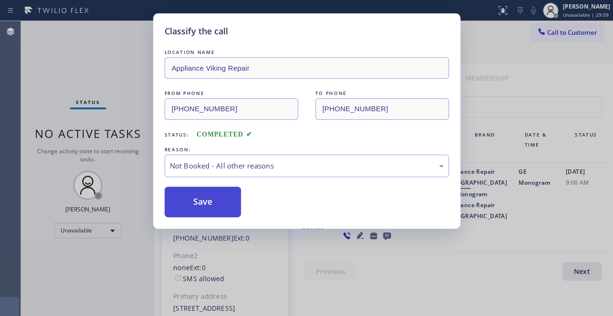
click at [209, 200] on button "Save" at bounding box center [203, 202] width 77 height 31
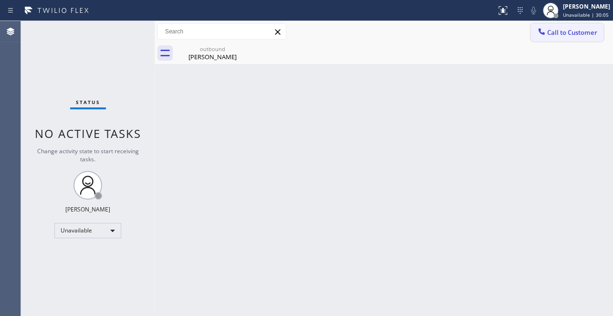
click at [562, 35] on span "Call to Customer" at bounding box center [572, 32] width 50 height 9
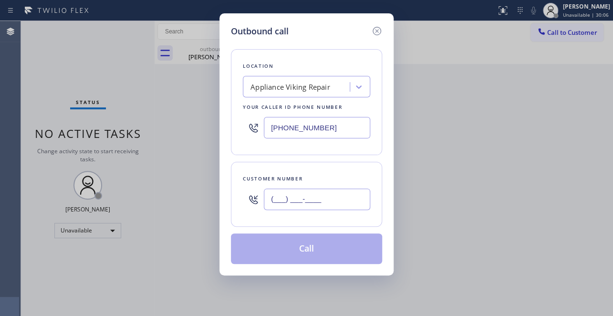
click at [296, 198] on input "(___) ___-____" at bounding box center [317, 198] width 106 height 21
paste input "408) 287-3508"
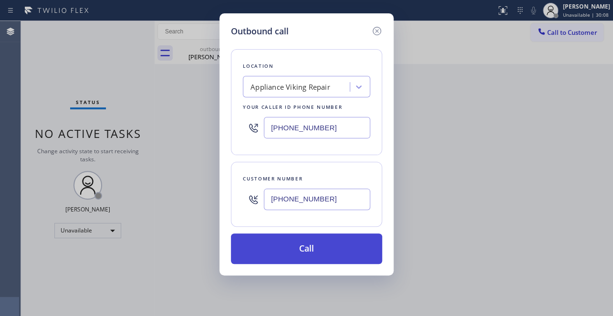
click at [318, 253] on button "Call" at bounding box center [306, 248] width 151 height 31
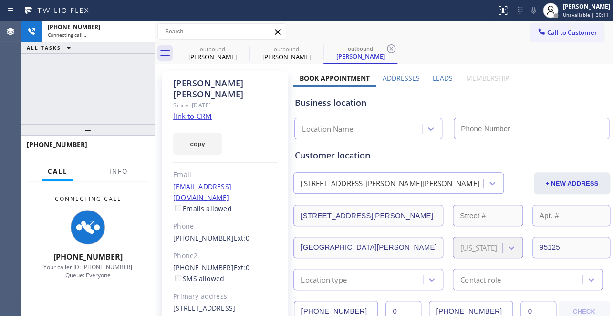
click at [443, 77] on label "Leads" at bounding box center [443, 77] width 20 height 9
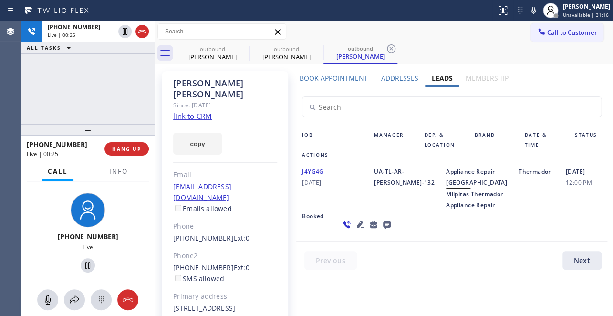
click at [560, 210] on div "[DATE] 12:00 PM" at bounding box center [583, 188] width 47 height 44
click at [135, 149] on span "HANG UP" at bounding box center [126, 148] width 29 height 7
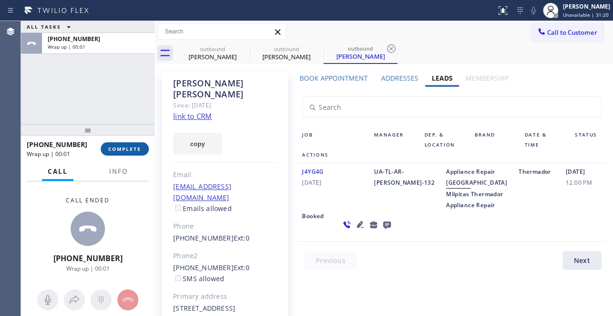
click at [124, 149] on span "COMPLETE" at bounding box center [124, 148] width 33 height 7
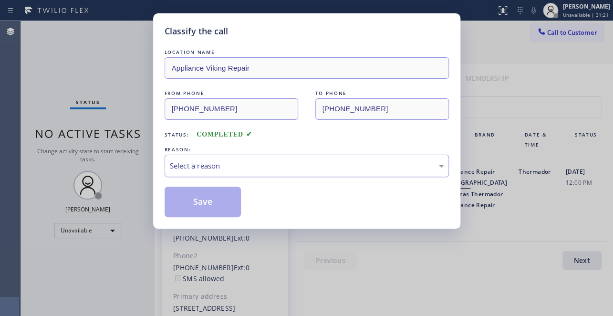
click at [231, 161] on div "Select a reason" at bounding box center [307, 165] width 274 height 11
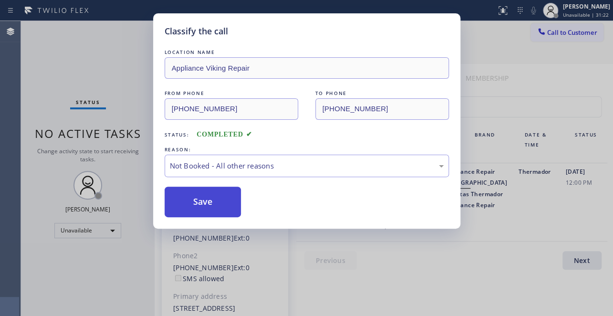
click at [205, 200] on button "Save" at bounding box center [203, 202] width 77 height 31
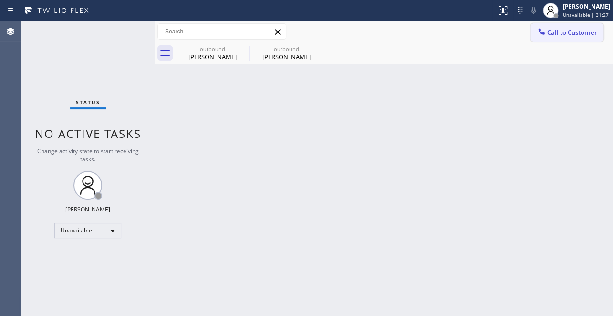
click at [581, 26] on button "Call to Customer" at bounding box center [566, 32] width 73 height 18
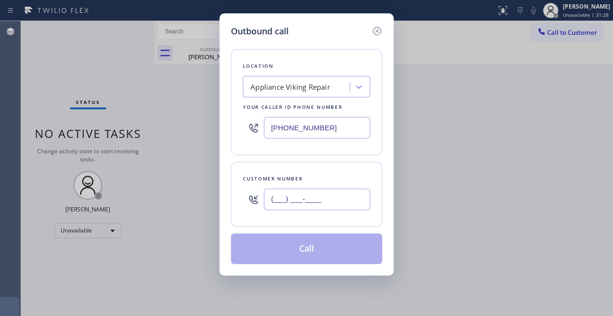
click at [280, 196] on input "(___) ___-____" at bounding box center [317, 198] width 106 height 21
paste input "949) 725-0567"
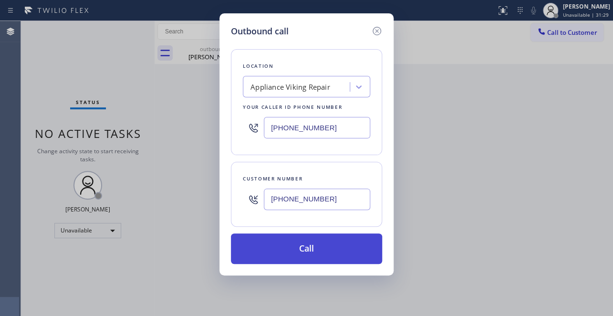
type input "[PHONE_NUMBER]"
click at [287, 255] on button "Call" at bounding box center [306, 248] width 151 height 31
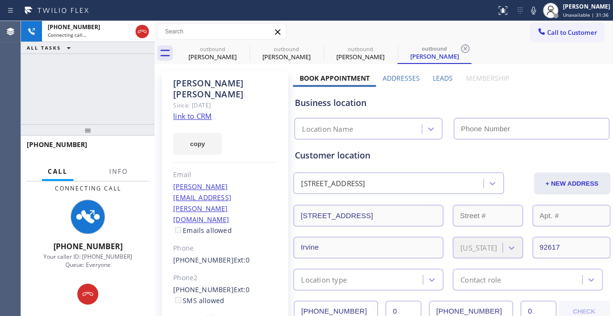
type input "[PHONE_NUMBER]"
click at [509, 104] on div "Business location" at bounding box center [451, 102] width 313 height 13
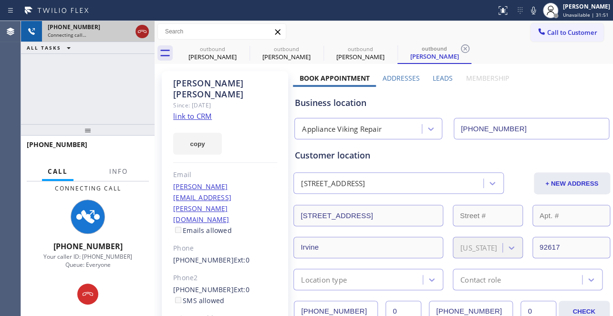
click at [145, 33] on icon at bounding box center [141, 31] width 11 height 11
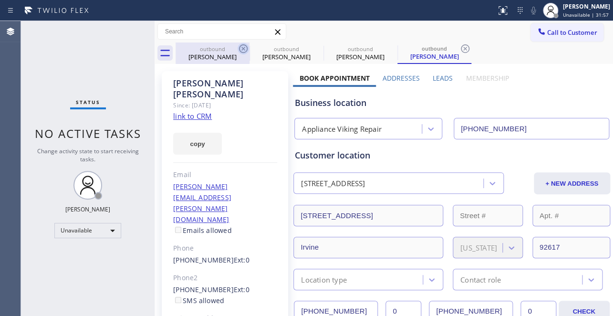
click at [240, 52] on icon at bounding box center [243, 48] width 9 height 9
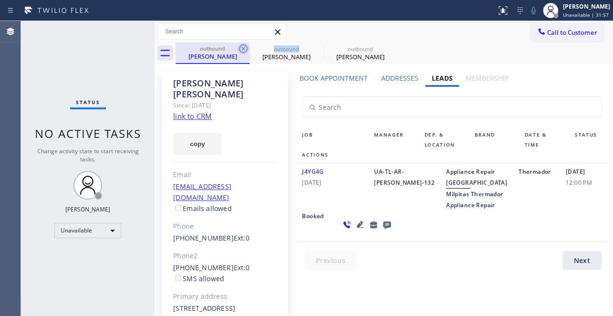
click at [240, 51] on icon at bounding box center [243, 48] width 9 height 9
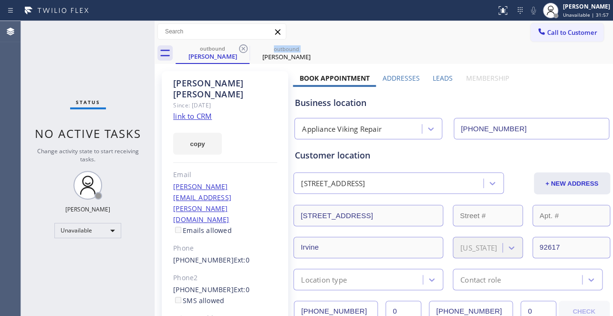
click at [240, 51] on icon at bounding box center [243, 48] width 9 height 9
click at [0, 0] on icon at bounding box center [0, 0] width 0 height 0
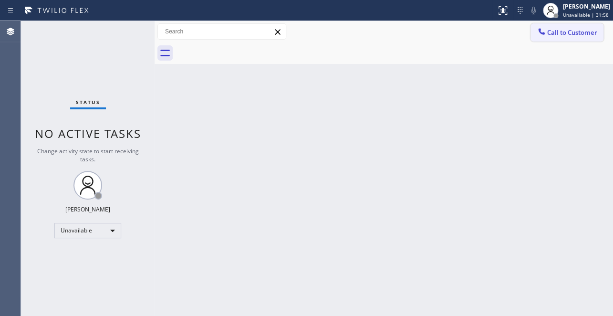
click at [554, 35] on span "Call to Customer" at bounding box center [572, 32] width 50 height 9
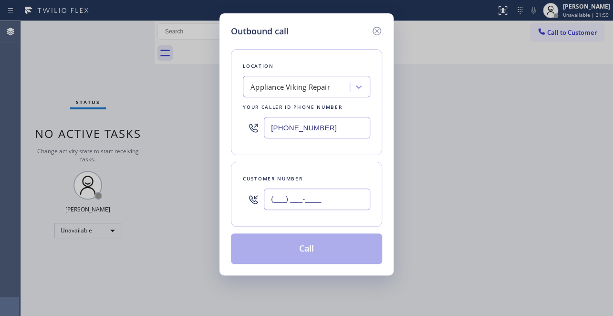
click at [297, 196] on input "(___) ___-____" at bounding box center [317, 198] width 106 height 21
paste input "626) 512-2156"
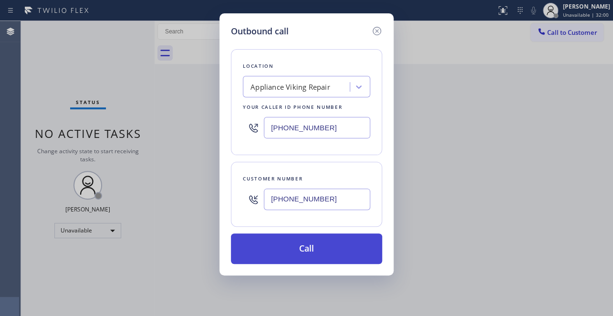
type input "[PHONE_NUMBER]"
click at [303, 245] on button "Call" at bounding box center [306, 248] width 151 height 31
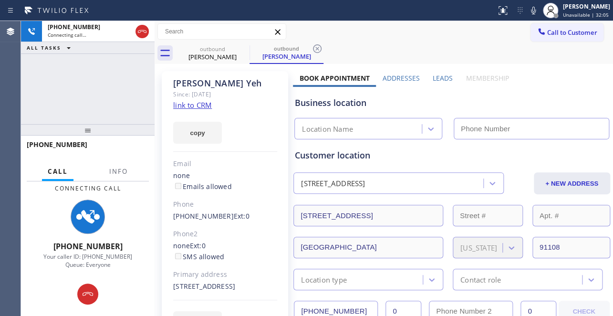
type input "[PHONE_NUMBER]"
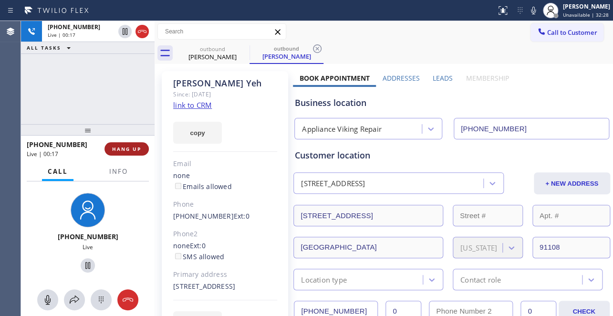
click at [135, 149] on span "HANG UP" at bounding box center [126, 148] width 29 height 7
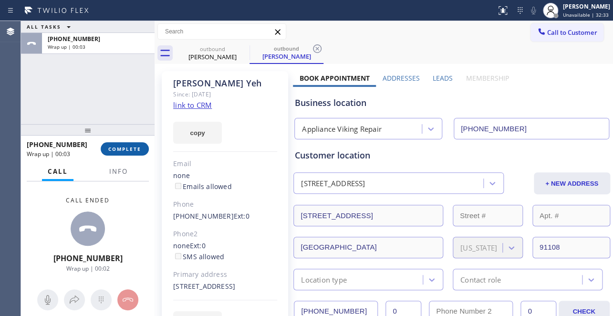
click at [109, 150] on span "COMPLETE" at bounding box center [124, 148] width 33 height 7
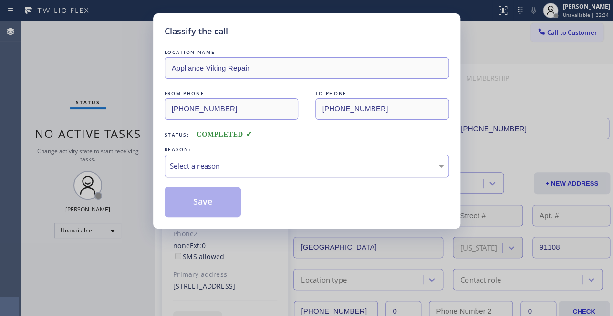
click at [189, 167] on div "Select a reason" at bounding box center [307, 165] width 274 height 11
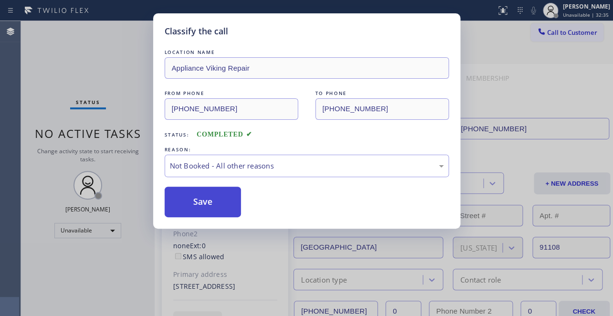
click at [193, 204] on button "Save" at bounding box center [203, 202] width 77 height 31
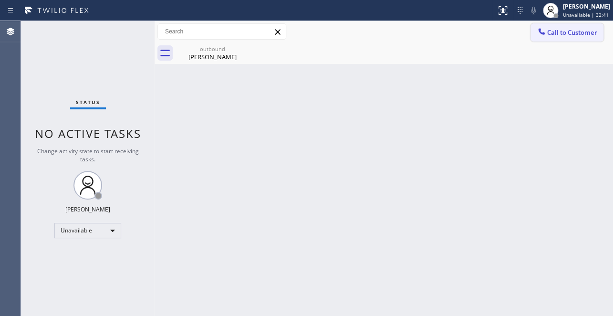
click at [577, 36] on span "Call to Customer" at bounding box center [572, 32] width 50 height 9
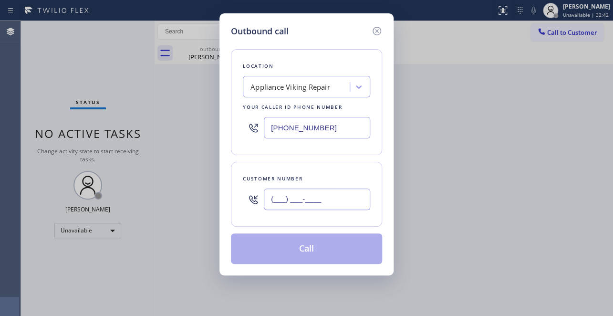
click at [273, 197] on input "(___) ___-____" at bounding box center [317, 198] width 106 height 21
paste input "469) 867-5494"
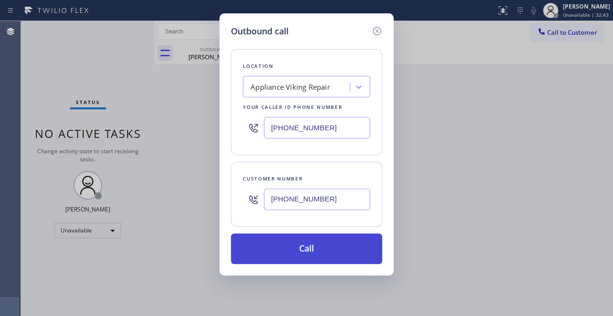
type input "[PHONE_NUMBER]"
click at [291, 244] on button "Call" at bounding box center [306, 248] width 151 height 31
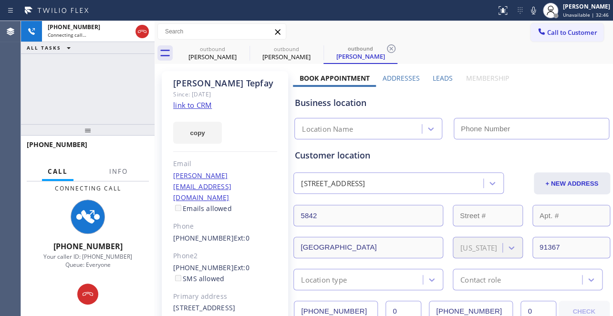
click at [443, 77] on label "Leads" at bounding box center [443, 77] width 20 height 9
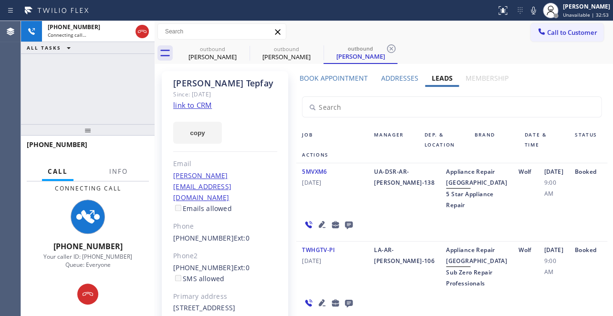
click at [322, 228] on icon at bounding box center [322, 224] width 7 height 7
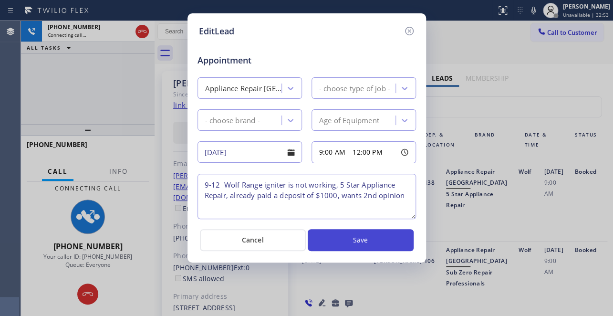
type textarea "9-12 Wolf Range igniter is not working, 5 Star Appliance Repair, already paid a…"
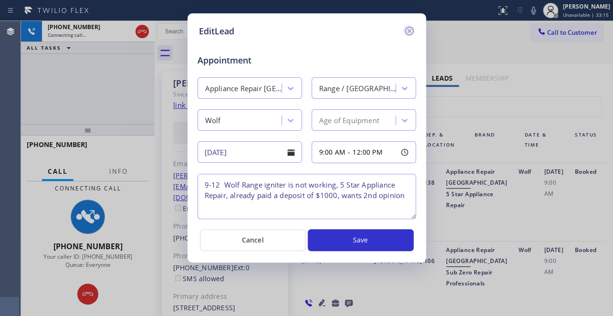
click at [409, 33] on icon at bounding box center [409, 30] width 11 height 11
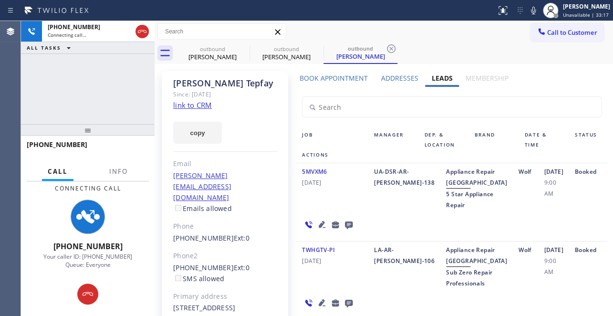
click at [433, 76] on label "Leads" at bounding box center [441, 77] width 21 height 9
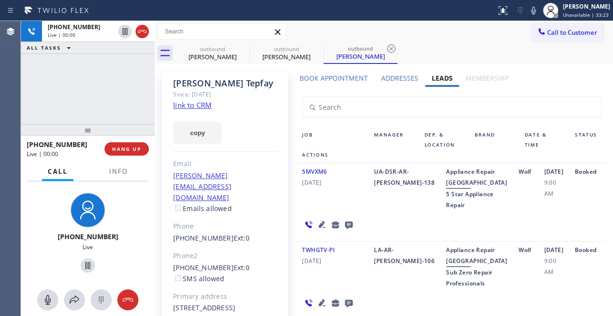
click at [320, 228] on icon at bounding box center [322, 224] width 7 height 7
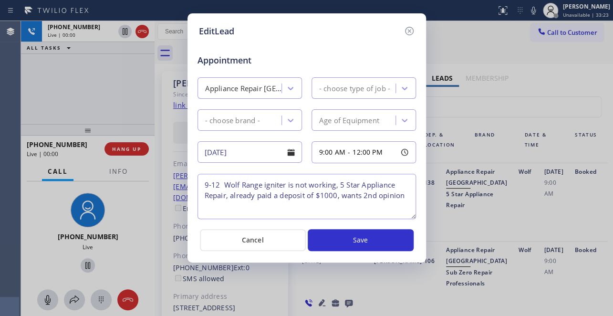
type textarea "9-12 Wolf Range igniter is not working, 5 Star Appliance Repair, already paid a…"
click at [410, 30] on icon at bounding box center [409, 30] width 11 height 11
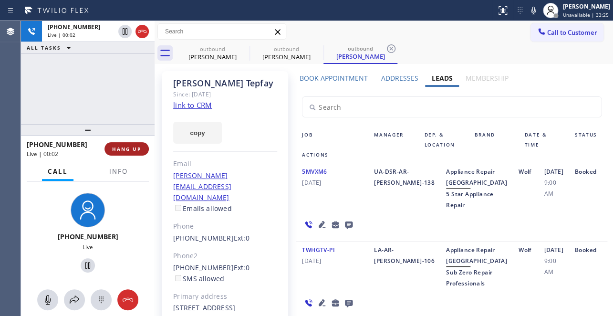
click at [129, 145] on button "HANG UP" at bounding box center [126, 148] width 44 height 13
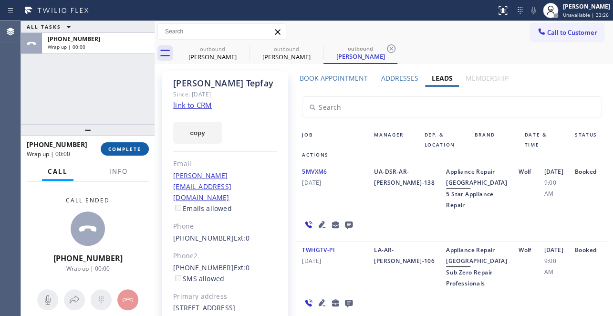
click at [132, 147] on span "COMPLETE" at bounding box center [124, 148] width 33 height 7
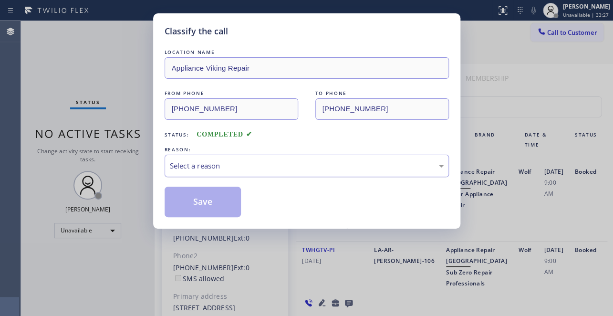
click at [262, 162] on div "Select a reason" at bounding box center [307, 165] width 274 height 11
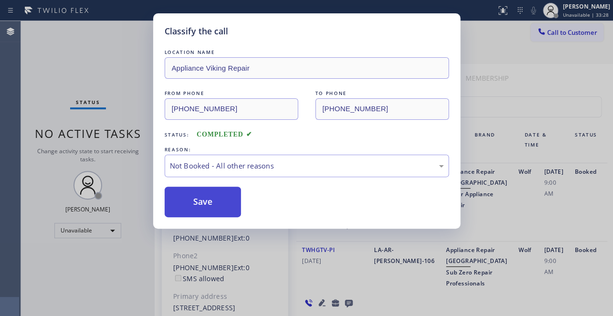
click at [187, 200] on button "Save" at bounding box center [203, 202] width 77 height 31
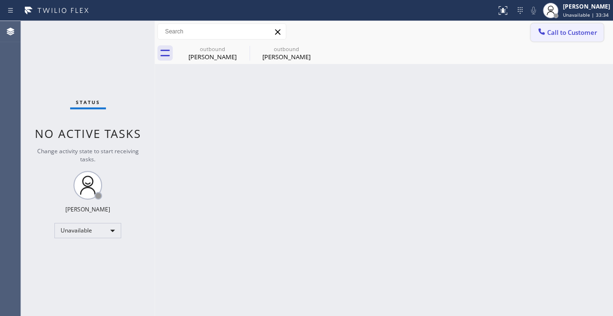
click at [562, 25] on button "Call to Customer" at bounding box center [566, 32] width 73 height 18
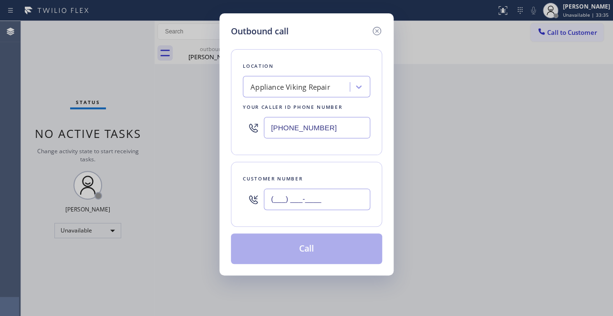
click at [305, 195] on input "(___) ___-____" at bounding box center [317, 198] width 106 height 21
paste input "404) 375-3787"
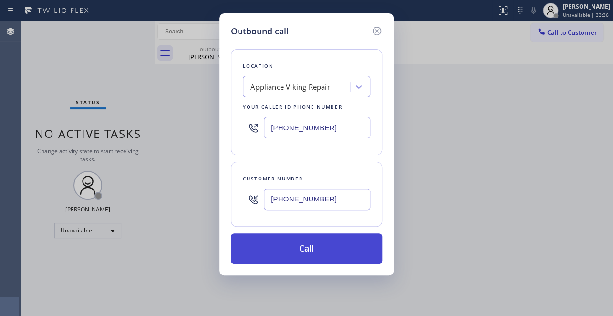
type input "[PHONE_NUMBER]"
click at [308, 250] on button "Call" at bounding box center [306, 248] width 151 height 31
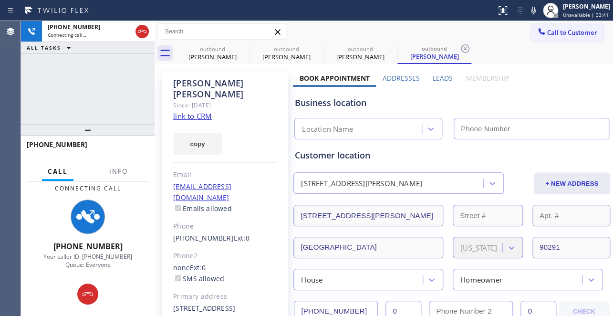
type input "[PHONE_NUMBER]"
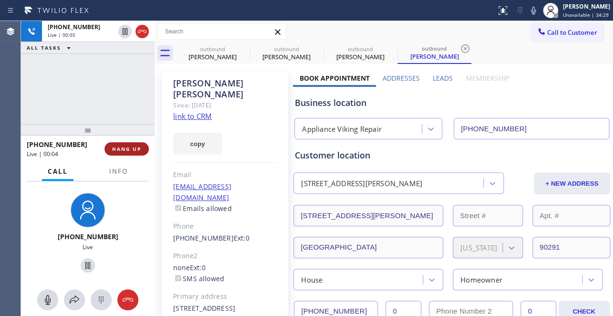
click at [132, 151] on span "HANG UP" at bounding box center [126, 148] width 29 height 7
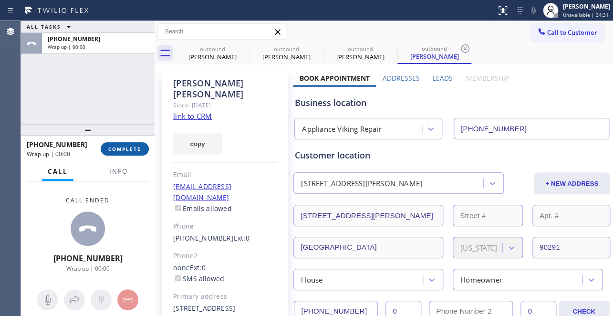
click at [130, 150] on span "COMPLETE" at bounding box center [124, 148] width 33 height 7
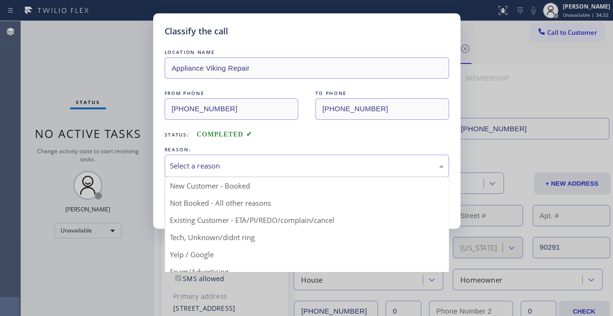
click at [250, 164] on div "Select a reason" at bounding box center [307, 165] width 274 height 11
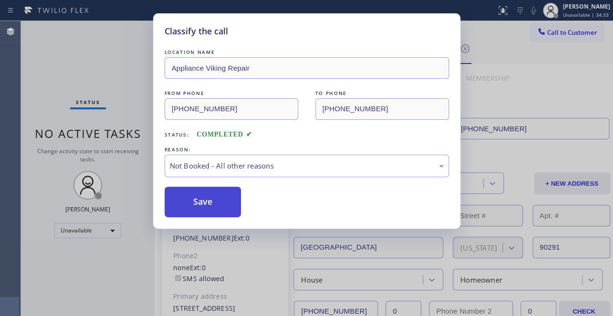
click at [199, 204] on button "Save" at bounding box center [203, 202] width 77 height 31
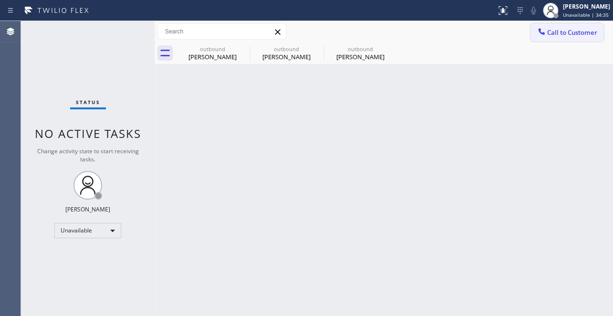
click at [565, 34] on span "Call to Customer" at bounding box center [572, 32] width 50 height 9
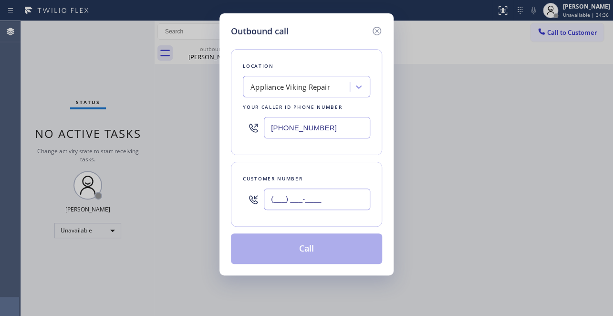
click at [283, 199] on input "(___) ___-____" at bounding box center [317, 198] width 106 height 21
paste input "503) 998-0261"
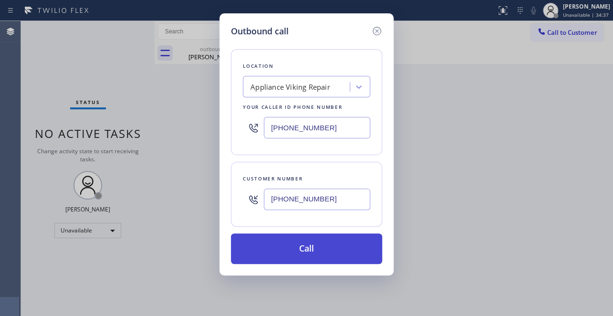
type input "[PHONE_NUMBER]"
click at [301, 242] on button "Call" at bounding box center [306, 248] width 151 height 31
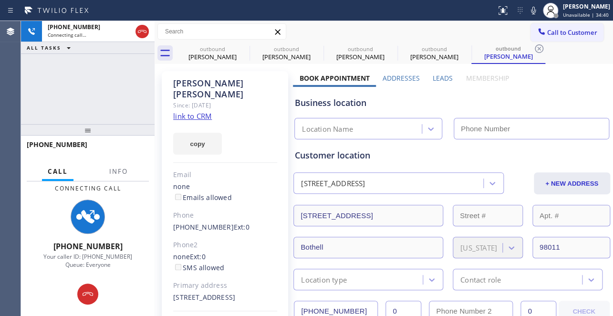
click at [436, 75] on label "Leads" at bounding box center [443, 77] width 20 height 9
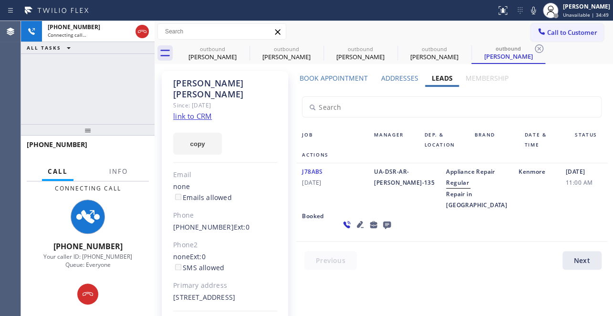
click at [393, 292] on div "Book Appointment Addresses Leads Membership Business location Appliance Viking …" at bounding box center [451, 216] width 317 height 287
click at [354, 230] on icon at bounding box center [359, 223] width 11 height 11
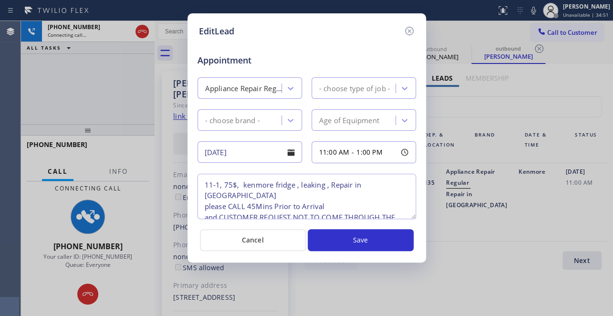
type textarea "11-1, 75$, kenmore fridge , leaking , Repair in [GEOGRAPHIC_DATA] please CALL 4…"
click at [411, 32] on icon at bounding box center [409, 30] width 11 height 11
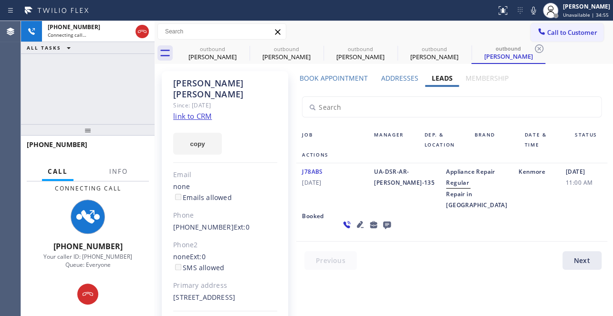
click at [405, 268] on div at bounding box center [457, 262] width 322 height 23
click at [397, 274] on div at bounding box center [457, 262] width 322 height 23
click at [541, 230] on div "J78ABS [DATE] UA-DSR-AR-[PERSON_NAME]-135 Appliance Repair Regular Repair in [P…" at bounding box center [451, 202] width 311 height 78
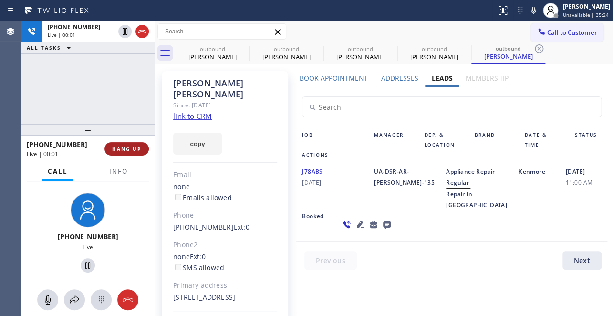
click at [134, 146] on span "HANG UP" at bounding box center [126, 148] width 29 height 7
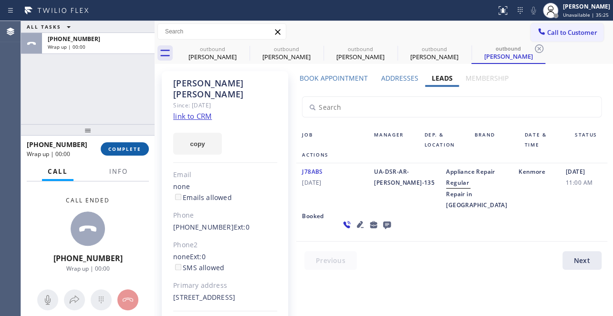
click at [133, 146] on span "COMPLETE" at bounding box center [124, 148] width 33 height 7
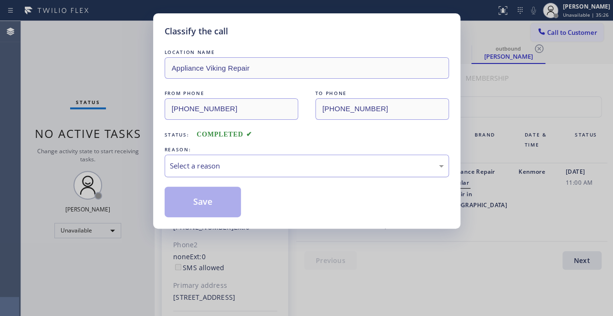
click at [226, 164] on div "Select a reason" at bounding box center [307, 165] width 274 height 11
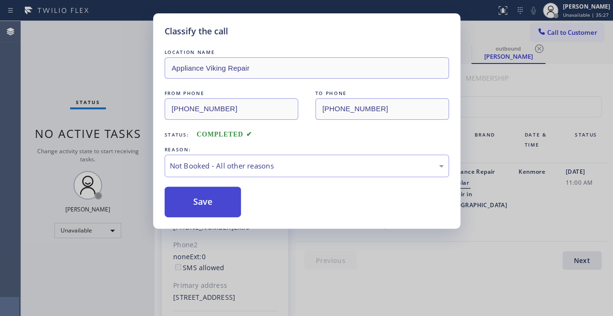
click at [187, 202] on button "Save" at bounding box center [203, 202] width 77 height 31
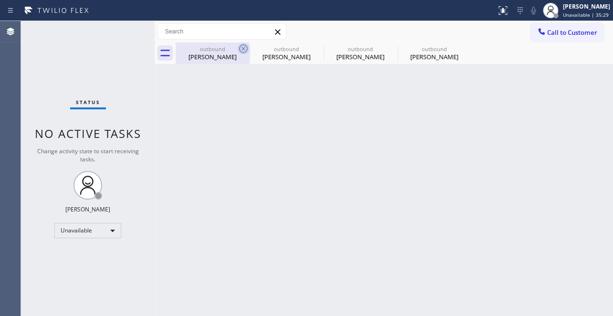
click at [244, 49] on icon at bounding box center [243, 48] width 11 height 11
click at [0, 0] on icon at bounding box center [0, 0] width 0 height 0
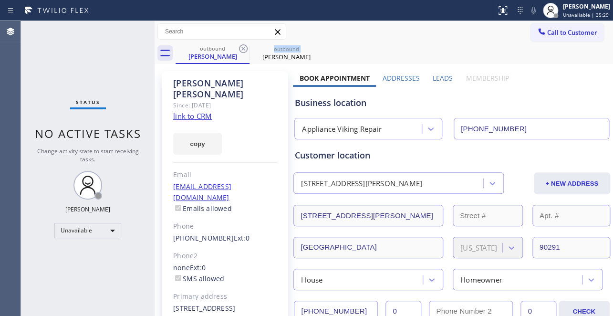
click at [244, 49] on icon at bounding box center [243, 48] width 11 height 11
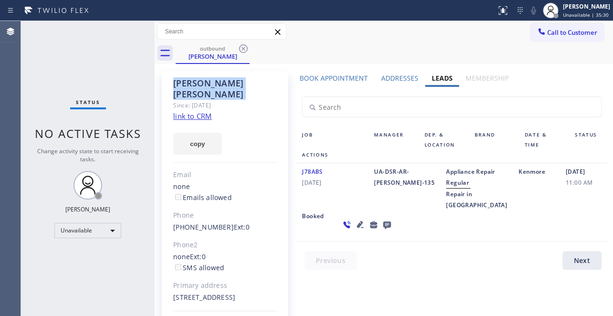
click at [244, 49] on icon at bounding box center [243, 48] width 11 height 11
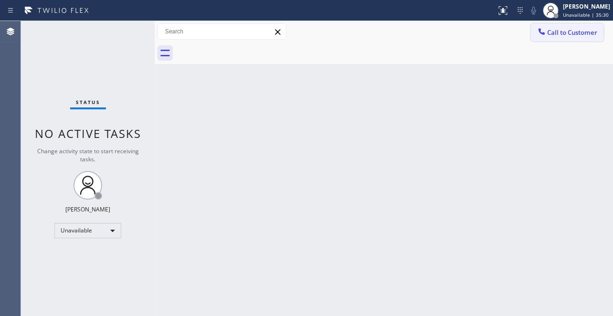
click at [553, 37] on button "Call to Customer" at bounding box center [566, 32] width 73 height 18
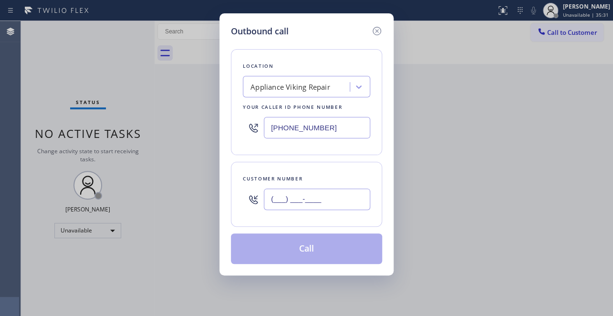
click at [273, 199] on input "(___) ___-____" at bounding box center [317, 198] width 106 height 21
paste input "323) 829-1985"
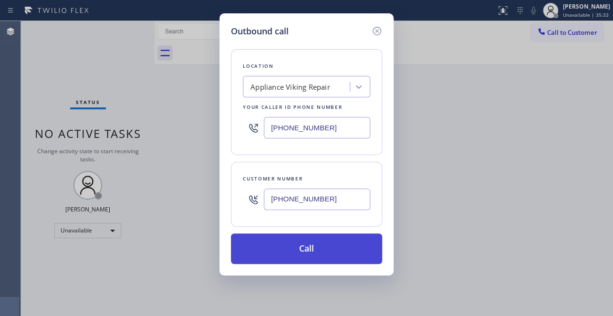
click at [297, 249] on button "Call" at bounding box center [306, 248] width 151 height 31
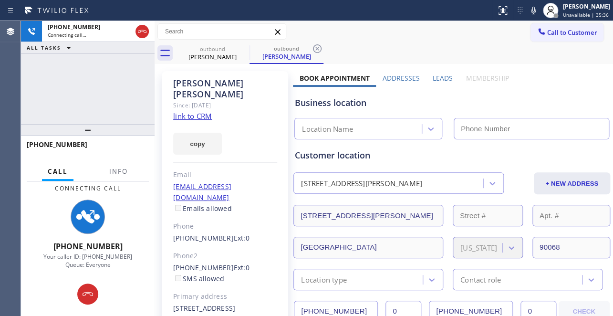
click at [439, 80] on label "Leads" at bounding box center [443, 77] width 20 height 9
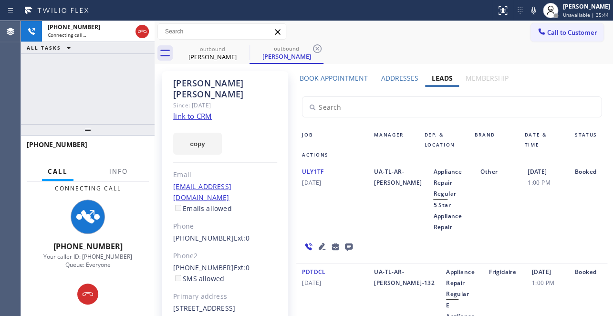
click at [317, 245] on icon at bounding box center [321, 245] width 11 height 11
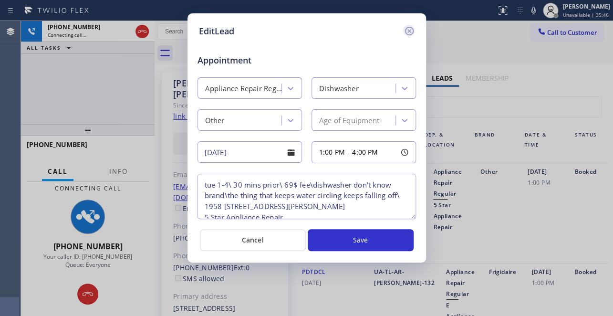
click at [410, 28] on icon at bounding box center [409, 30] width 11 height 11
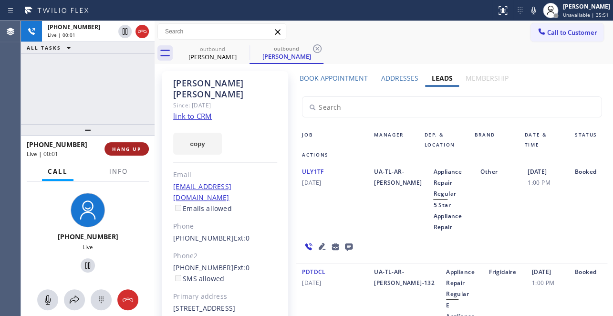
click at [119, 146] on span "HANG UP" at bounding box center [126, 148] width 29 height 7
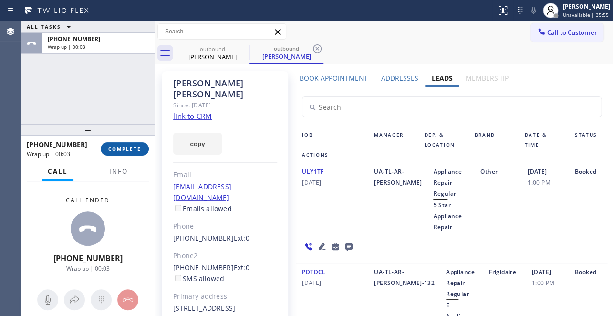
click at [114, 151] on span "COMPLETE" at bounding box center [124, 148] width 33 height 7
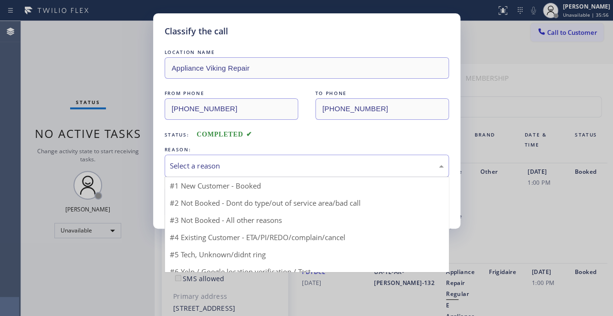
click at [197, 161] on div "Select a reason" at bounding box center [307, 165] width 274 height 11
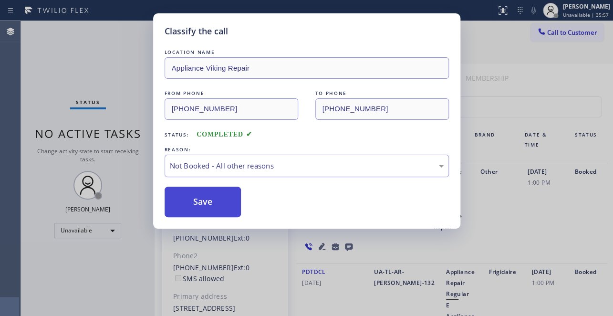
click at [196, 202] on button "Save" at bounding box center [203, 202] width 77 height 31
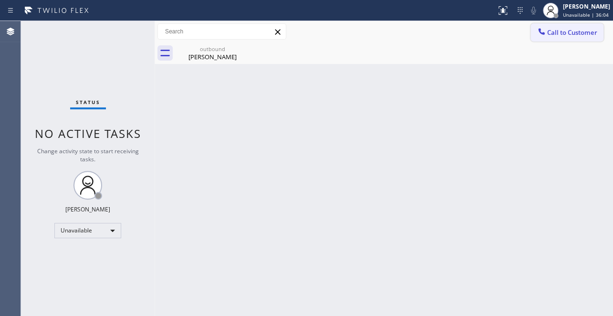
click at [553, 32] on span "Call to Customer" at bounding box center [572, 32] width 50 height 9
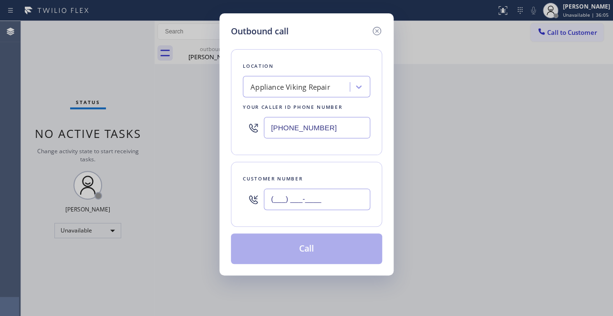
click at [277, 204] on input "(___) ___-____" at bounding box center [317, 198] width 106 height 21
paste input "424) 443-8484"
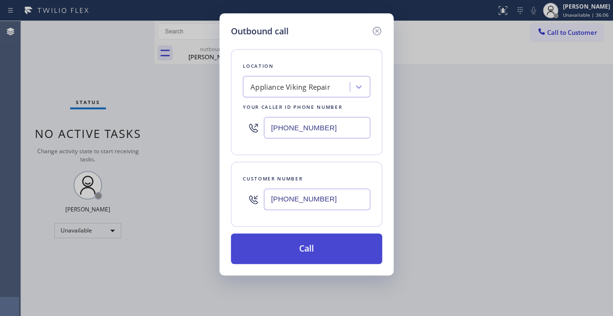
click at [303, 249] on button "Call" at bounding box center [306, 248] width 151 height 31
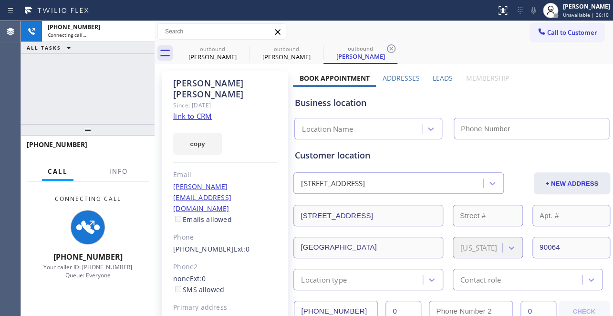
click at [440, 75] on label "Leads" at bounding box center [443, 77] width 20 height 9
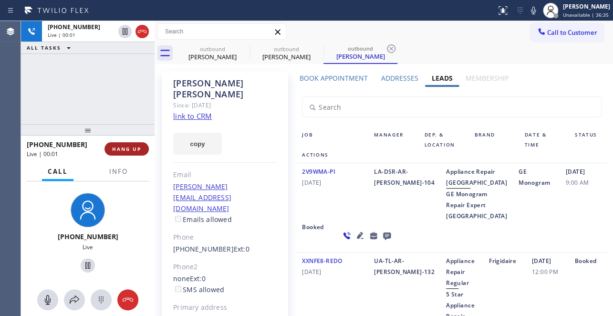
click at [130, 147] on span "HANG UP" at bounding box center [126, 148] width 29 height 7
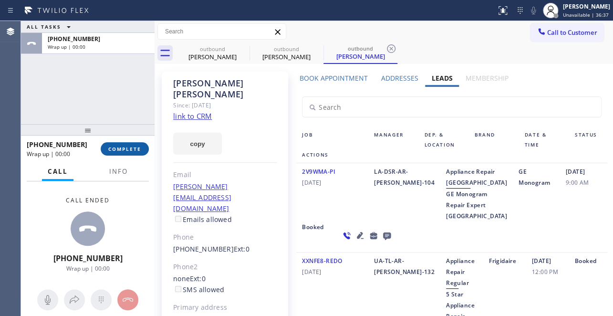
click at [125, 144] on button "COMPLETE" at bounding box center [125, 148] width 48 height 13
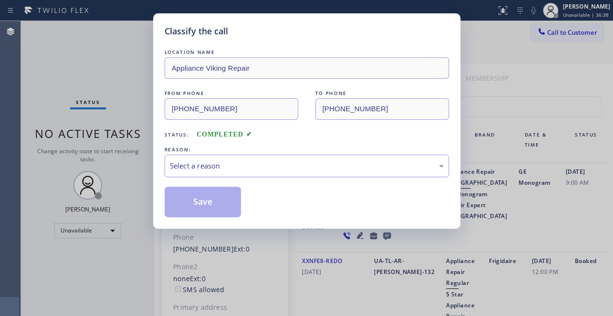
click at [191, 160] on div "Select a reason" at bounding box center [307, 165] width 274 height 11
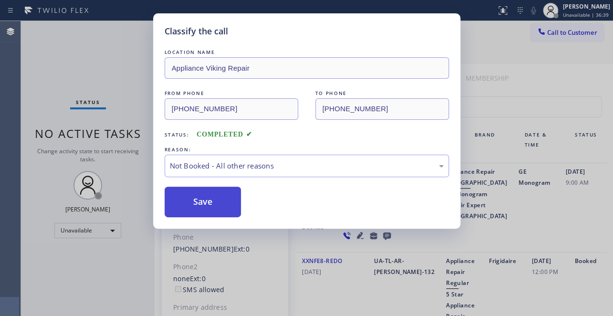
click at [189, 196] on button "Save" at bounding box center [203, 202] width 77 height 31
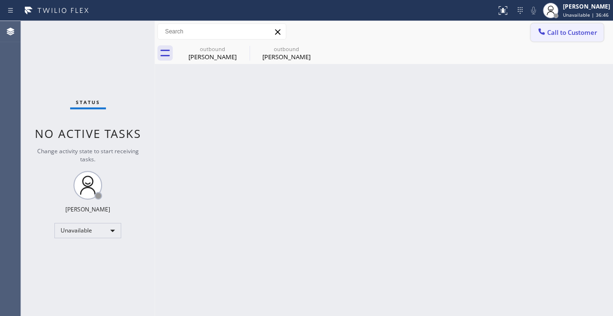
click at [561, 37] on button "Call to Customer" at bounding box center [566, 32] width 73 height 18
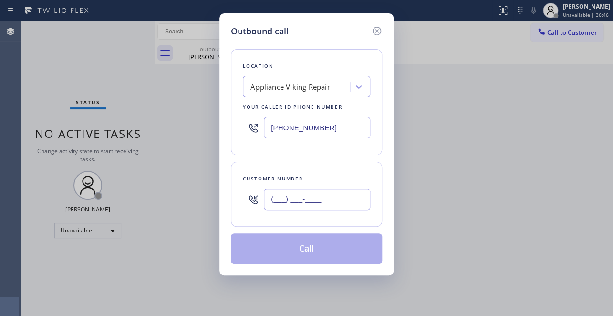
click at [279, 198] on input "(___) ___-____" at bounding box center [317, 198] width 106 height 21
paste input "626) 344-1956"
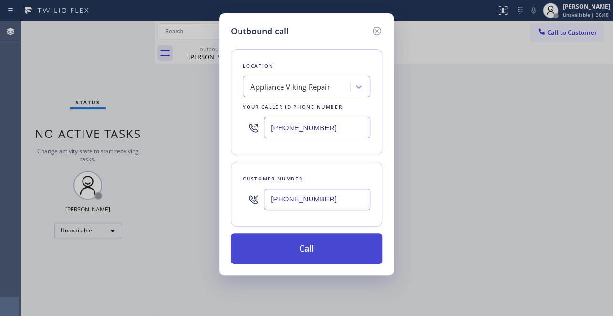
type input "[PHONE_NUMBER]"
click at [313, 248] on button "Call" at bounding box center [306, 248] width 151 height 31
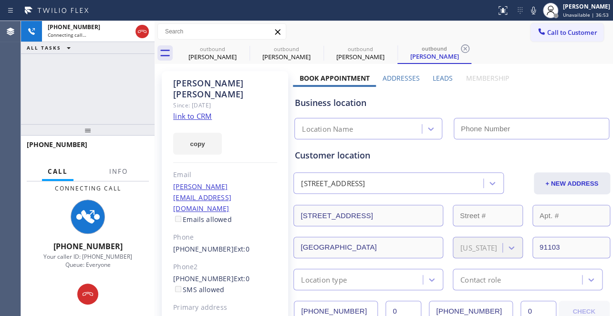
type input "[PHONE_NUMBER]"
click at [438, 77] on label "Leads" at bounding box center [443, 77] width 20 height 9
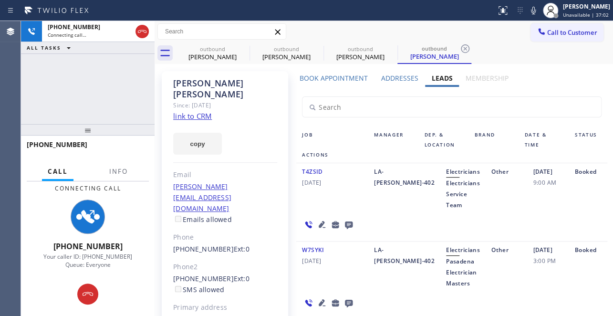
click at [319, 227] on icon at bounding box center [322, 224] width 7 height 7
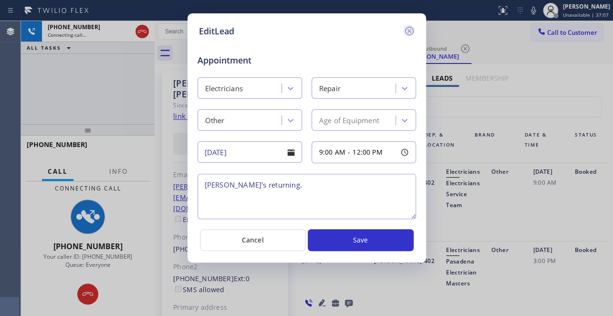
click at [408, 28] on icon at bounding box center [409, 30] width 11 height 11
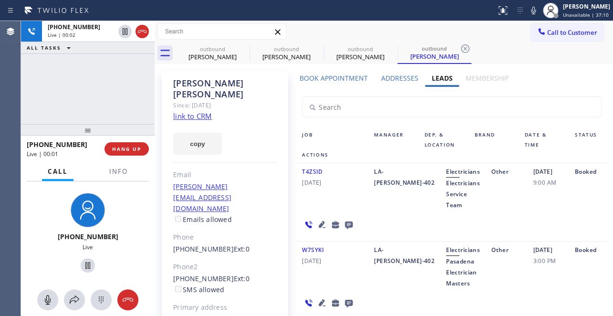
click at [318, 208] on div "T4ZSID [DATE]" at bounding box center [332, 188] width 72 height 44
click at [134, 151] on span "HANG UP" at bounding box center [126, 148] width 29 height 7
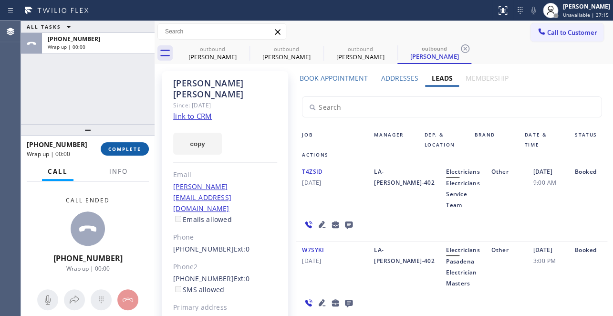
click at [132, 151] on span "COMPLETE" at bounding box center [124, 148] width 33 height 7
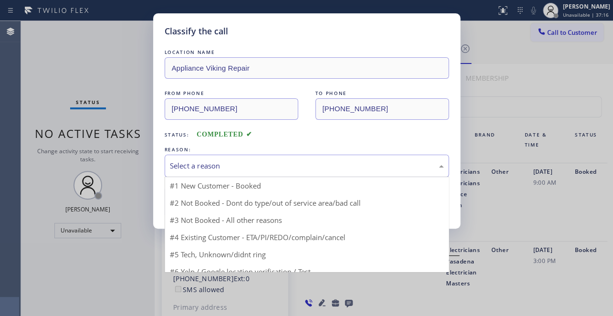
click at [214, 168] on div "Select a reason" at bounding box center [307, 165] width 274 height 11
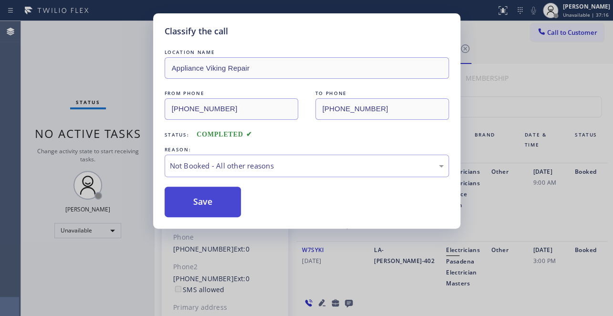
click at [186, 198] on button "Save" at bounding box center [203, 202] width 77 height 31
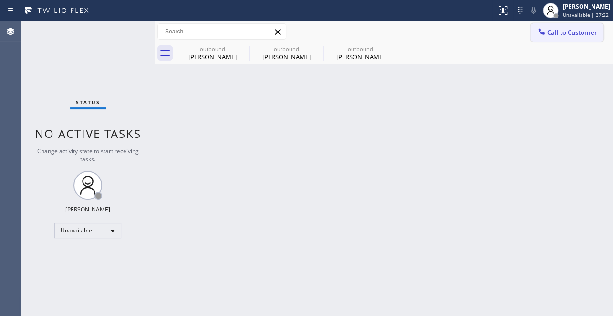
click at [560, 32] on span "Call to Customer" at bounding box center [572, 32] width 50 height 9
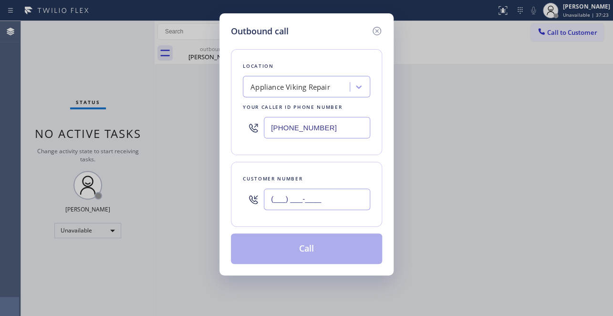
click at [279, 208] on input "(___) ___-____" at bounding box center [317, 198] width 106 height 21
paste input "480) 215-6818"
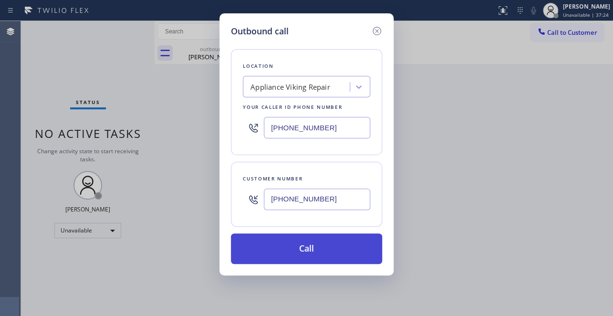
click at [304, 247] on button "Call" at bounding box center [306, 248] width 151 height 31
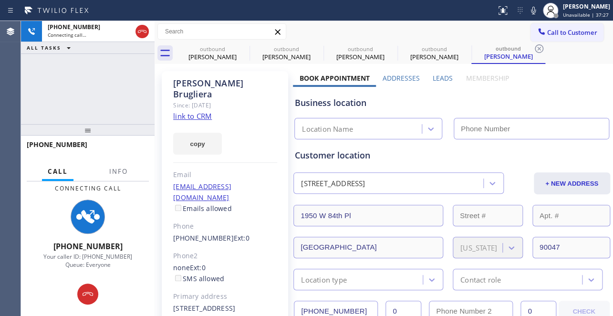
click at [442, 77] on label "Leads" at bounding box center [443, 77] width 20 height 9
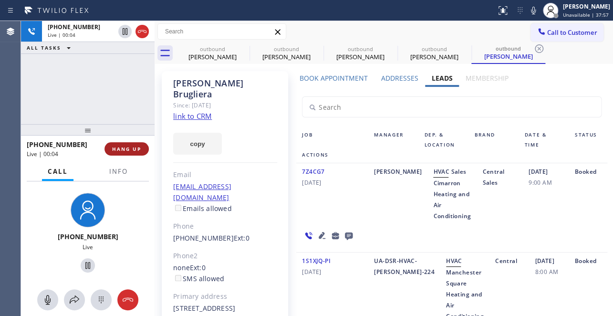
click at [123, 149] on span "HANG UP" at bounding box center [126, 148] width 29 height 7
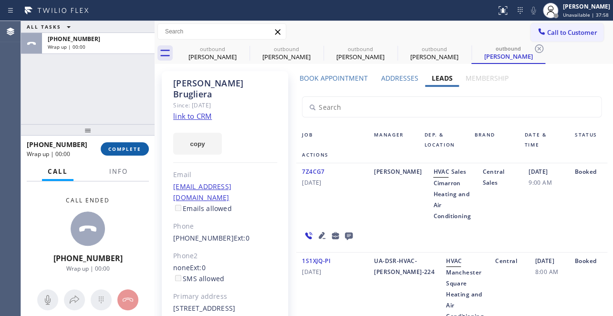
click at [122, 148] on span "COMPLETE" at bounding box center [124, 148] width 33 height 7
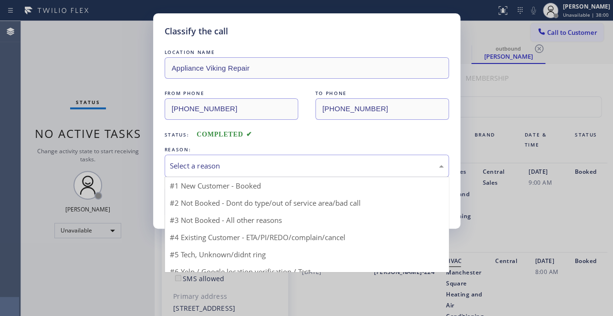
click at [233, 160] on div "Select a reason" at bounding box center [307, 165] width 274 height 11
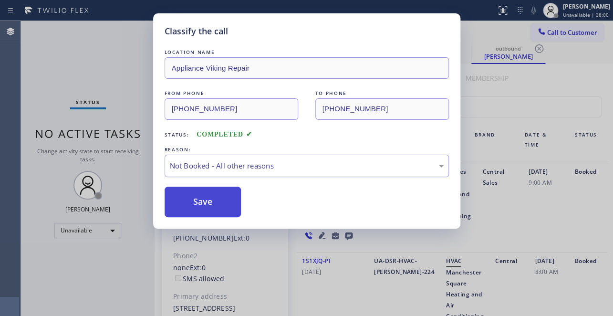
drag, startPoint x: 221, startPoint y: 200, endPoint x: 212, endPoint y: 201, distance: 9.1
click at [211, 201] on button "Save" at bounding box center [203, 202] width 77 height 31
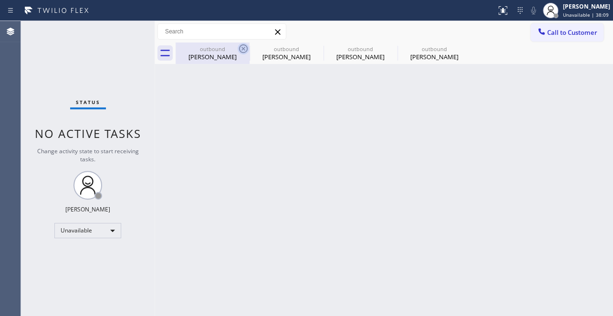
click at [247, 50] on icon at bounding box center [243, 48] width 9 height 9
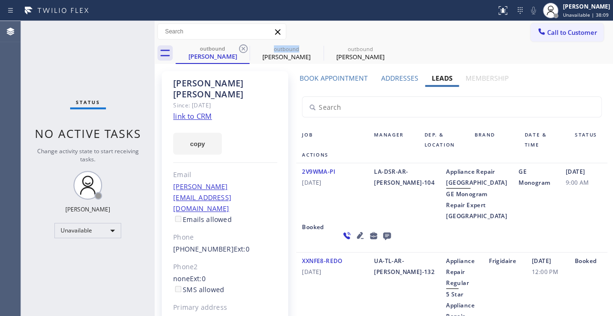
click at [247, 50] on icon at bounding box center [243, 48] width 9 height 9
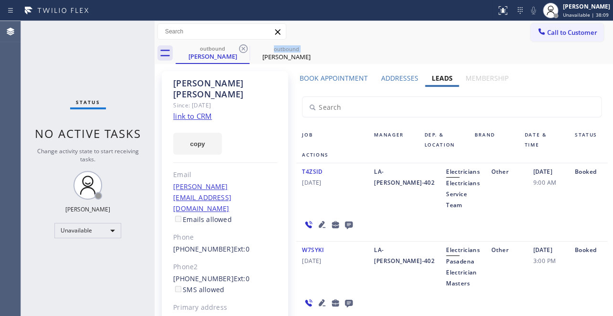
click at [247, 50] on icon at bounding box center [243, 48] width 9 height 9
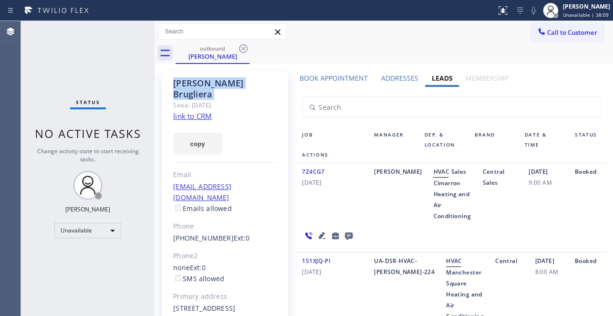
click at [247, 50] on icon at bounding box center [243, 48] width 9 height 9
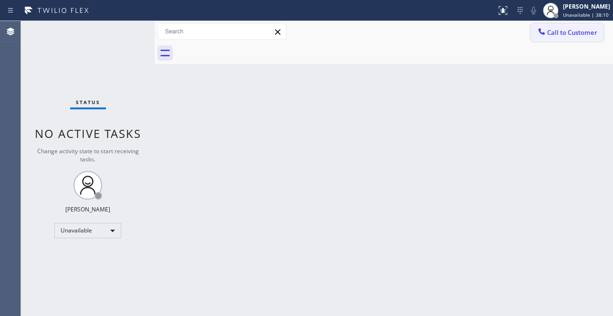
click at [560, 33] on span "Call to Customer" at bounding box center [572, 32] width 50 height 9
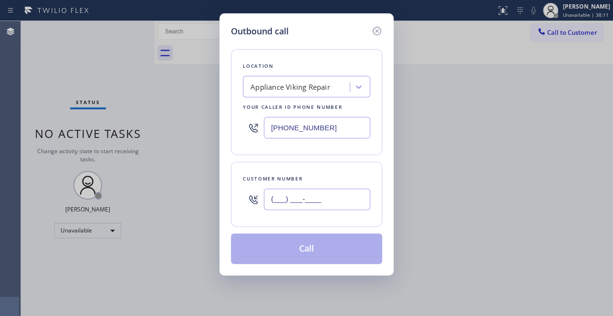
click at [268, 196] on input "(___) ___-____" at bounding box center [317, 198] width 106 height 21
paste input "818) 261-1235"
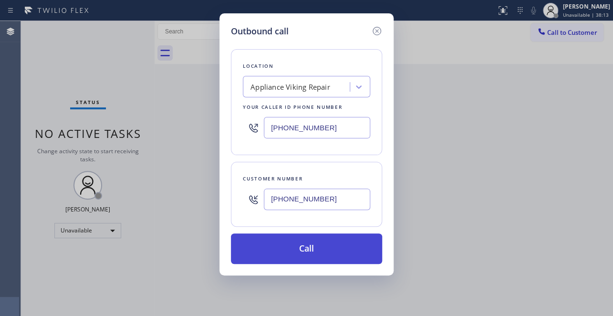
click at [296, 248] on button "Call" at bounding box center [306, 248] width 151 height 31
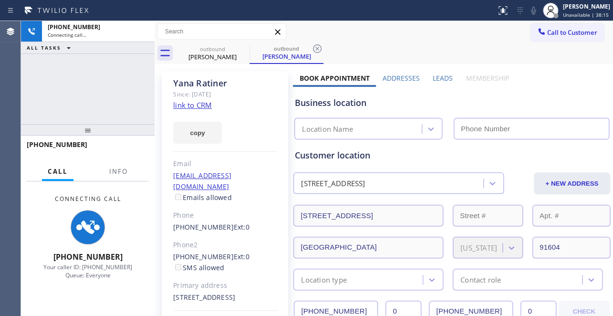
click at [438, 77] on label "Leads" at bounding box center [443, 77] width 20 height 9
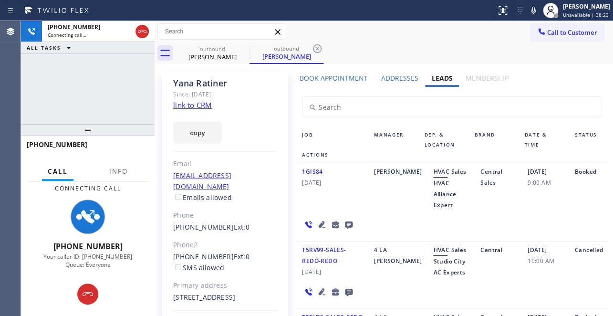
click at [316, 223] on icon at bounding box center [321, 223] width 11 height 11
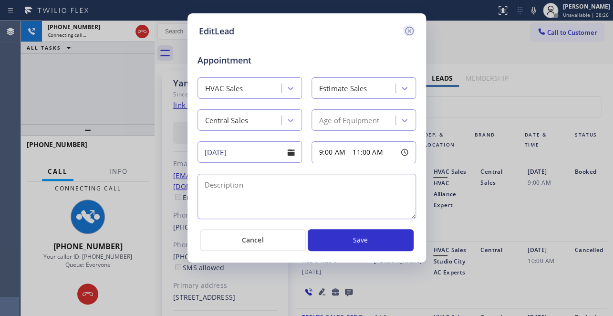
click at [410, 30] on icon at bounding box center [409, 31] width 9 height 9
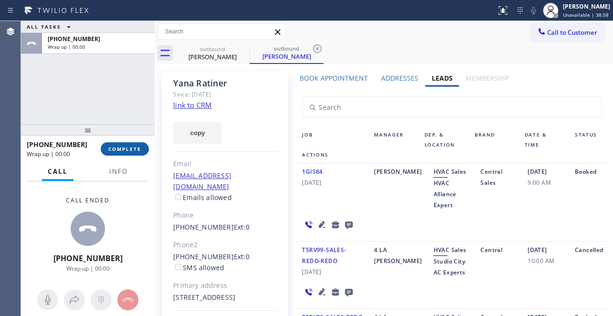
click at [119, 150] on span "COMPLETE" at bounding box center [124, 148] width 33 height 7
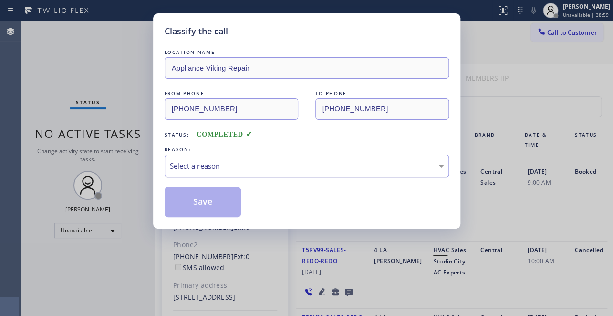
click at [196, 158] on div "Select a reason" at bounding box center [307, 166] width 284 height 22
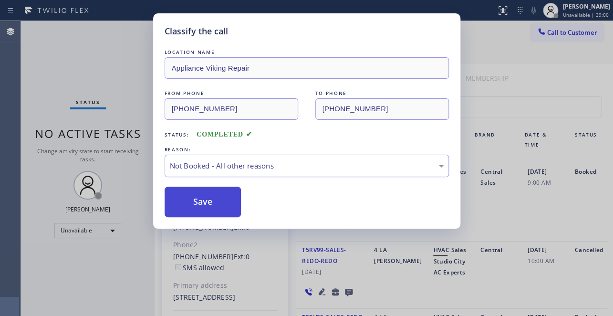
click at [190, 202] on button "Save" at bounding box center [203, 202] width 77 height 31
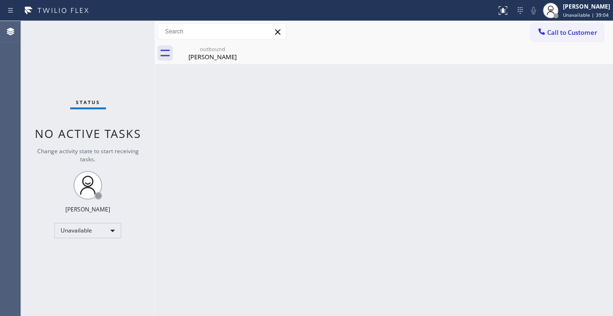
click at [572, 40] on button "Call to Customer" at bounding box center [566, 32] width 73 height 18
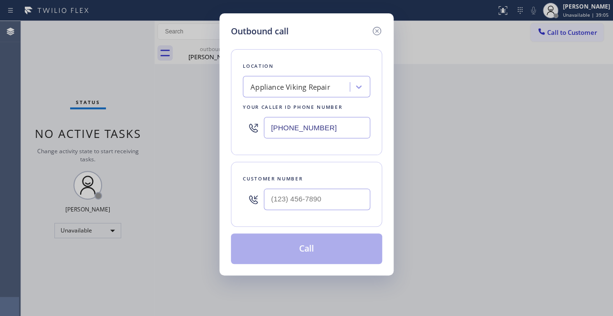
click at [249, 196] on icon at bounding box center [253, 199] width 11 height 11
click at [272, 198] on input "(___) ___-____" at bounding box center [317, 198] width 106 height 21
paste input "626) 356-0215"
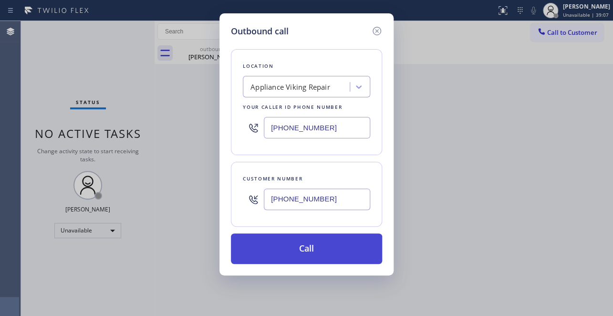
click at [280, 256] on button "Call" at bounding box center [306, 248] width 151 height 31
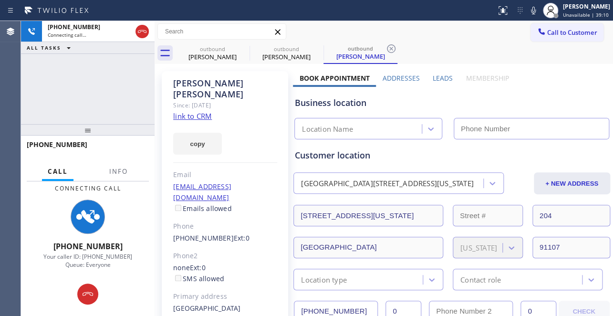
click at [441, 76] on label "Leads" at bounding box center [443, 77] width 20 height 9
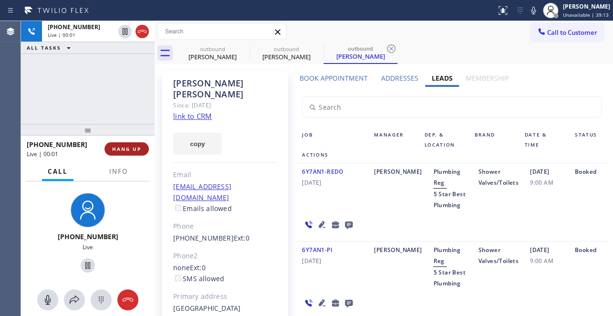
click at [136, 146] on span "HANG UP" at bounding box center [126, 148] width 29 height 7
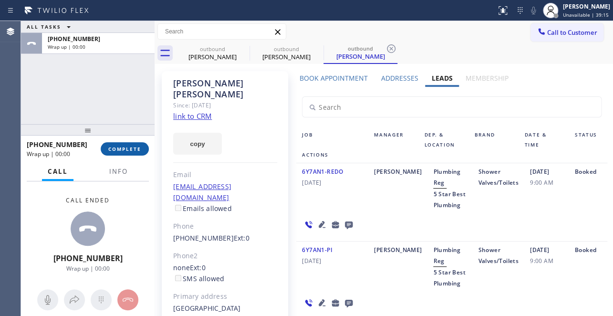
click at [126, 142] on div "[PHONE_NUMBER] Wrap up | 00:00 COMPLETE" at bounding box center [88, 148] width 122 height 25
click at [126, 148] on span "COMPLETE" at bounding box center [124, 148] width 33 height 7
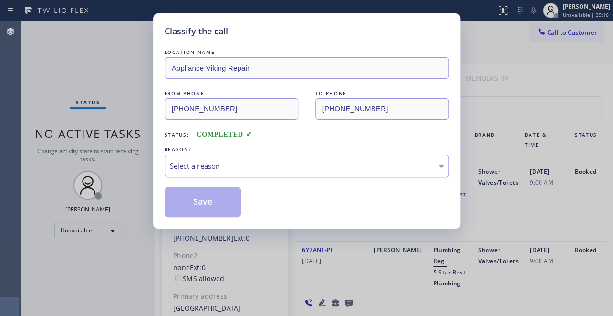
click at [270, 166] on div "Select a reason" at bounding box center [307, 165] width 274 height 11
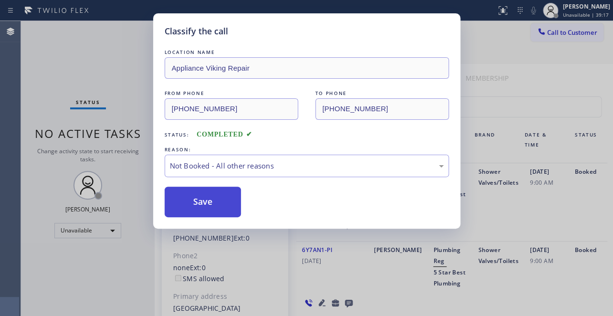
click at [197, 205] on button "Save" at bounding box center [203, 202] width 77 height 31
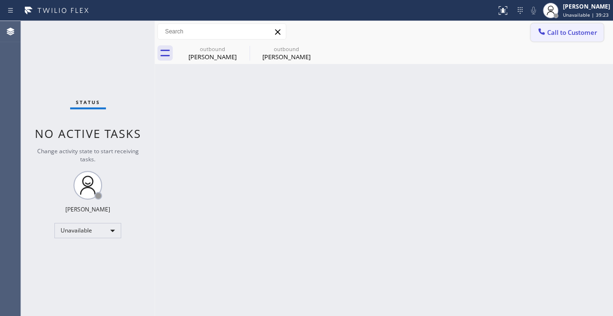
click at [553, 32] on span "Call to Customer" at bounding box center [572, 32] width 50 height 9
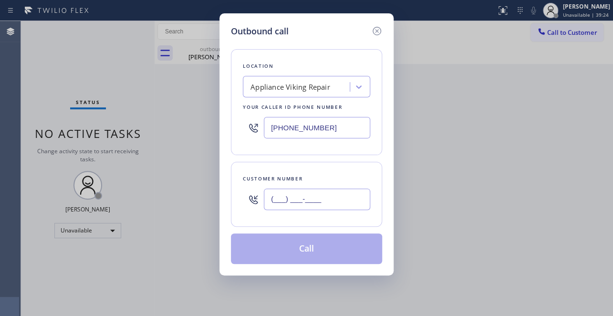
click at [273, 193] on input "(___) ___-____" at bounding box center [317, 198] width 106 height 21
paste input "952) 649-9902"
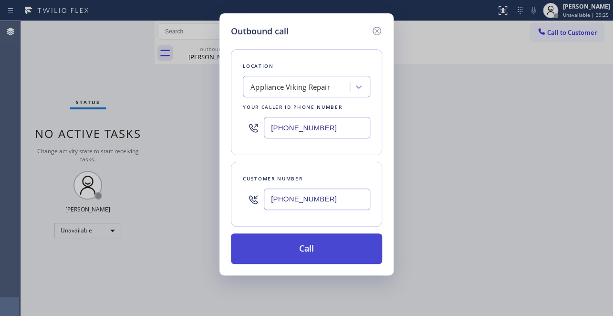
click at [301, 250] on button "Call" at bounding box center [306, 248] width 151 height 31
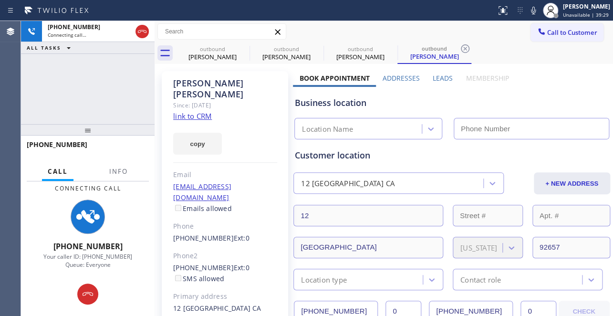
click at [434, 76] on label "Leads" at bounding box center [443, 77] width 20 height 9
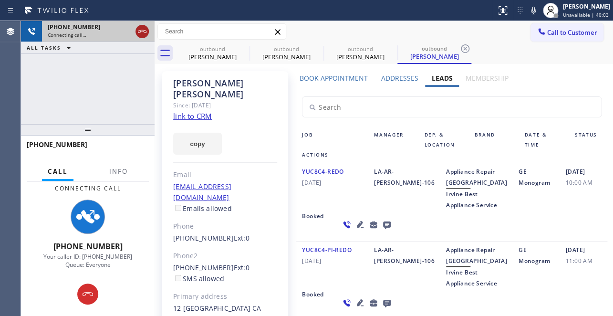
click at [140, 32] on icon at bounding box center [141, 31] width 11 height 11
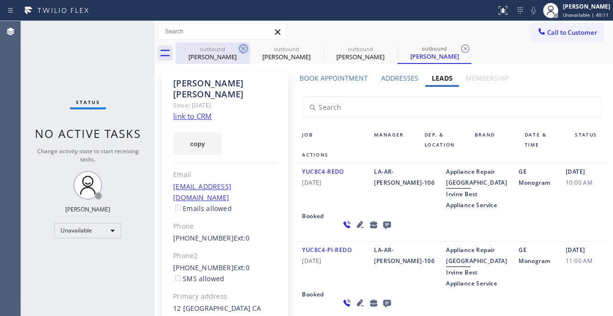
click at [243, 47] on icon at bounding box center [243, 48] width 11 height 11
click at [0, 0] on icon at bounding box center [0, 0] width 0 height 0
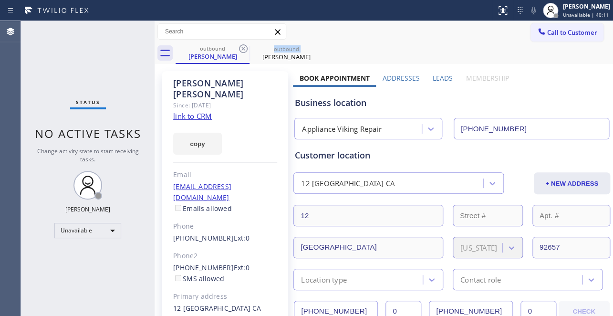
click at [243, 47] on icon at bounding box center [243, 48] width 11 height 11
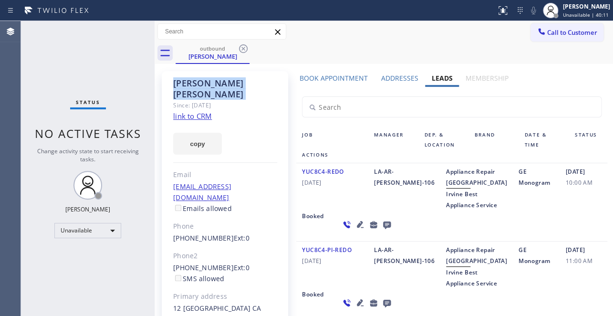
click at [243, 47] on icon at bounding box center [243, 48] width 11 height 11
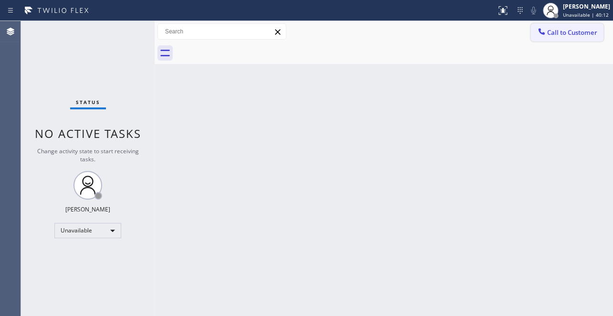
click at [574, 38] on button "Call to Customer" at bounding box center [566, 32] width 73 height 18
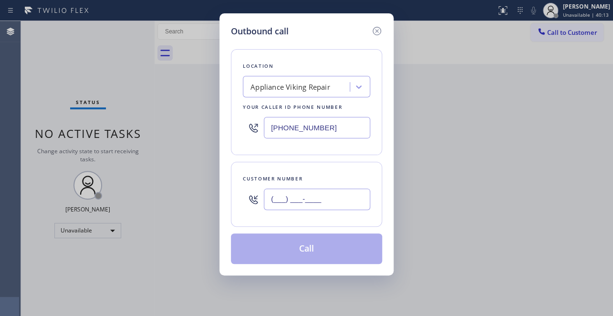
click at [275, 201] on input "(___) ___-____" at bounding box center [317, 198] width 106 height 21
paste input "425) 821-3374"
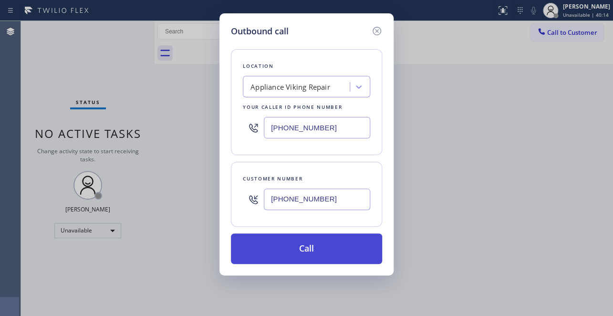
click at [310, 249] on button "Call" at bounding box center [306, 248] width 151 height 31
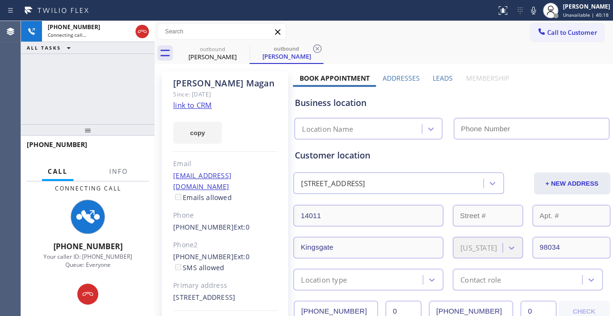
click at [433, 76] on label "Leads" at bounding box center [443, 77] width 20 height 9
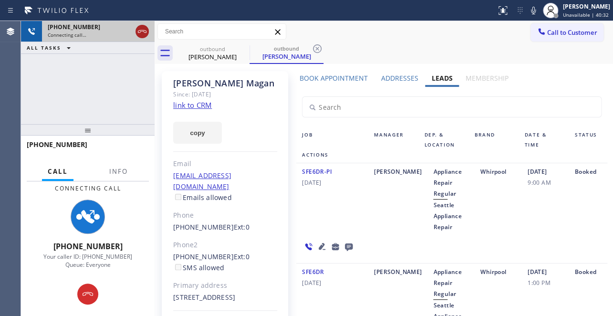
click at [138, 32] on icon at bounding box center [141, 31] width 11 height 11
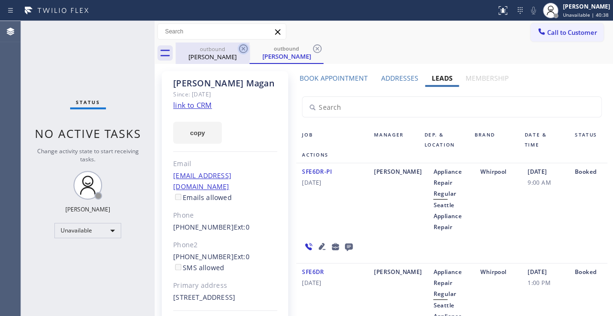
click at [242, 51] on icon at bounding box center [243, 48] width 11 height 11
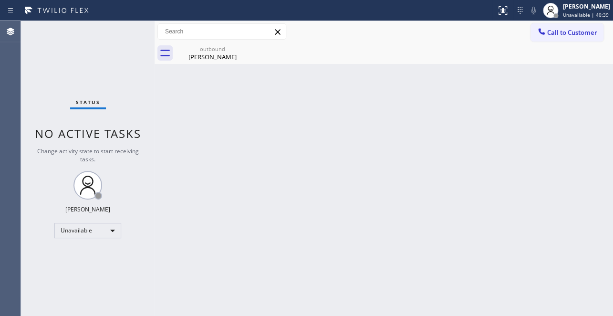
click at [0, 0] on icon at bounding box center [0, 0] width 0 height 0
click at [563, 34] on span "Call to Customer" at bounding box center [572, 32] width 50 height 9
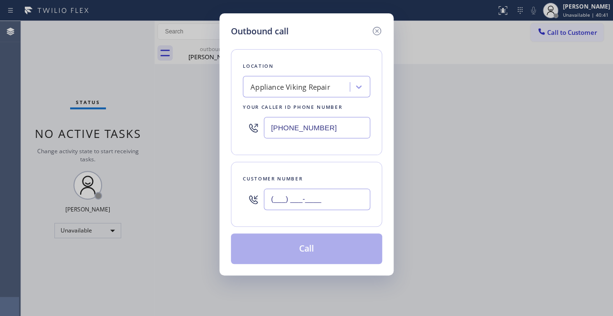
click at [286, 205] on input "(___) ___-____" at bounding box center [317, 198] width 106 height 21
paste input "978) 994-0086"
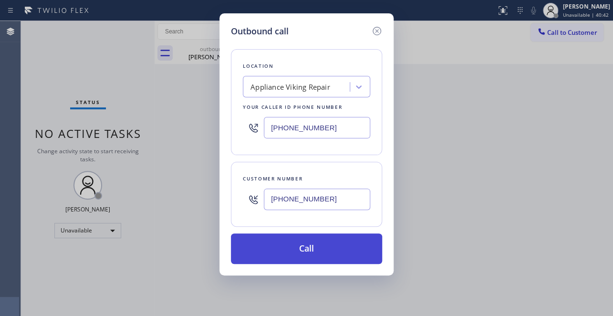
type input "[PHONE_NUMBER]"
click at [307, 250] on button "Call" at bounding box center [306, 248] width 151 height 31
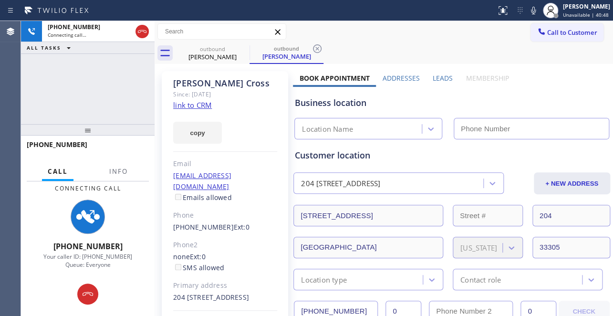
type input "[PHONE_NUMBER]"
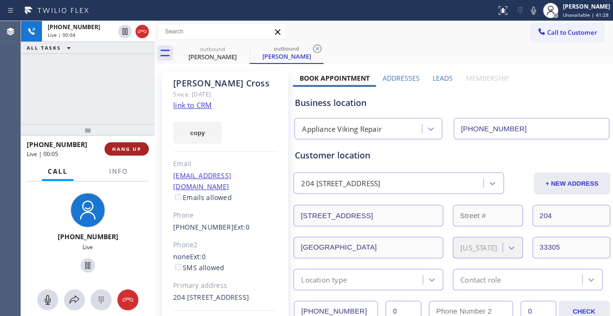
click at [127, 152] on span "HANG UP" at bounding box center [126, 148] width 29 height 7
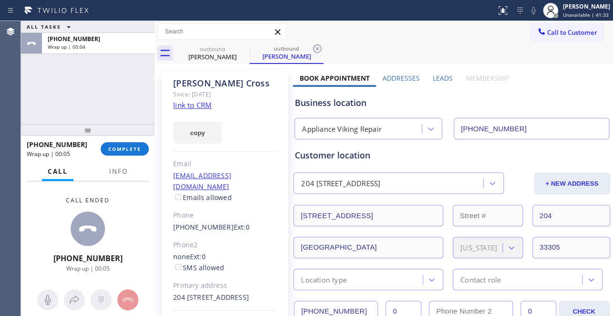
click at [118, 156] on div "[PHONE_NUMBER] Wrap up | 00:05 COMPLETE" at bounding box center [88, 148] width 122 height 25
click at [119, 147] on span "COMPLETE" at bounding box center [124, 148] width 33 height 7
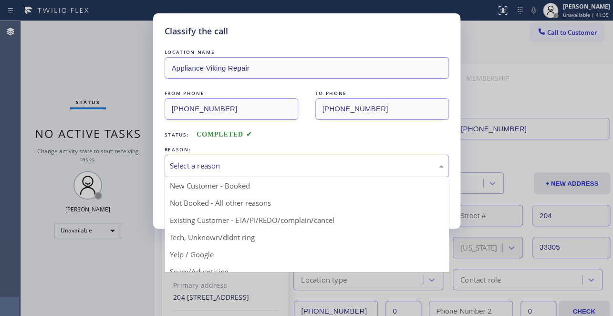
click at [225, 164] on div "Select a reason" at bounding box center [307, 165] width 274 height 11
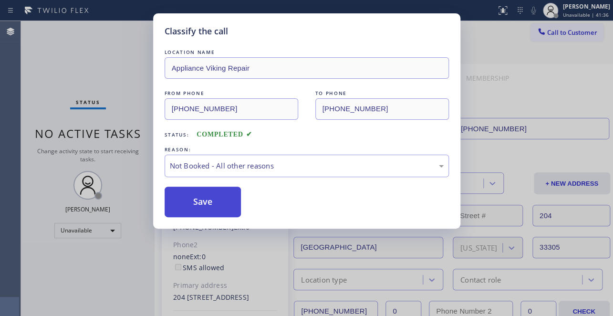
click at [210, 200] on button "Save" at bounding box center [203, 202] width 77 height 31
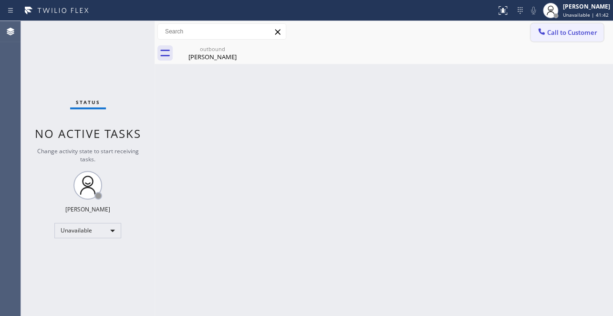
click at [563, 31] on span "Call to Customer" at bounding box center [572, 32] width 50 height 9
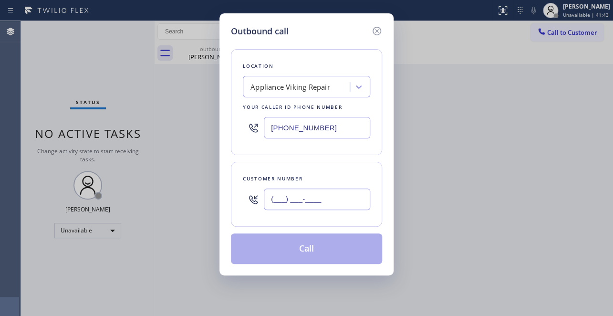
click at [282, 203] on input "(___) ___-____" at bounding box center [317, 198] width 106 height 21
paste input "415) 931-4461"
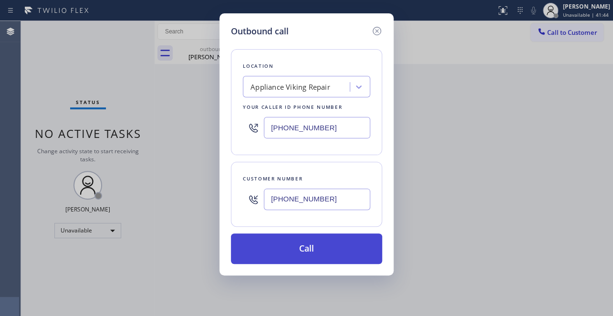
type input "[PHONE_NUMBER]"
click at [299, 249] on button "Call" at bounding box center [306, 248] width 151 height 31
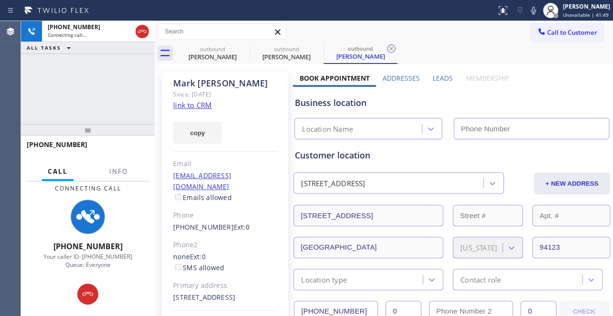
type input "[PHONE_NUMBER]"
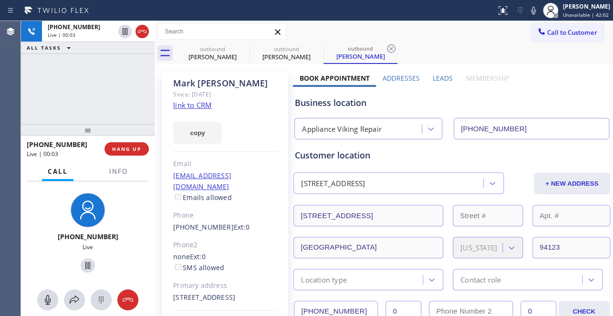
click at [440, 79] on label "Leads" at bounding box center [443, 77] width 20 height 9
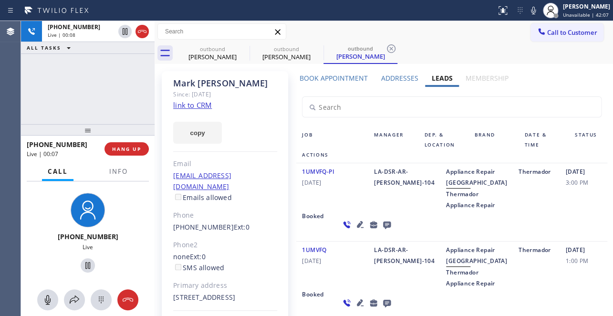
click at [357, 228] on icon at bounding box center [360, 224] width 7 height 7
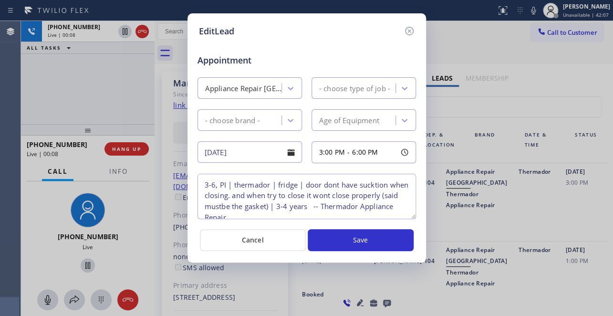
type textarea "3-6, PI | thermador | fridge | door dont have sucktion when closing. and when t…"
click at [407, 31] on icon at bounding box center [409, 30] width 11 height 11
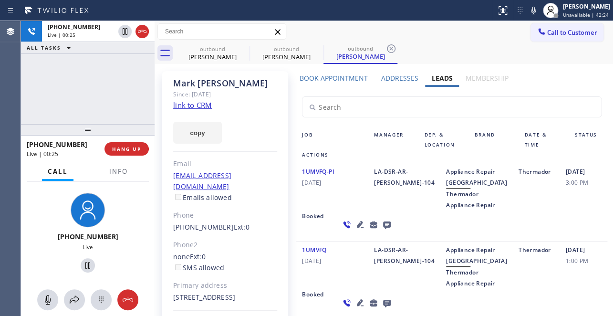
click at [326, 210] on div "1UMVFQ-PI [DATE]" at bounding box center [332, 188] width 72 height 44
click at [126, 148] on span "HANG UP" at bounding box center [126, 148] width 29 height 7
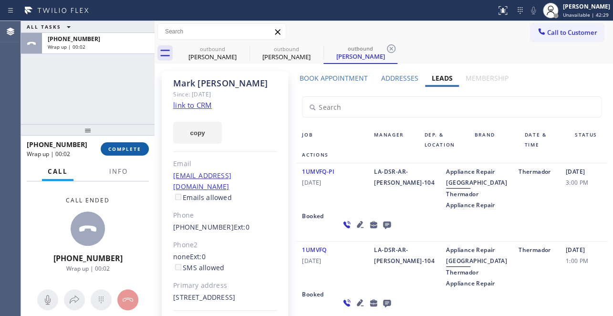
click at [125, 151] on span "COMPLETE" at bounding box center [124, 148] width 33 height 7
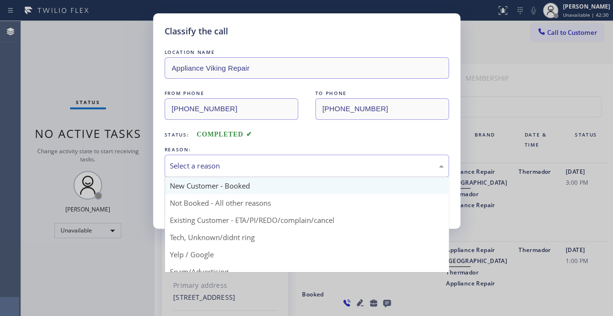
drag, startPoint x: 297, startPoint y: 163, endPoint x: 242, endPoint y: 178, distance: 56.5
click at [296, 163] on div "Select a reason" at bounding box center [307, 165] width 274 height 11
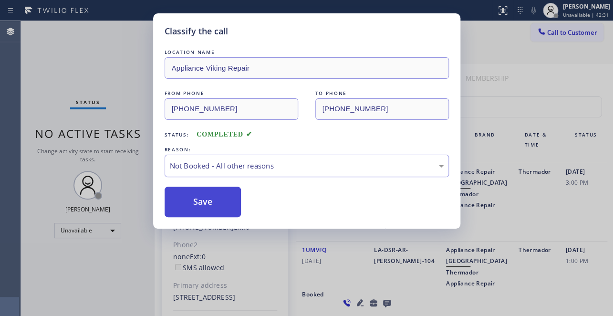
click at [221, 201] on button "Save" at bounding box center [203, 202] width 77 height 31
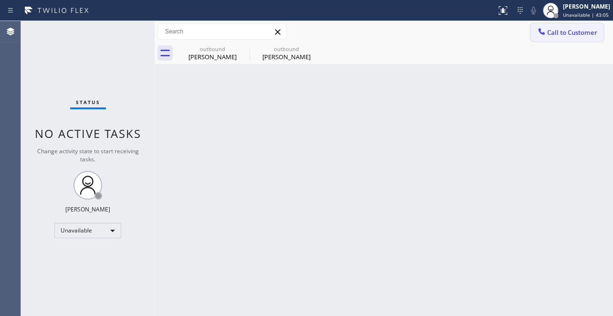
click at [554, 30] on span "Call to Customer" at bounding box center [572, 32] width 50 height 9
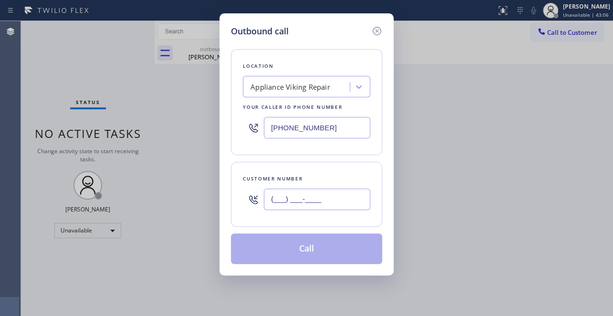
click at [274, 200] on input "(___) ___-____" at bounding box center [317, 198] width 106 height 21
paste input "323) 804-6568"
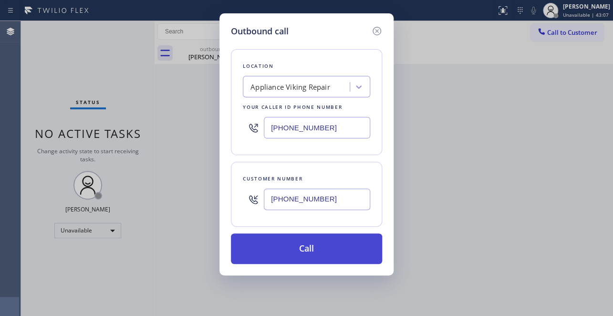
type input "[PHONE_NUMBER]"
click at [312, 247] on button "Call" at bounding box center [306, 248] width 151 height 31
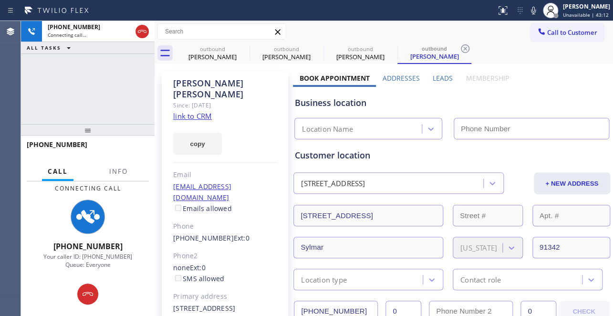
type input "[PHONE_NUMBER]"
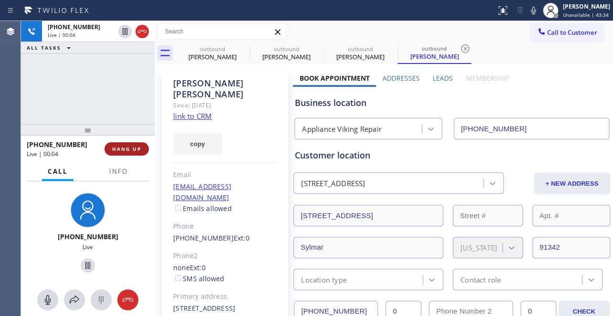
click at [119, 148] on span "HANG UP" at bounding box center [126, 148] width 29 height 7
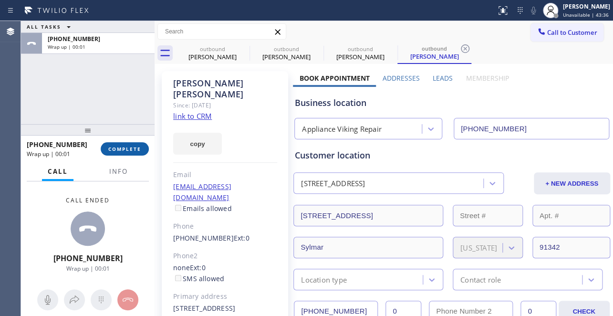
click at [119, 147] on span "COMPLETE" at bounding box center [124, 148] width 33 height 7
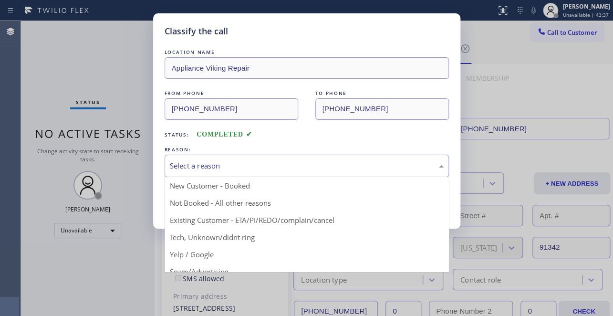
click at [224, 163] on div "Select a reason" at bounding box center [307, 165] width 274 height 11
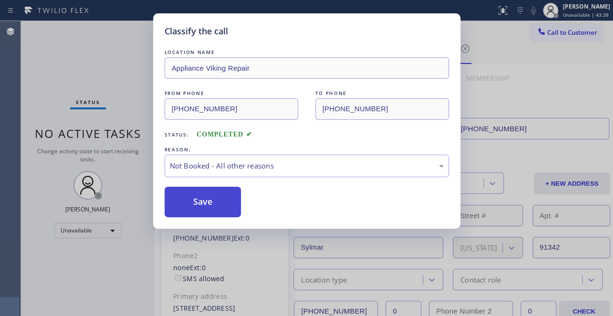
click at [210, 202] on button "Save" at bounding box center [203, 202] width 77 height 31
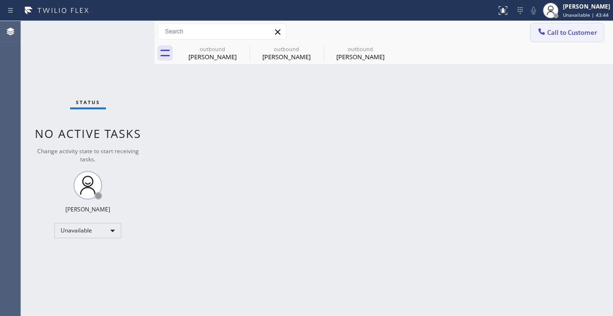
click at [554, 36] on span "Call to Customer" at bounding box center [572, 32] width 50 height 9
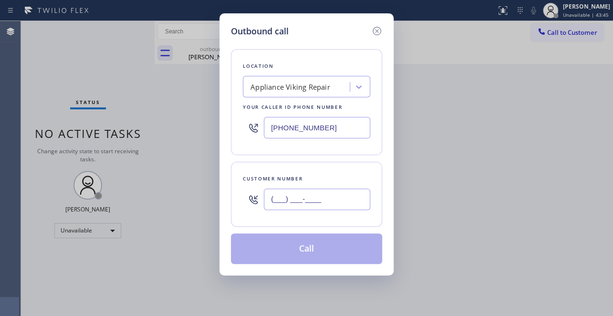
click at [270, 197] on input "(___) ___-____" at bounding box center [317, 198] width 106 height 21
paste input "818) 813-4201"
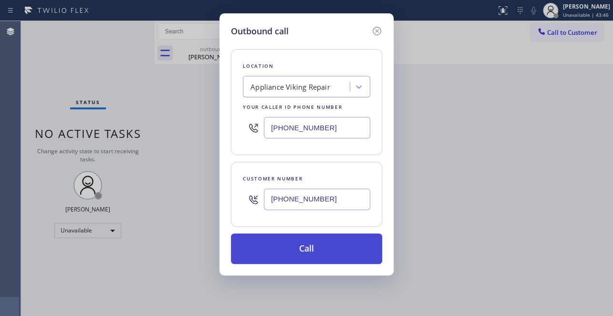
click at [316, 253] on button "Call" at bounding box center [306, 248] width 151 height 31
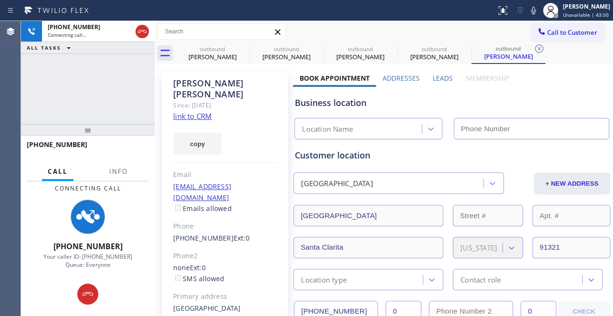
click at [445, 81] on label "Leads" at bounding box center [443, 77] width 20 height 9
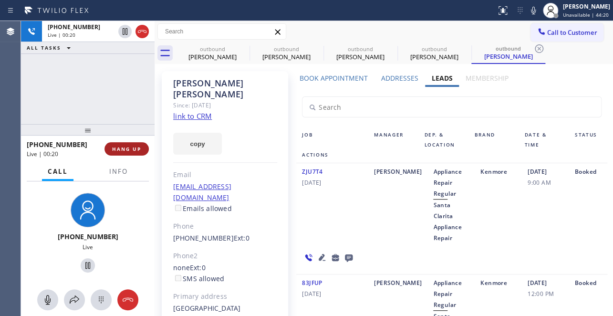
click at [114, 151] on span "HANG UP" at bounding box center [126, 148] width 29 height 7
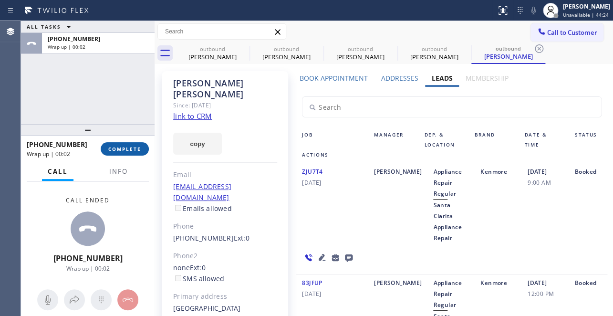
click at [117, 151] on span "COMPLETE" at bounding box center [124, 148] width 33 height 7
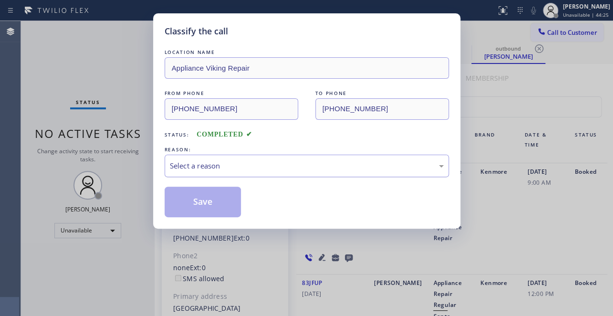
click at [246, 166] on div "Select a reason" at bounding box center [307, 165] width 274 height 11
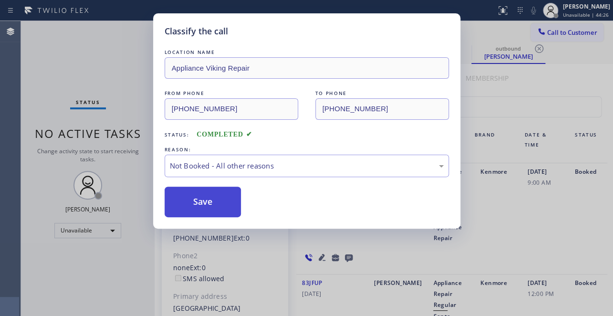
click at [196, 205] on button "Save" at bounding box center [203, 202] width 77 height 31
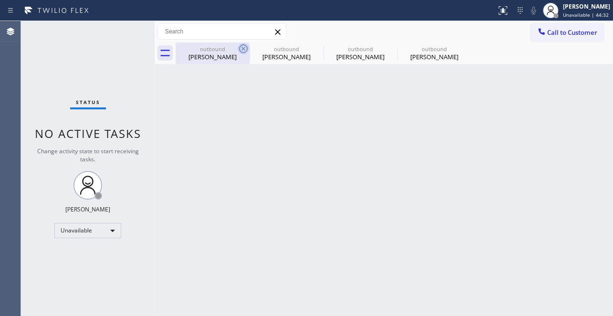
click at [244, 45] on icon at bounding box center [243, 48] width 9 height 9
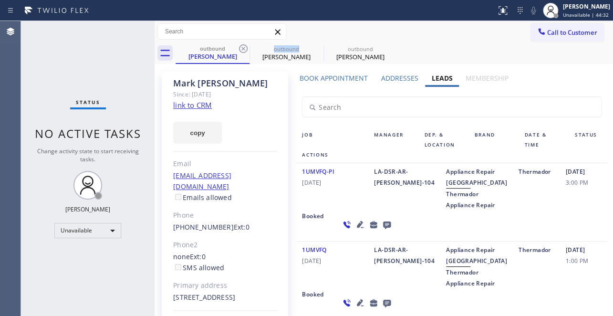
click at [244, 45] on icon at bounding box center [243, 48] width 9 height 9
click at [0, 0] on icon at bounding box center [0, 0] width 0 height 0
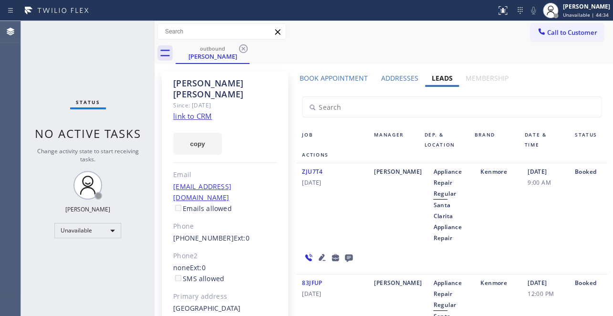
click at [244, 45] on icon at bounding box center [243, 48] width 9 height 9
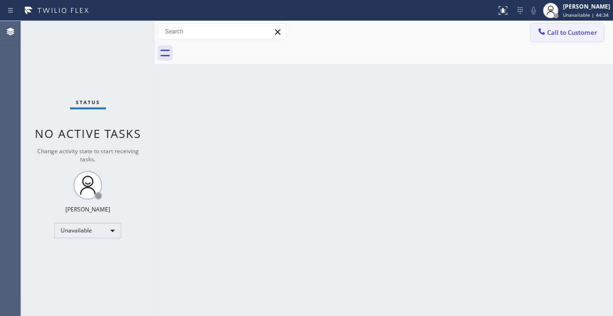
drag, startPoint x: 566, startPoint y: 36, endPoint x: 319, endPoint y: 113, distance: 258.6
click at [565, 36] on span "Call to Customer" at bounding box center [572, 32] width 50 height 9
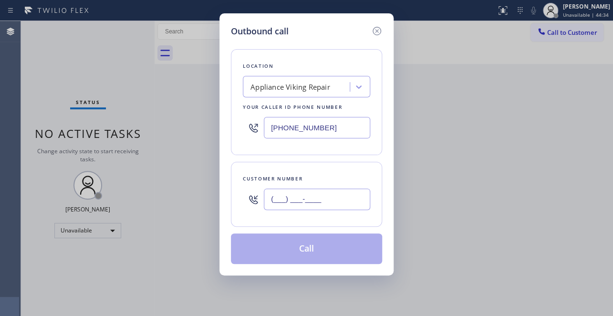
click at [275, 200] on input "(___) ___-____" at bounding box center [317, 198] width 106 height 21
paste input "408) 859-7354"
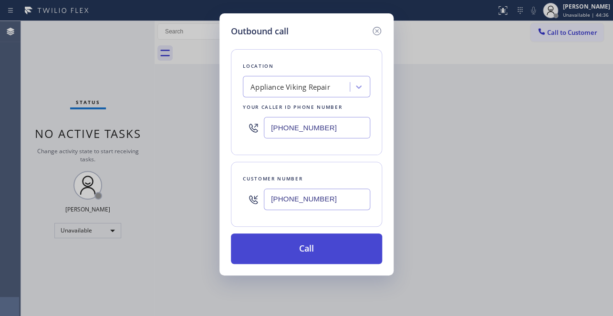
type input "[PHONE_NUMBER]"
click at [311, 249] on button "Call" at bounding box center [306, 248] width 151 height 31
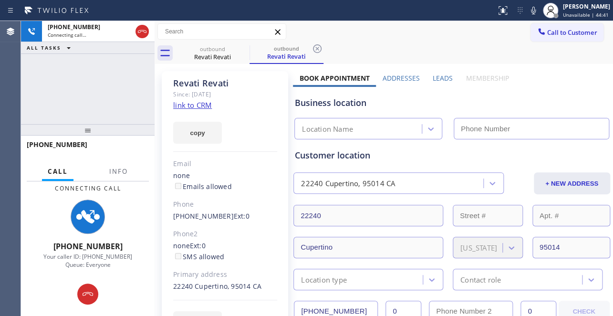
type input "[PHONE_NUMBER]"
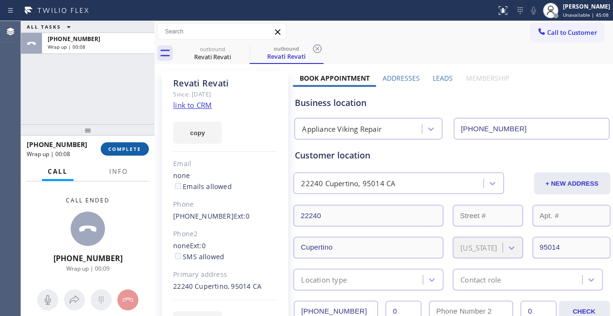
click at [119, 150] on span "COMPLETE" at bounding box center [124, 148] width 33 height 7
